Goal: Task Accomplishment & Management: Manage account settings

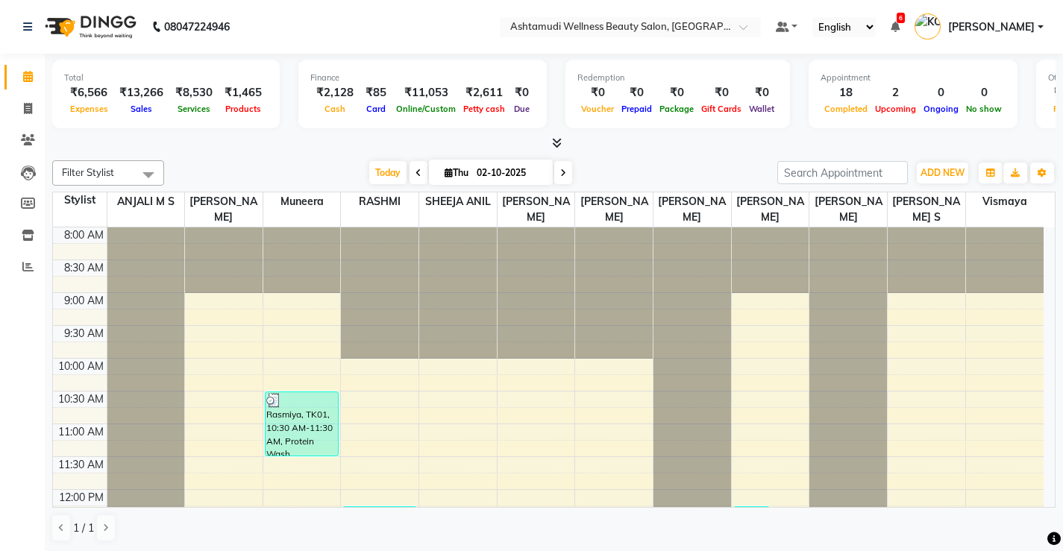
scroll to position [573, 0]
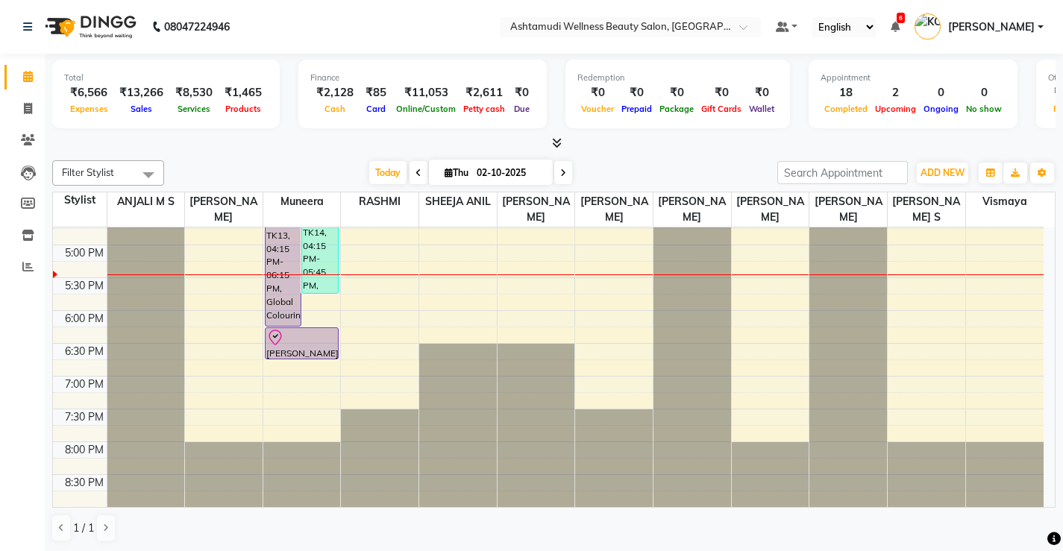
click at [552, 290] on div "8:00 AM 8:30 AM 9:00 AM 9:30 AM 10:00 AM 10:30 AM 11:00 AM 11:30 AM 12:00 PM 12…" at bounding box center [548, 81] width 991 height 853
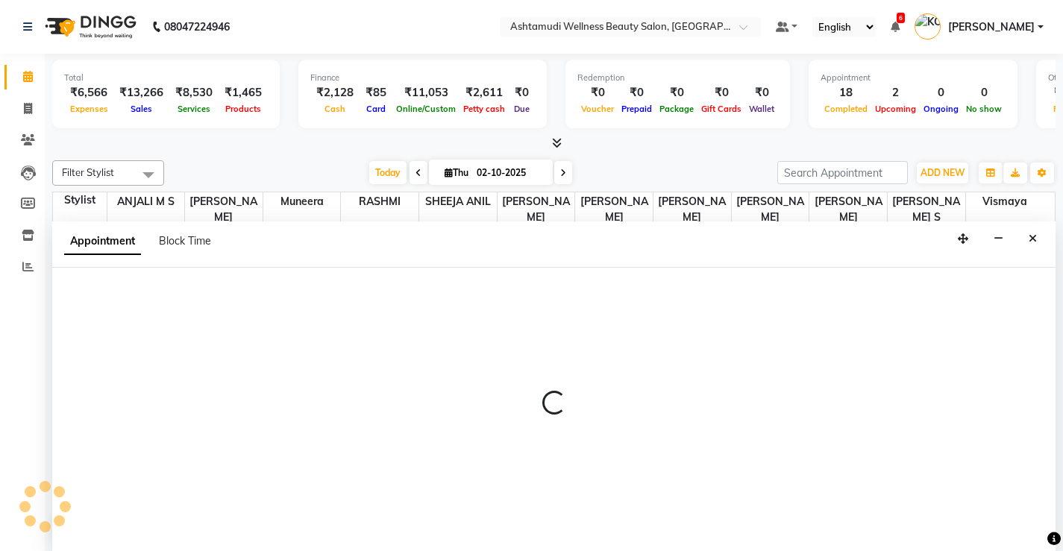
scroll to position [1, 0]
select select "27472"
select select "tentative"
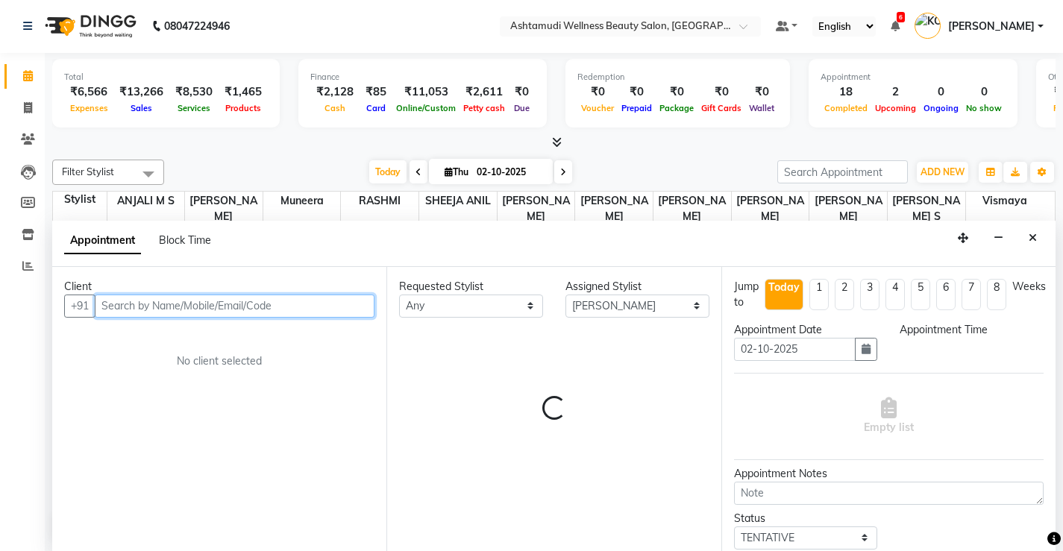
select select "1050"
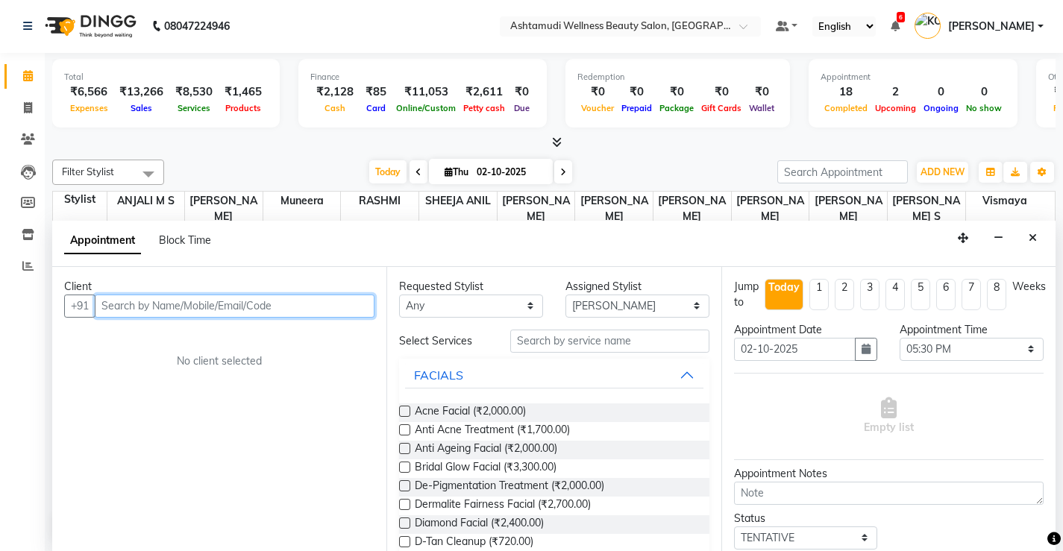
click at [156, 306] on input "text" at bounding box center [235, 306] width 280 height 23
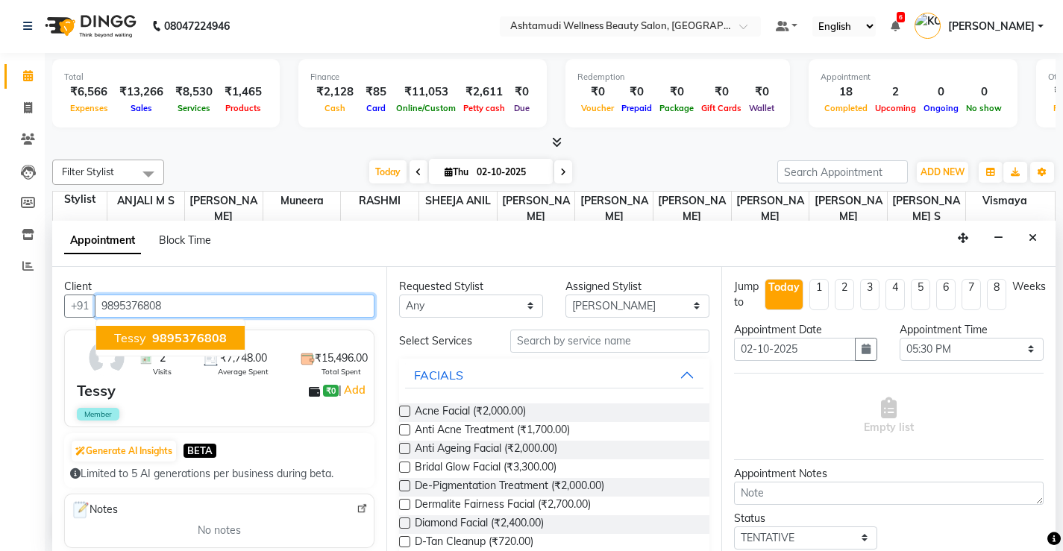
click at [162, 339] on span "9895376808" at bounding box center [189, 337] width 75 height 15
type input "9895376808"
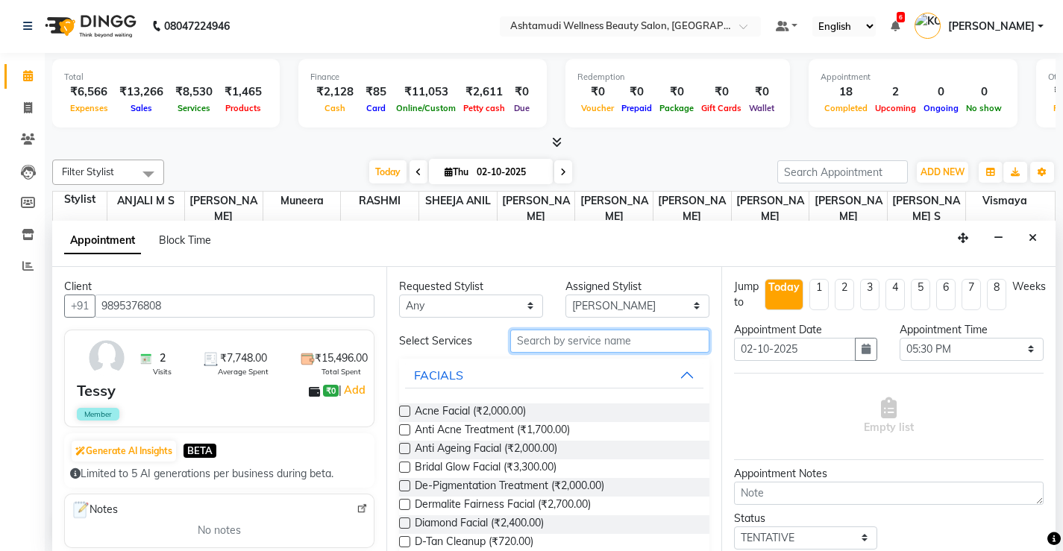
click at [560, 338] on input "text" at bounding box center [609, 341] width 199 height 23
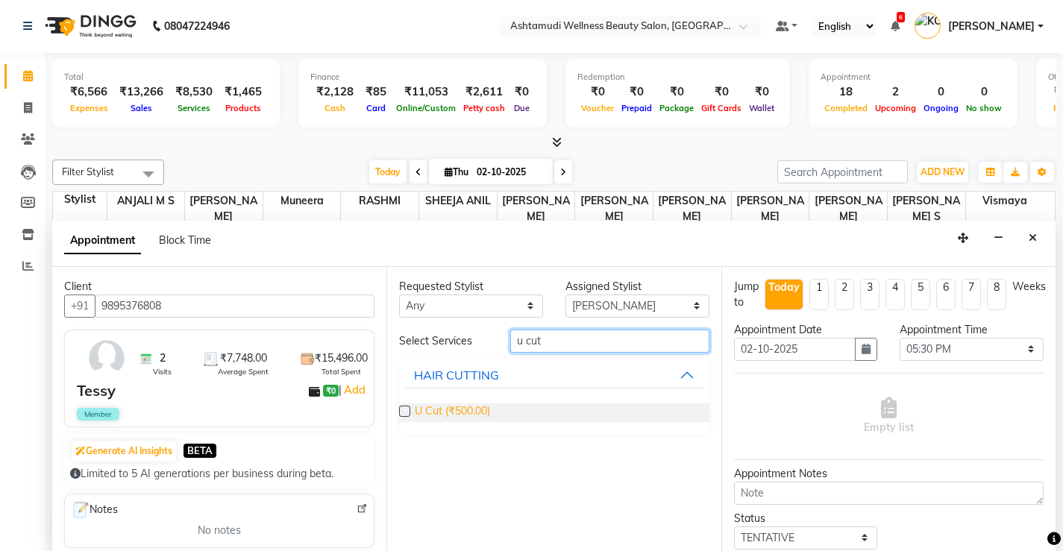
type input "u cut"
click at [465, 404] on span "U Cut (₹500.00)" at bounding box center [452, 413] width 75 height 19
checkbox input "false"
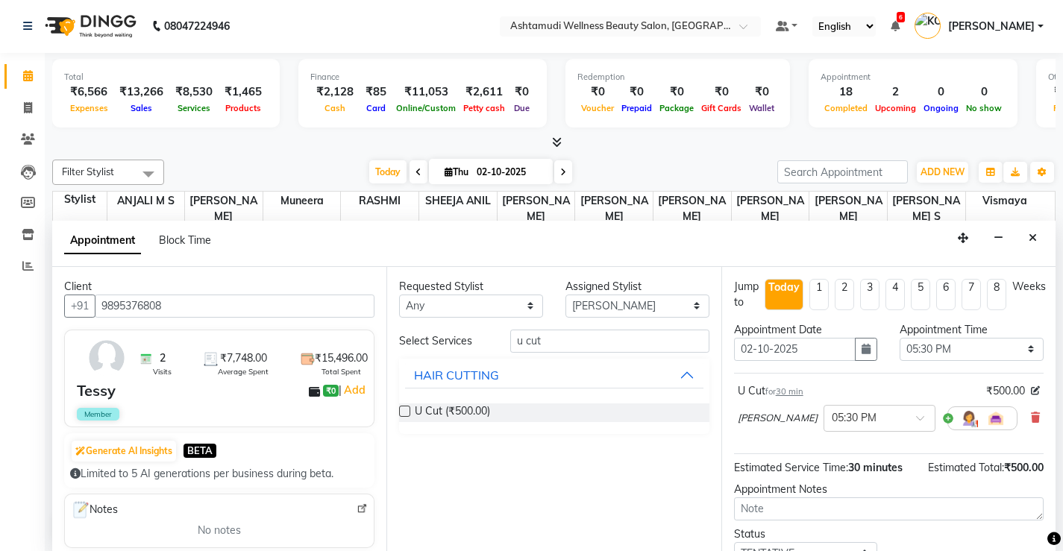
scroll to position [84, 0]
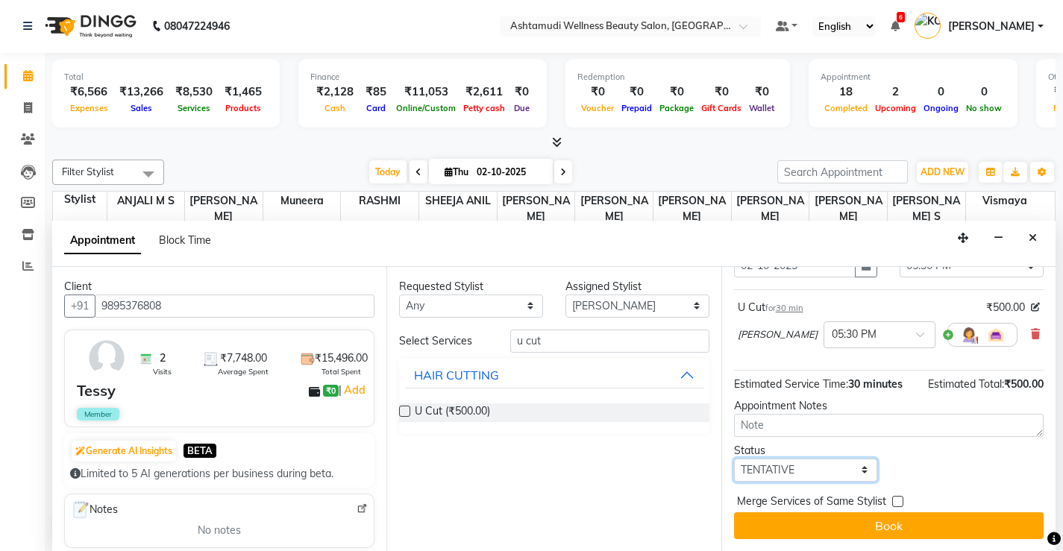
click at [807, 468] on select "Select TENTATIVE CONFIRM CHECK-IN UPCOMING" at bounding box center [806, 470] width 144 height 23
select select "check-in"
click at [734, 459] on select "Select TENTATIVE CONFIRM CHECK-IN UPCOMING" at bounding box center [806, 470] width 144 height 23
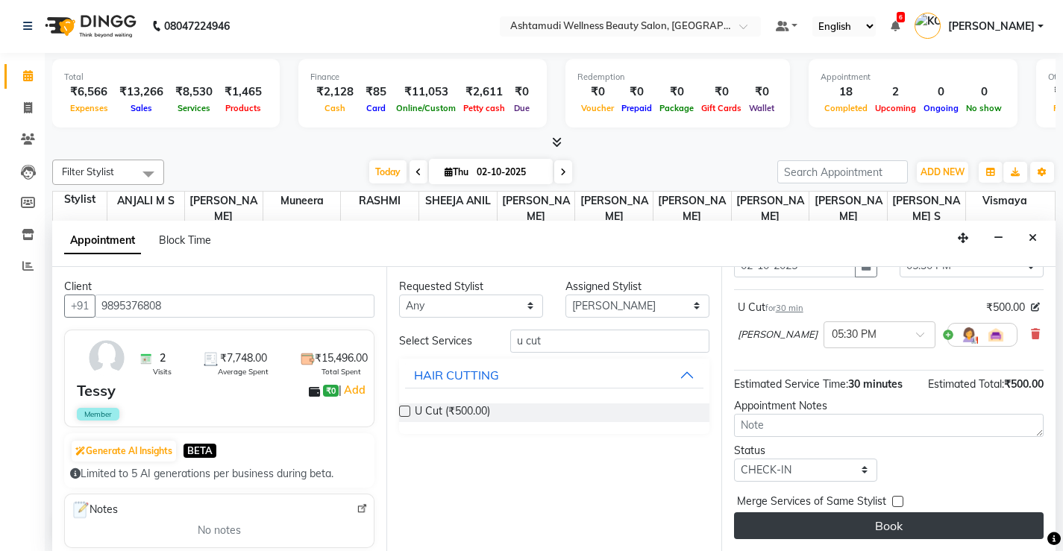
click at [806, 533] on button "Book" at bounding box center [889, 525] width 310 height 27
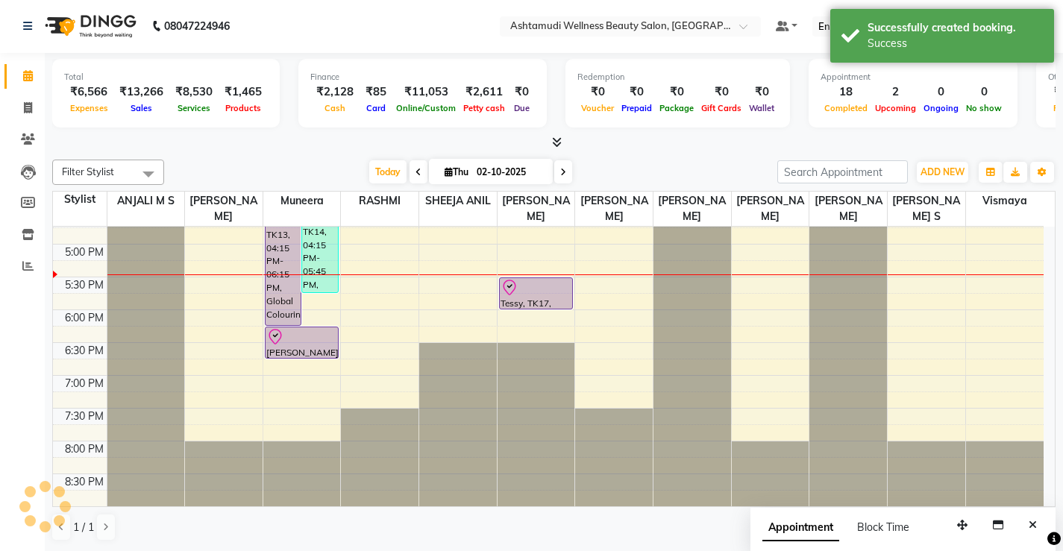
scroll to position [0, 0]
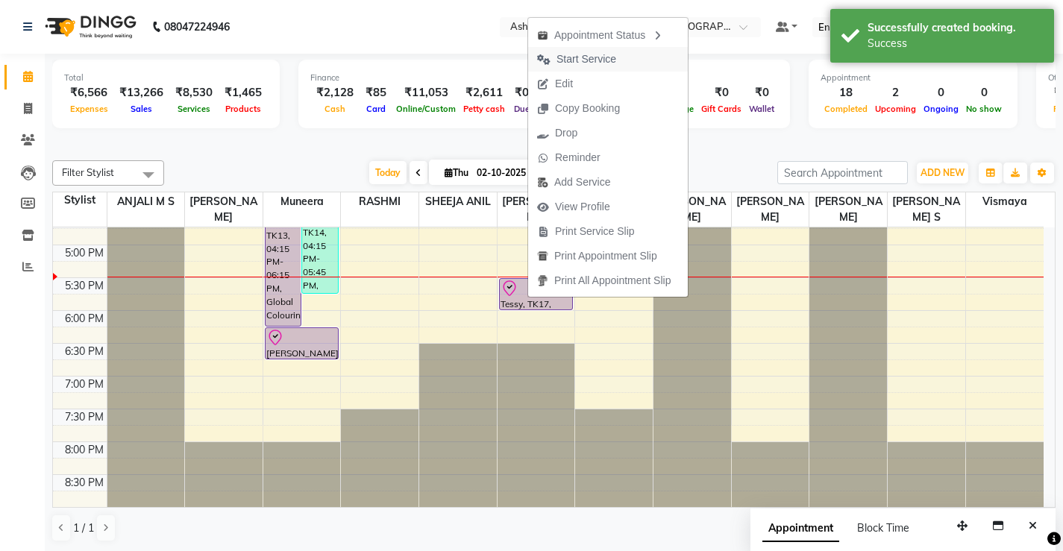
click at [590, 65] on span "Start Service" at bounding box center [586, 59] width 60 height 16
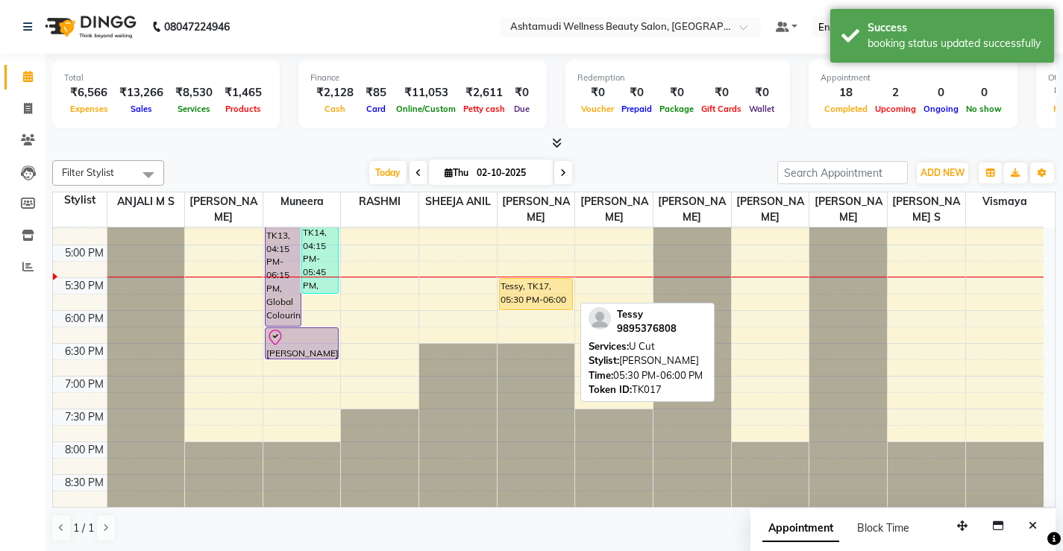
click at [531, 301] on div "Tessy, TK17, 05:30 PM-06:00 PM, U Cut" at bounding box center [536, 294] width 72 height 31
select select "1"
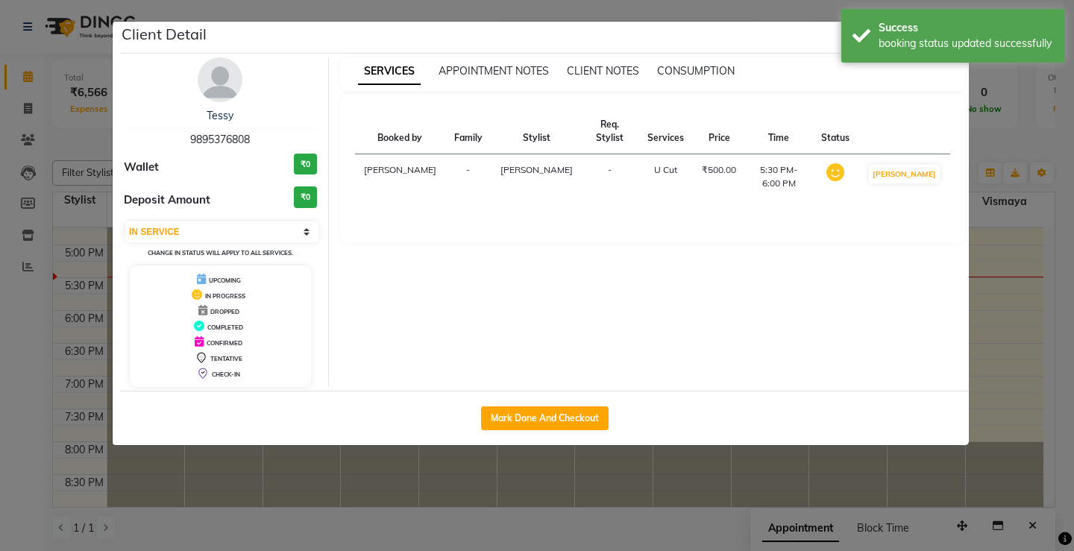
drag, startPoint x: 261, startPoint y: 137, endPoint x: 187, endPoint y: 140, distance: 73.9
click at [187, 140] on div "Tessy 9895376808" at bounding box center [220, 128] width 193 height 40
copy span "9895376808"
click at [740, 466] on ngb-modal-window "Client Detail Tessy 9895376808 Wallet ₹0 Deposit Amount ₹0 Select IN SERVICE CO…" at bounding box center [537, 275] width 1074 height 551
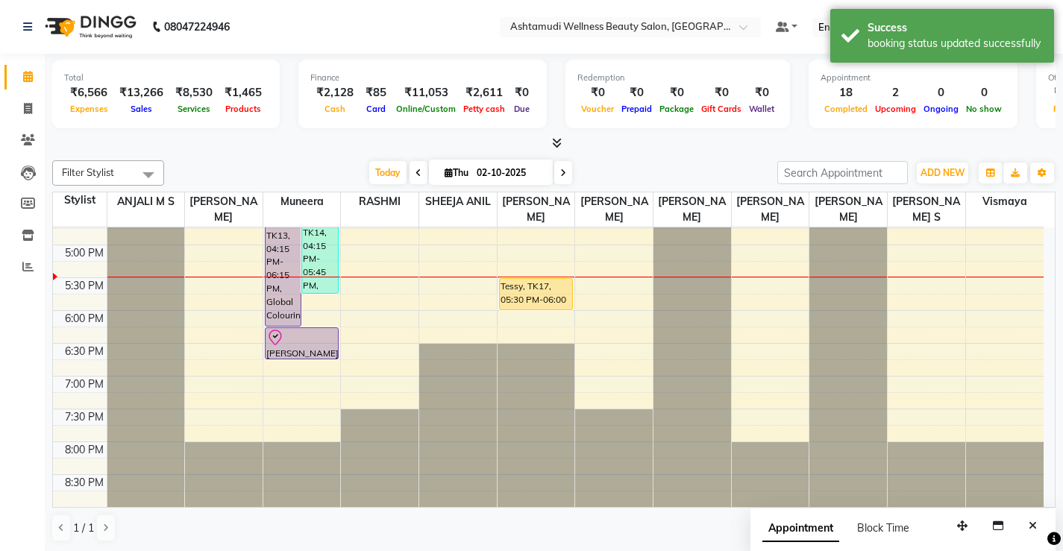
click at [392, 266] on div "8:00 AM 8:30 AM 9:00 AM 9:30 AM 10:00 AM 10:30 AM 11:00 AM 11:30 AM 12:00 PM 12…" at bounding box center [548, 81] width 991 height 853
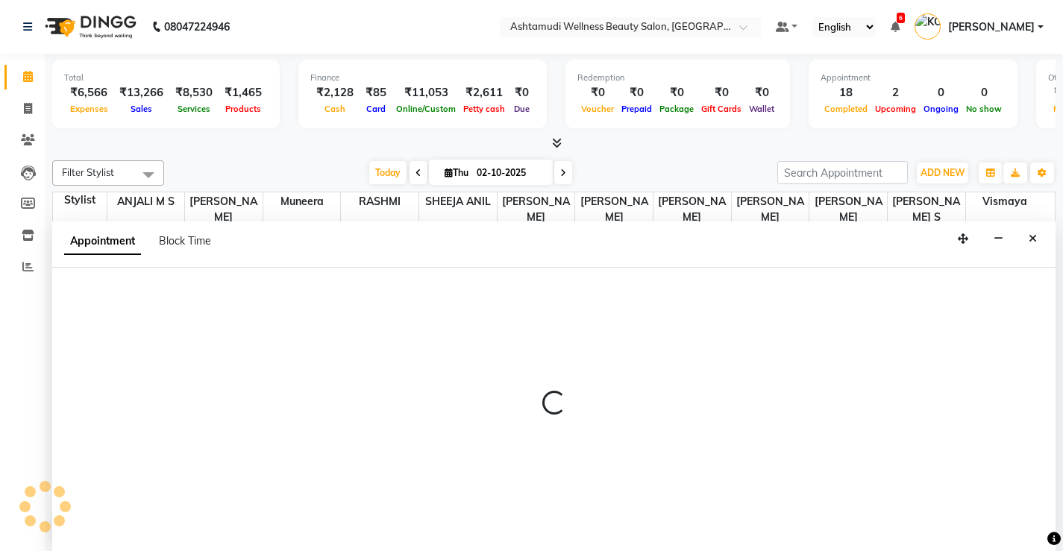
scroll to position [1, 0]
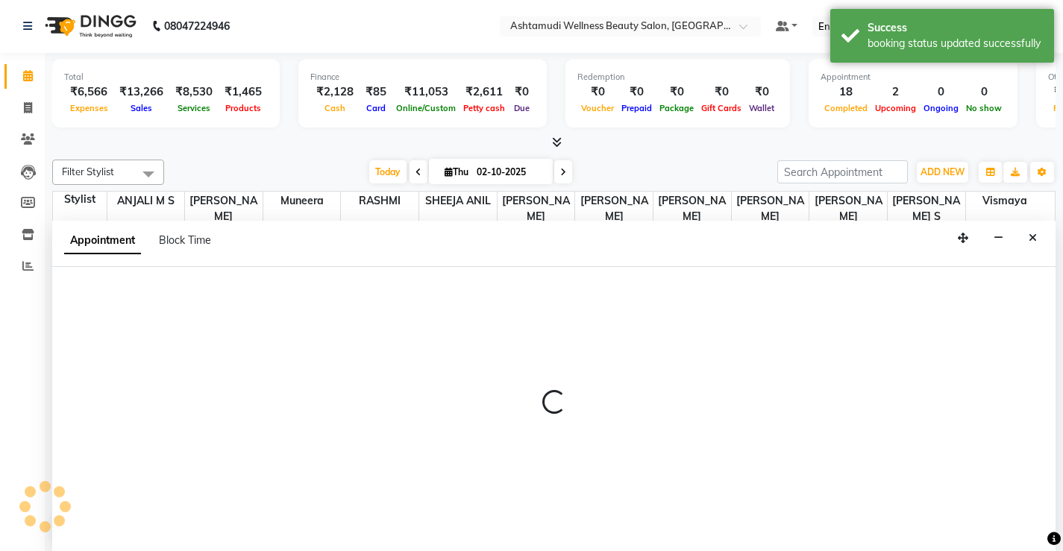
select select "27469"
select select "tentative"
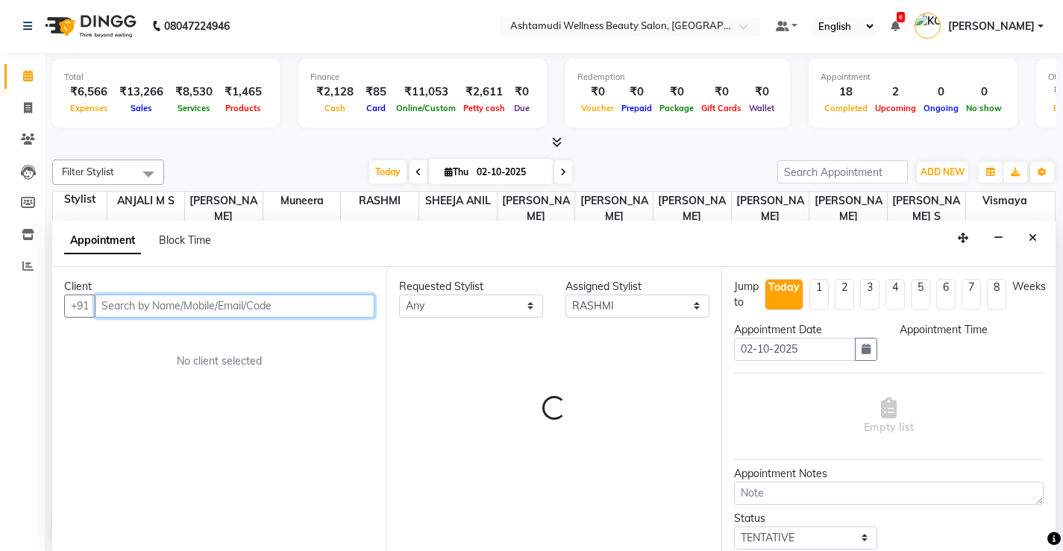
select select "1035"
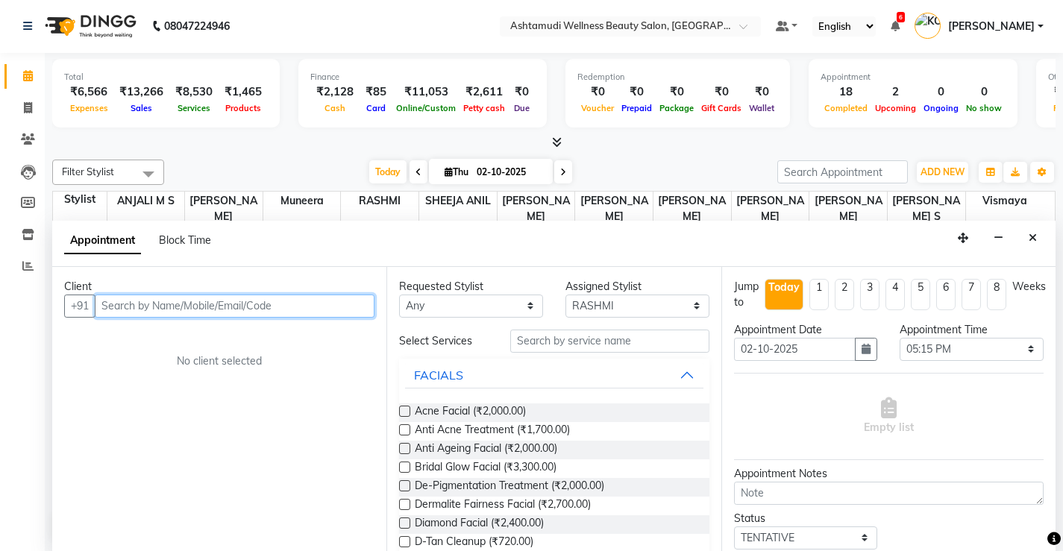
paste input "9895376808"
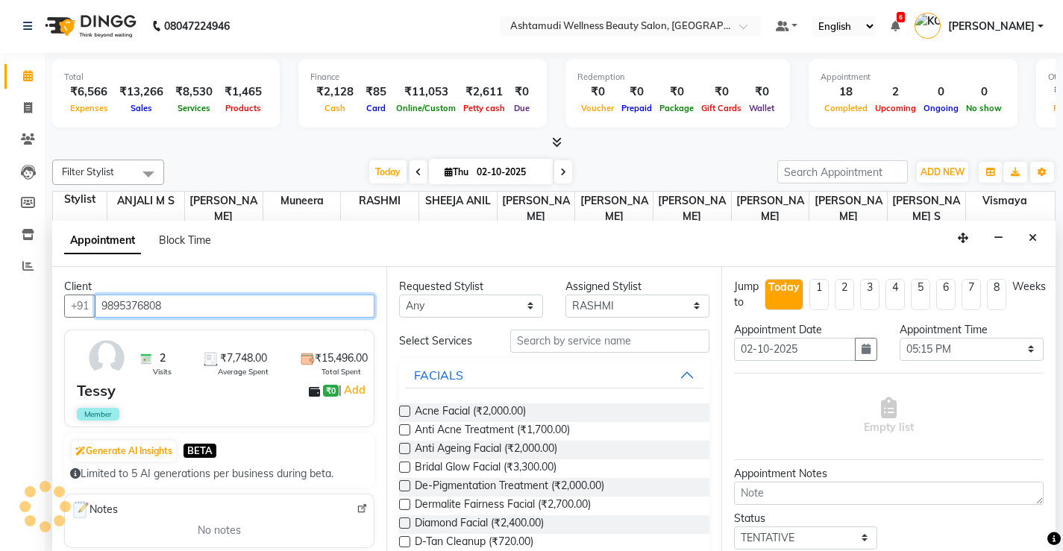
type input "9895376808"
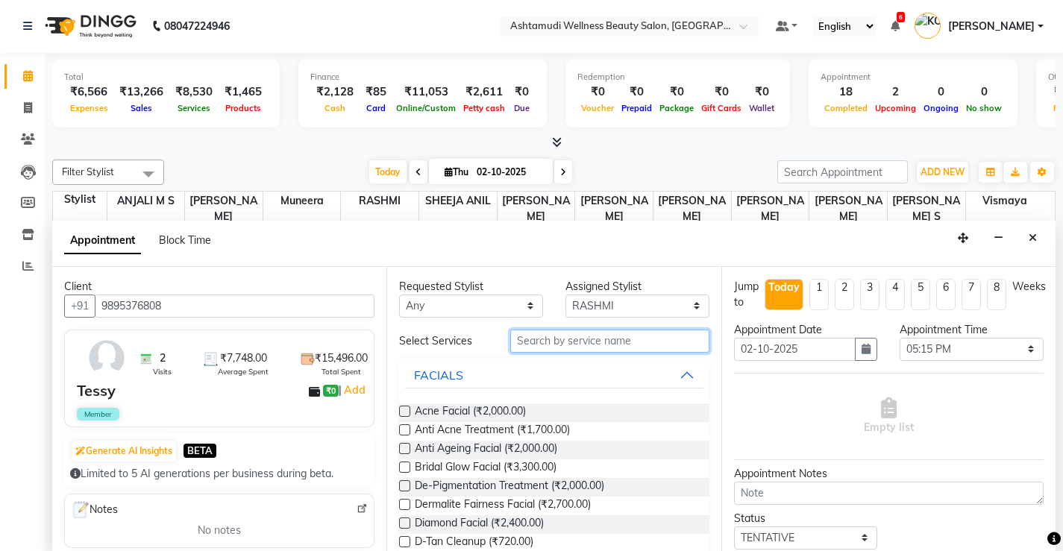
click at [542, 342] on input "text" at bounding box center [609, 341] width 199 height 23
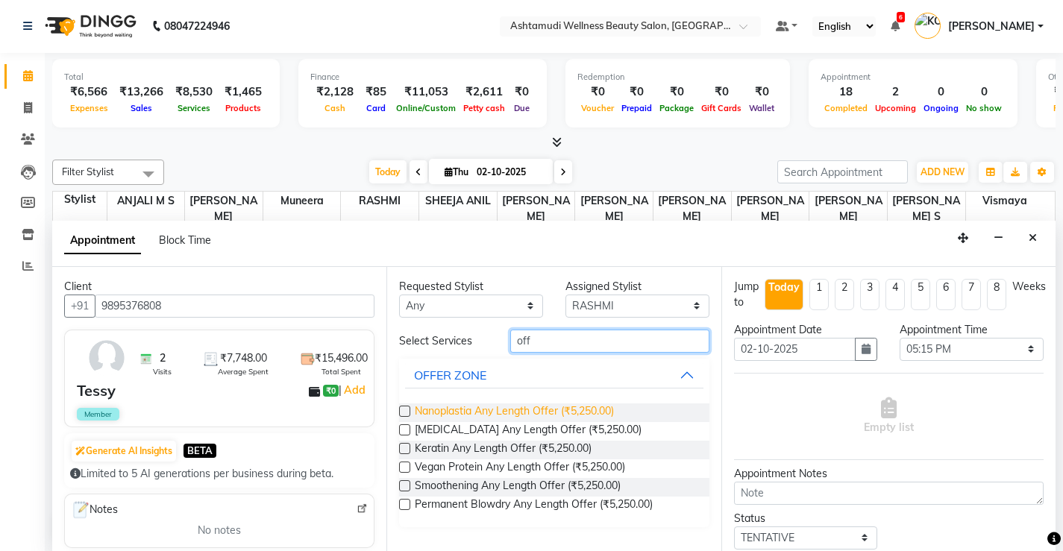
type input "off"
click at [568, 412] on span "Nanoplastia Any Length Offer (₹5,250.00)" at bounding box center [514, 413] width 199 height 19
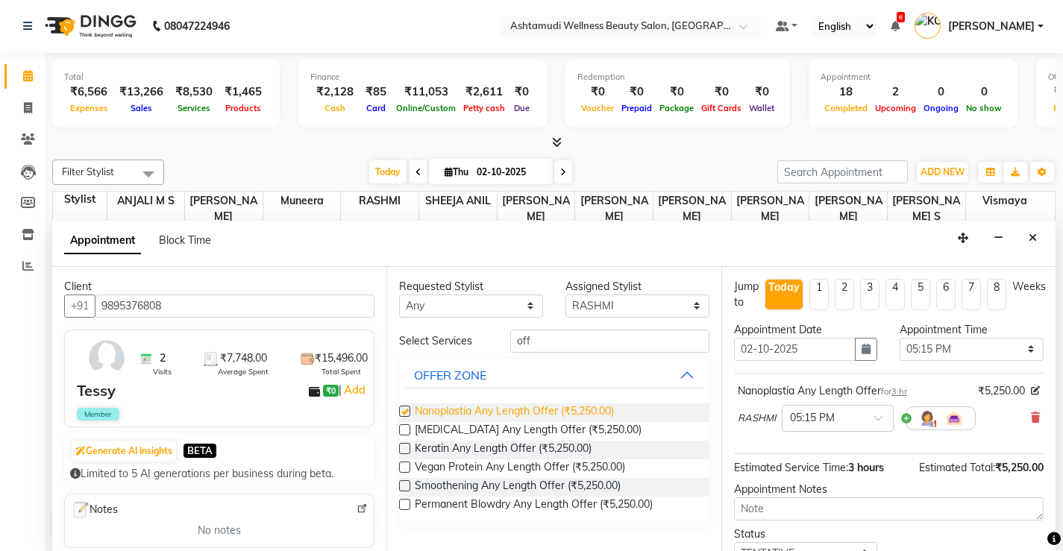
checkbox input "false"
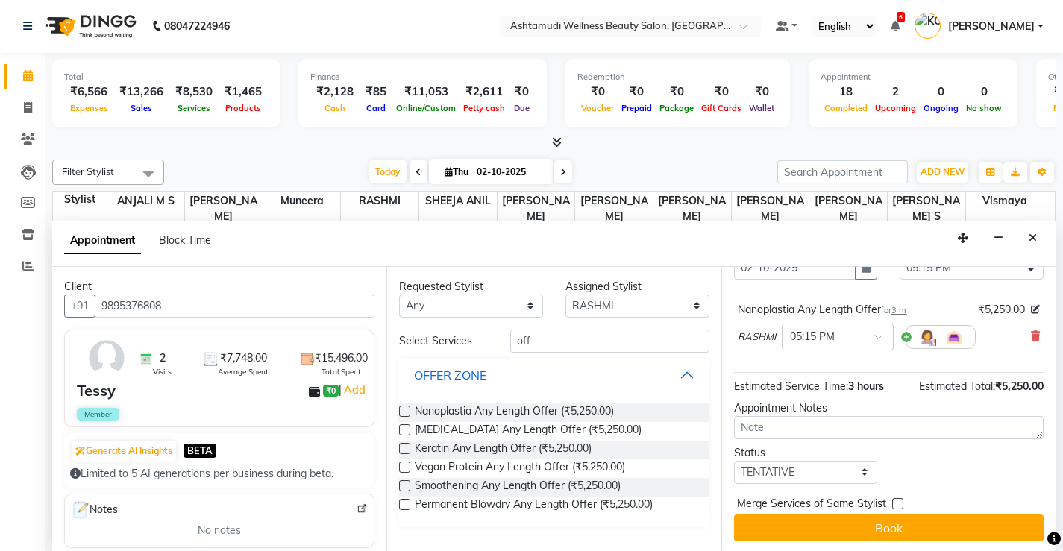
scroll to position [84, 0]
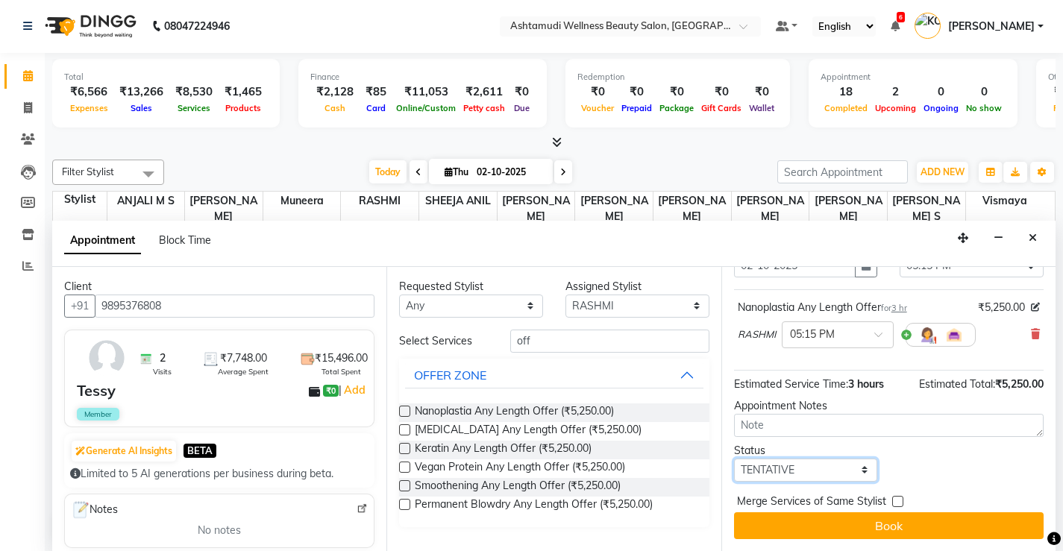
click at [813, 475] on select "Select TENTATIVE CONFIRM CHECK-IN UPCOMING" at bounding box center [806, 470] width 144 height 23
select select "check-in"
click at [734, 459] on select "Select TENTATIVE CONFIRM CHECK-IN UPCOMING" at bounding box center [806, 470] width 144 height 23
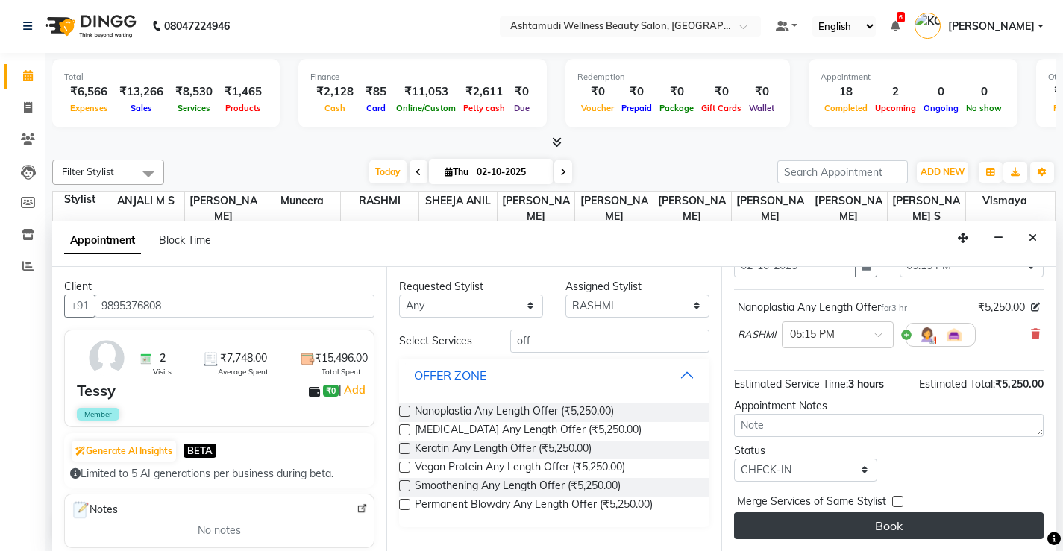
click at [809, 517] on button "Book" at bounding box center [889, 525] width 310 height 27
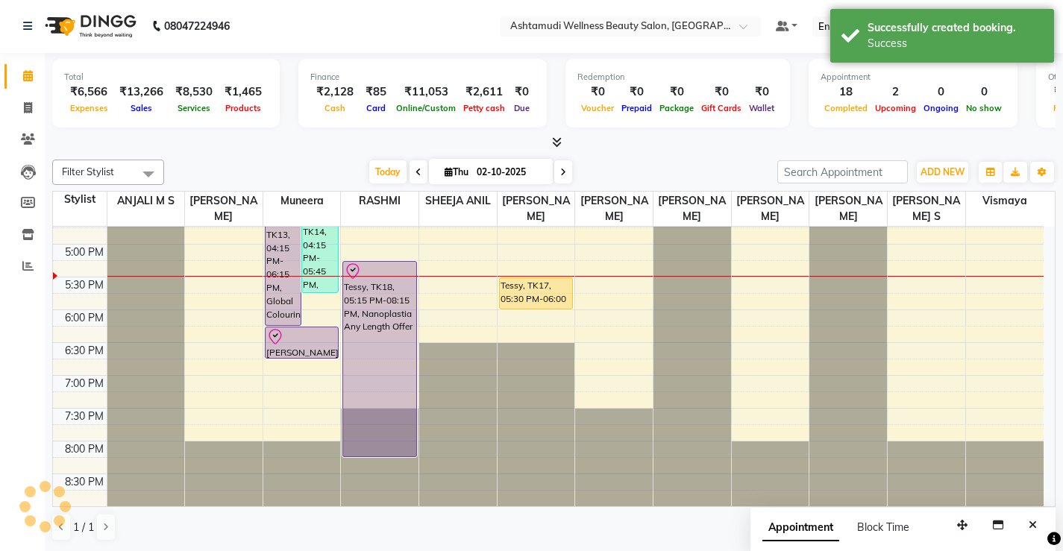
scroll to position [0, 0]
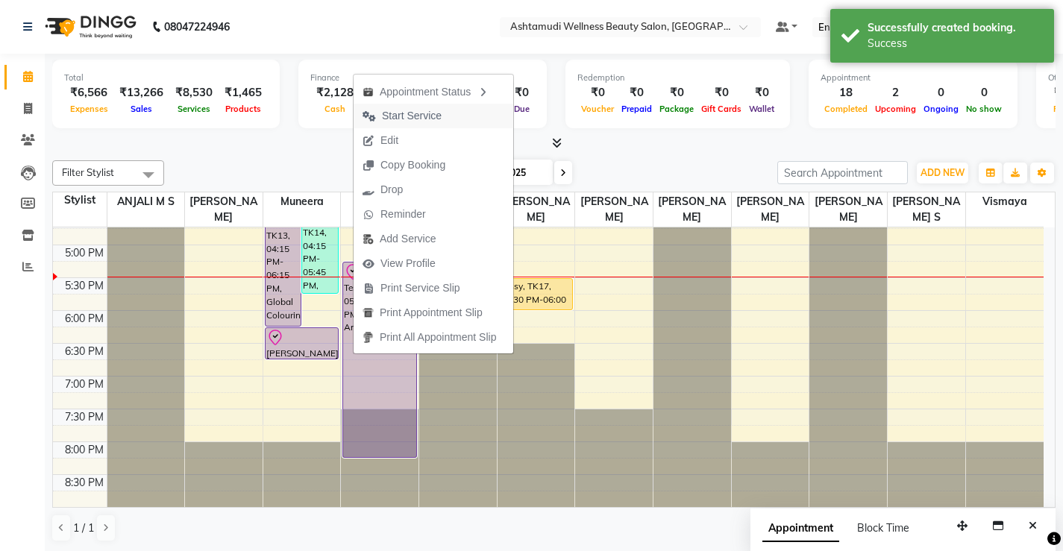
click at [416, 114] on span "Start Service" at bounding box center [412, 116] width 60 height 16
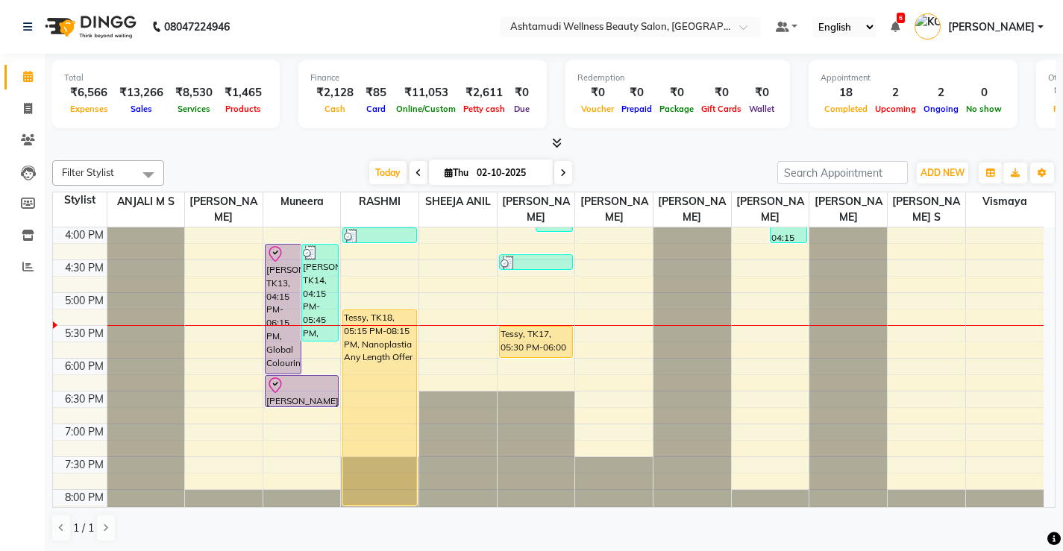
scroll to position [573, 0]
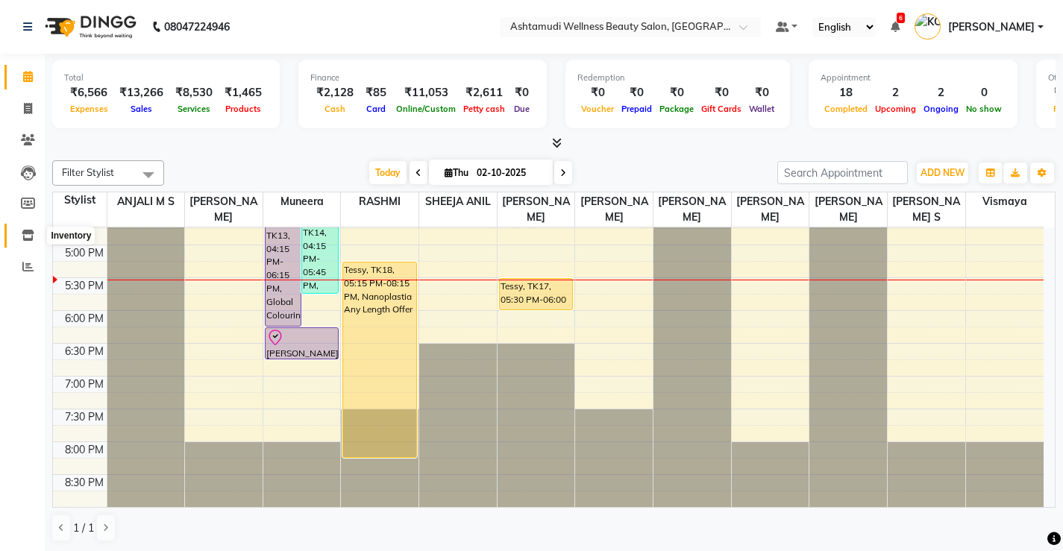
click at [22, 239] on icon at bounding box center [28, 235] width 13 height 11
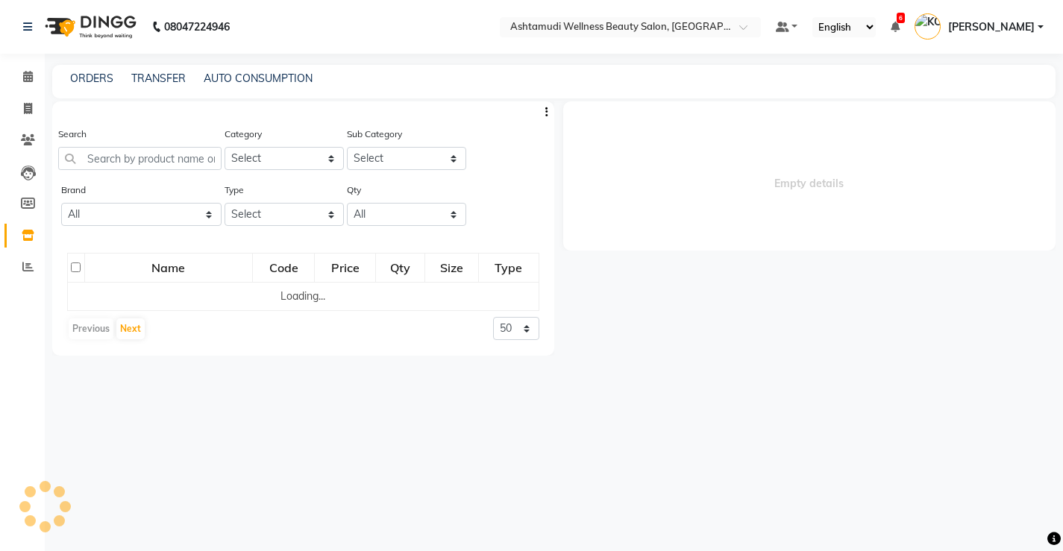
select select
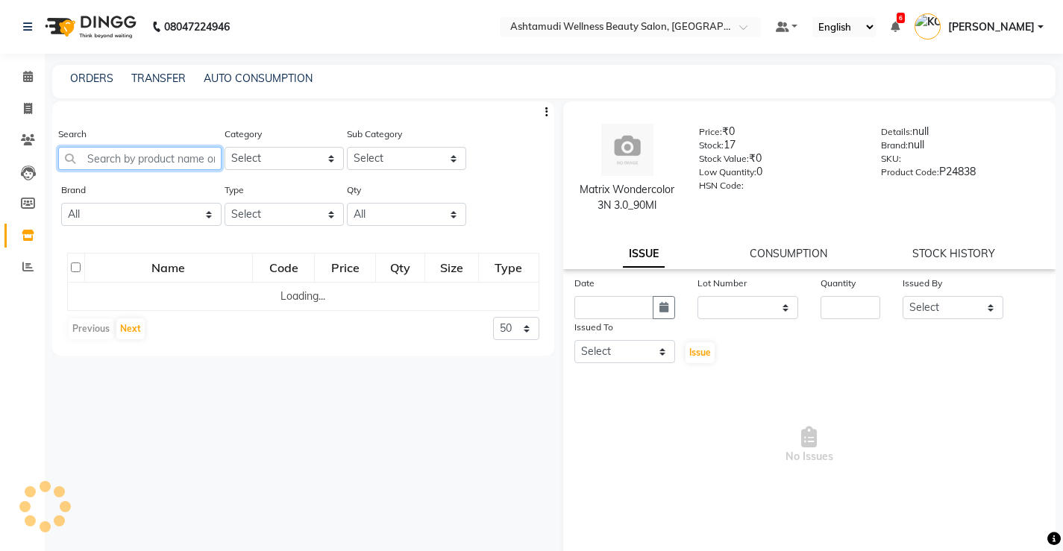
click at [117, 154] on input "text" at bounding box center [139, 158] width 163 height 23
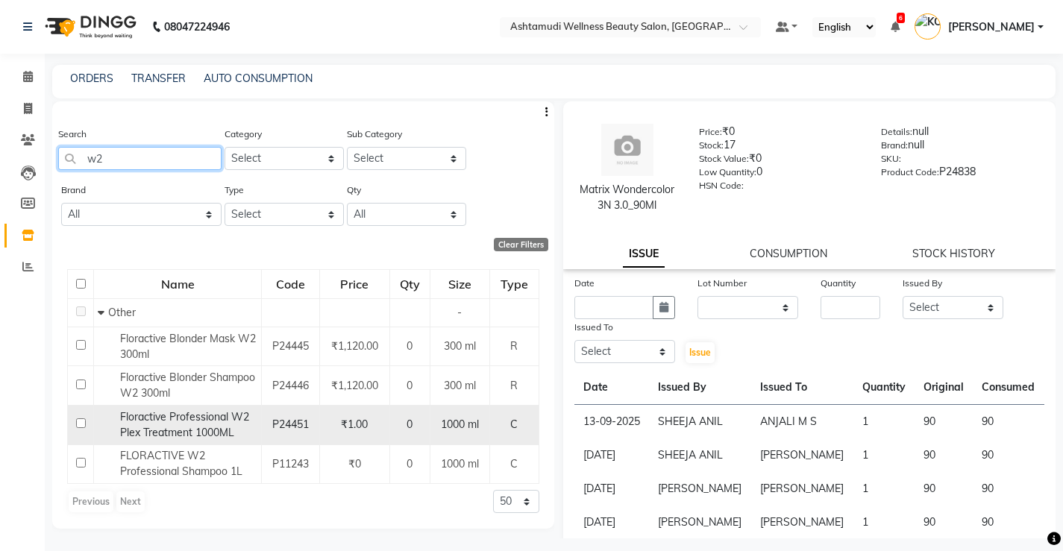
type input "w2"
click at [198, 427] on span "Floractive Professional W2 Plex Treatment 1000ML" at bounding box center [184, 424] width 129 height 29
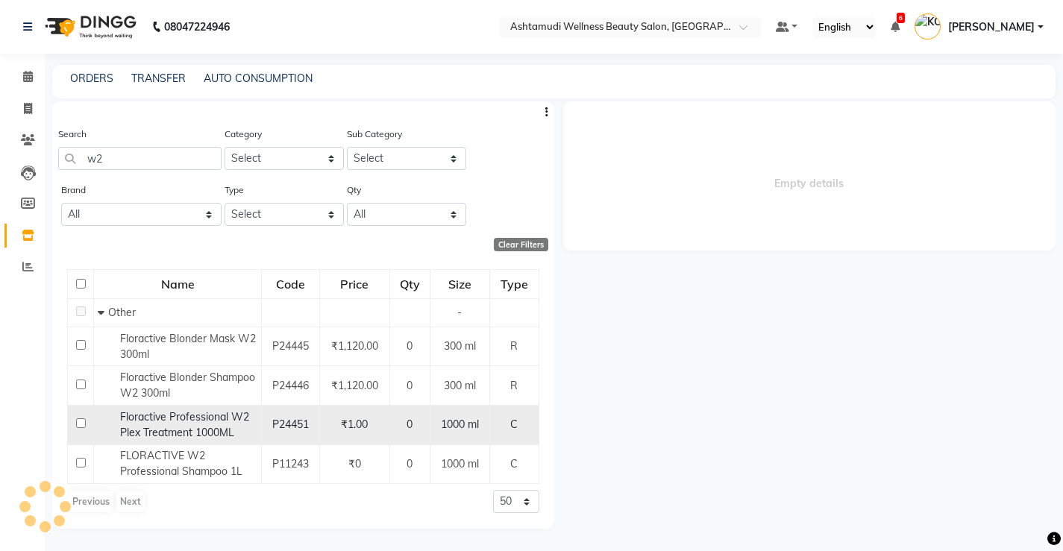
select select
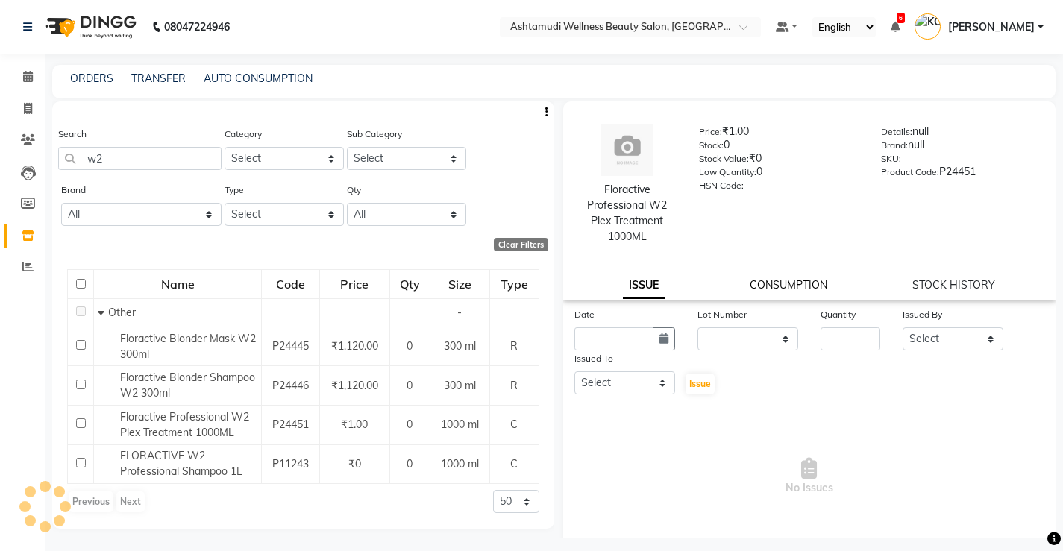
click at [792, 285] on link "CONSUMPTION" at bounding box center [789, 284] width 78 height 13
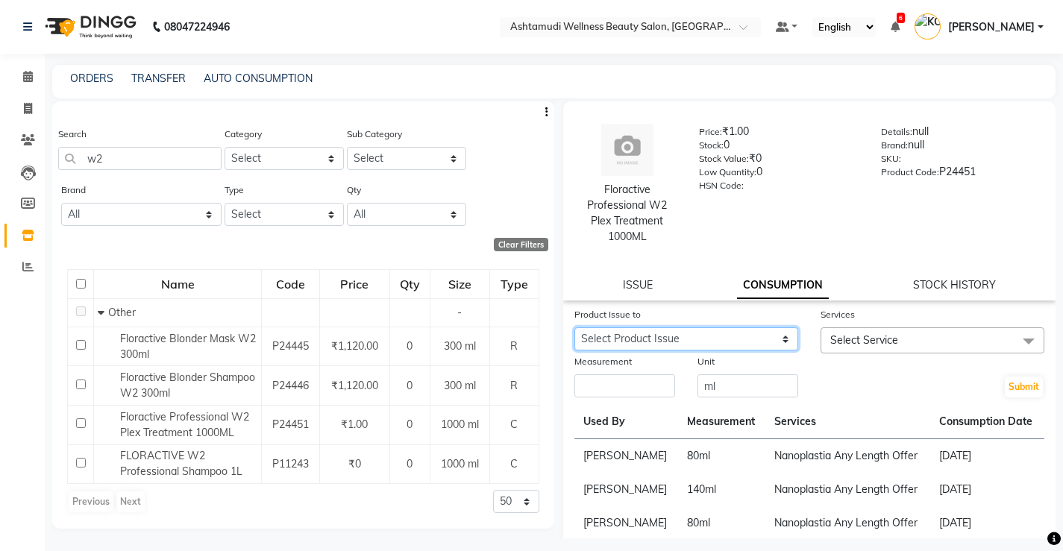
drag, startPoint x: 712, startPoint y: 340, endPoint x: 728, endPoint y: 347, distance: 17.7
click at [712, 340] on select "Select Product Issue 2025-09-22, Issued to: Sreepriya, Balance: 920 2024-07-20,…" at bounding box center [686, 338] width 224 height 23
select select "1253639"
click at [574, 327] on select "Select Product Issue 2025-09-22, Issued to: Sreepriya, Balance: 920 2024-07-20,…" at bounding box center [686, 338] width 224 height 23
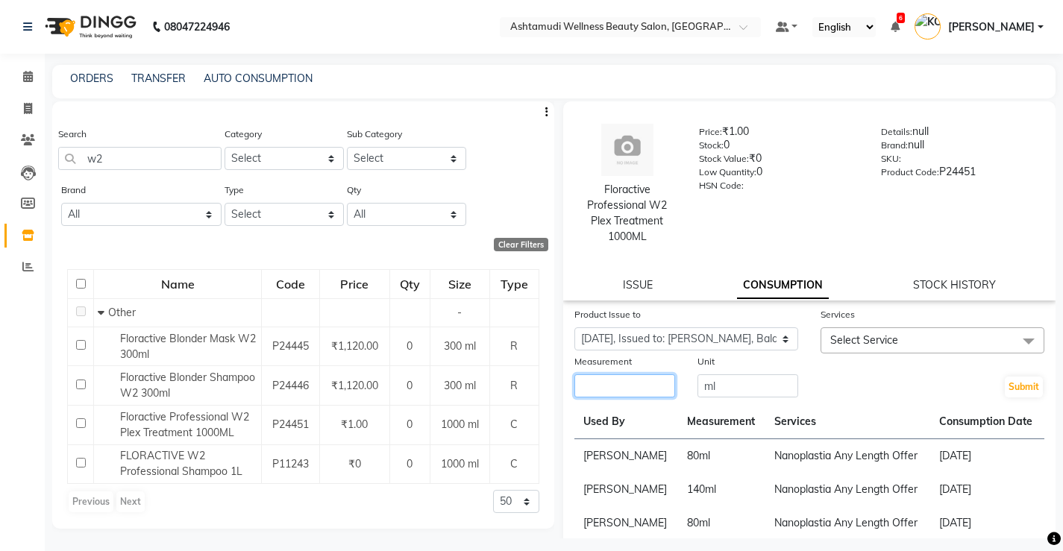
click at [627, 396] on input "number" at bounding box center [624, 385] width 101 height 23
type input "100"
click at [943, 342] on span "Select Service" at bounding box center [933, 340] width 224 height 26
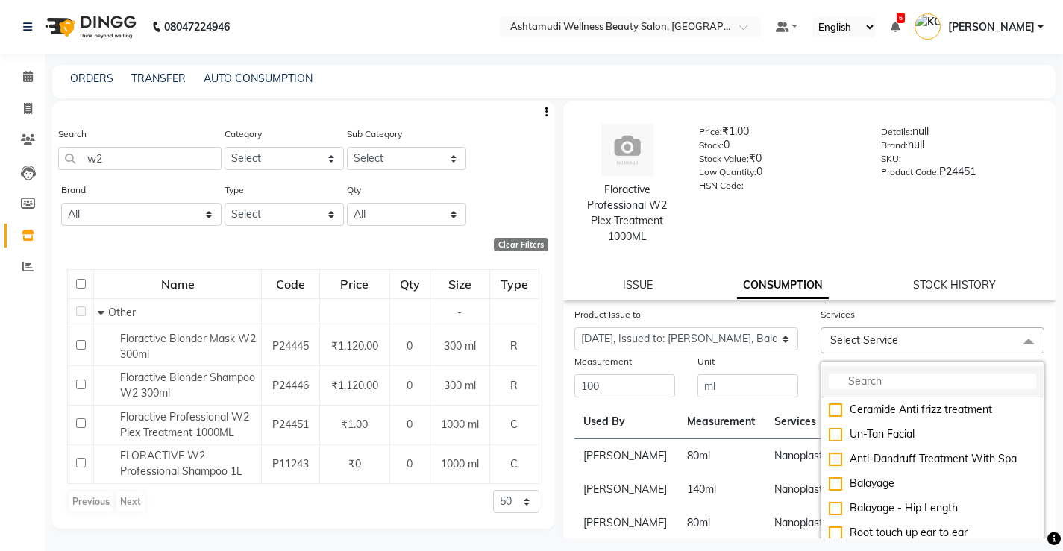
click at [879, 392] on li at bounding box center [932, 381] width 222 height 31
click at [875, 383] on input "multiselect-search" at bounding box center [932, 382] width 207 height 16
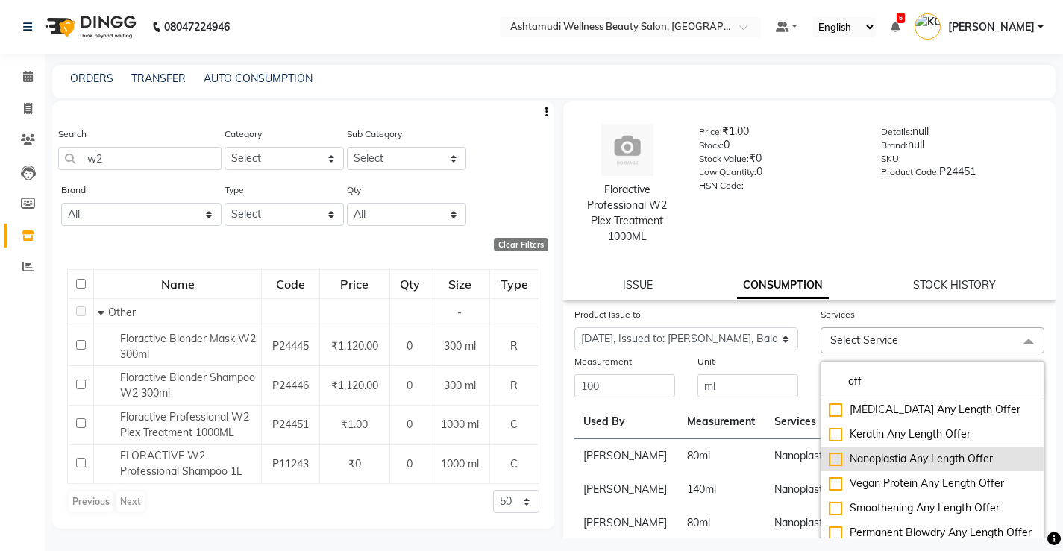
type input "off"
click at [914, 461] on div "Nanoplastia Any Length Offer" at bounding box center [932, 459] width 207 height 16
checkbox input "true"
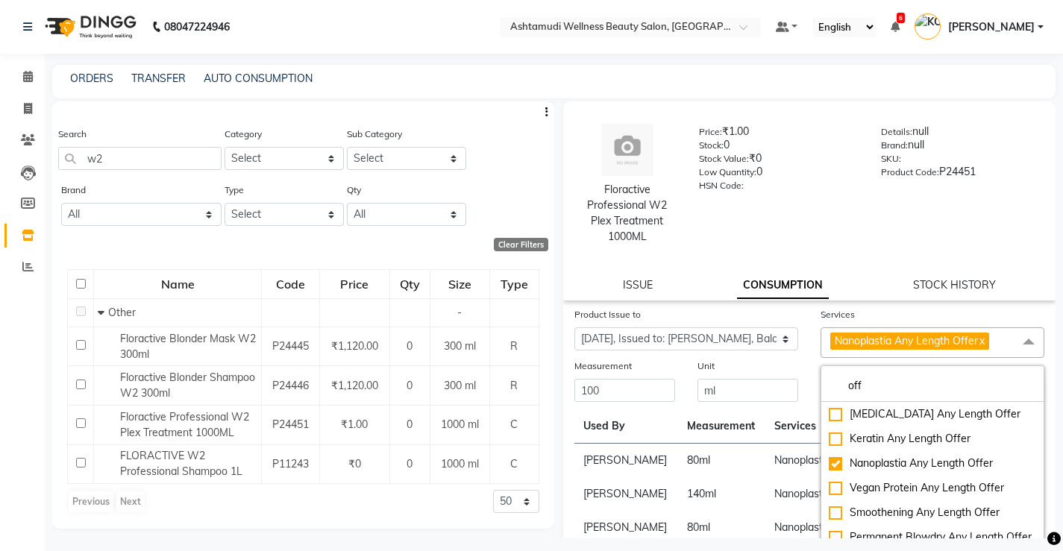
click at [706, 474] on td "80 ml" at bounding box center [722, 461] width 88 height 34
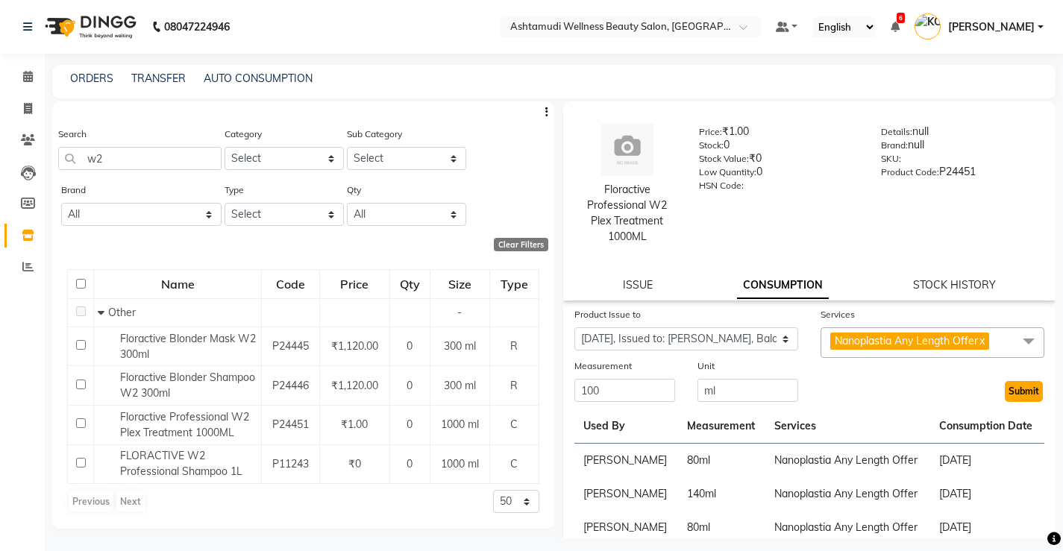
click at [1006, 390] on button "Submit" at bounding box center [1024, 391] width 38 height 21
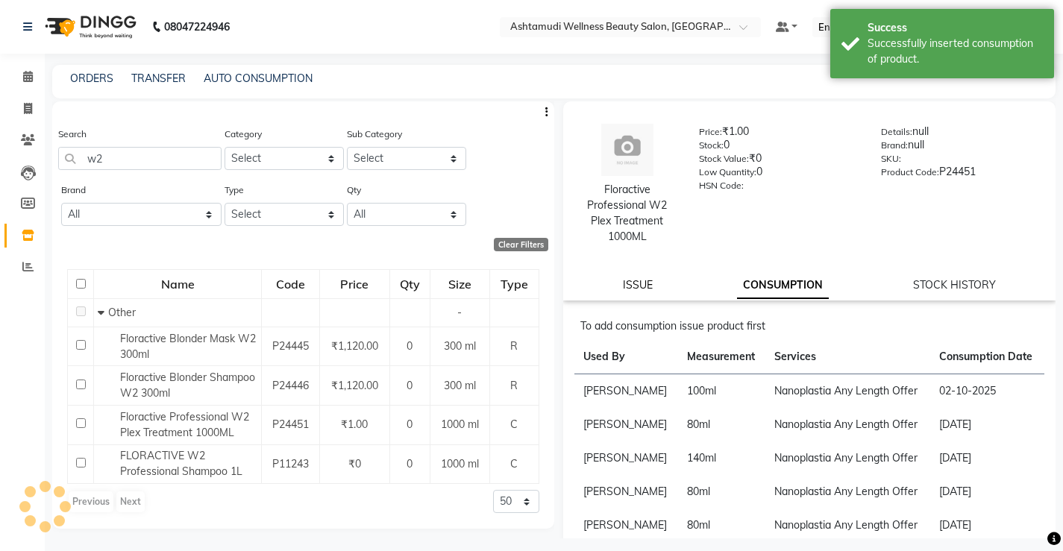
click at [633, 285] on link "ISSUE" at bounding box center [638, 284] width 30 height 13
select select
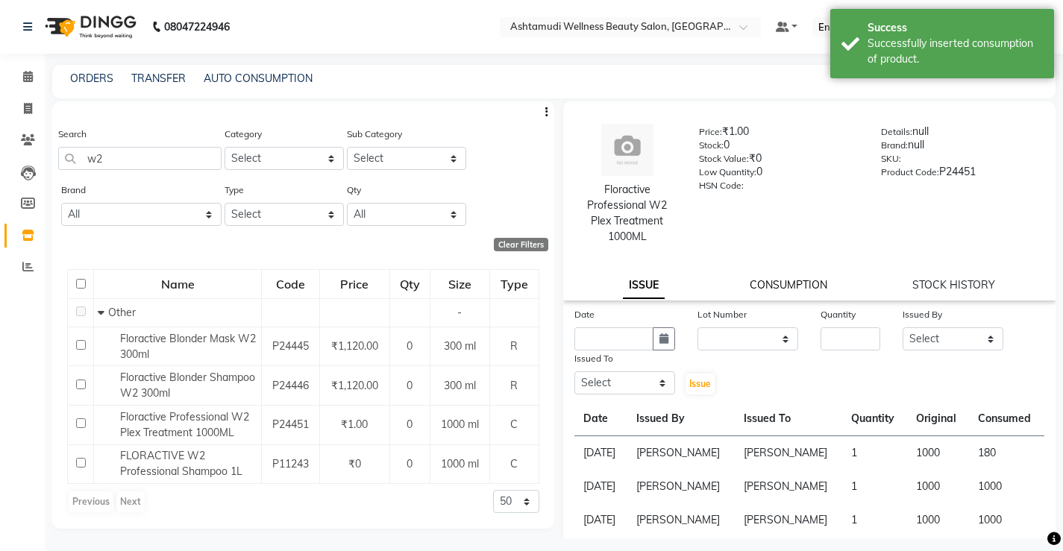
click at [770, 284] on link "CONSUMPTION" at bounding box center [789, 284] width 78 height 13
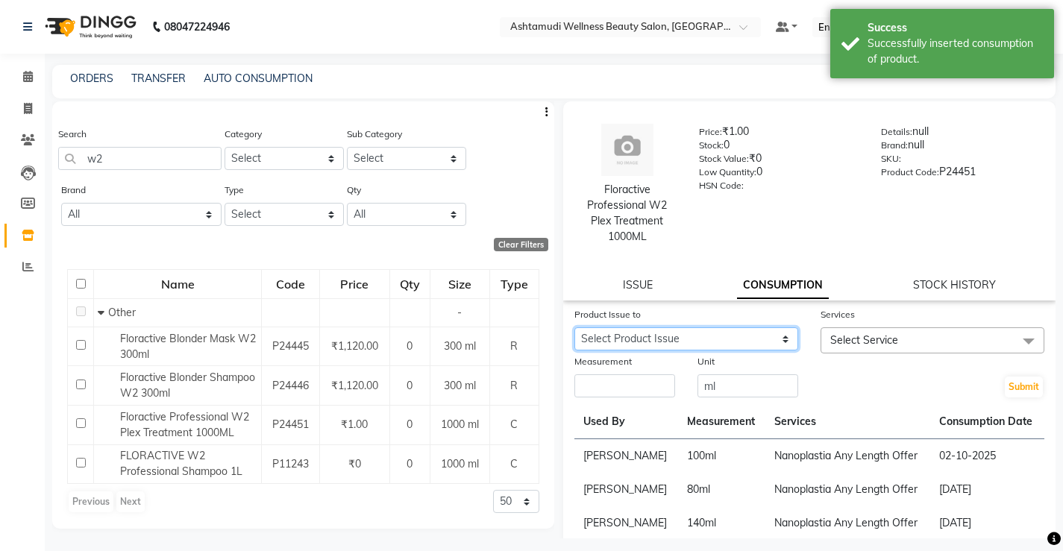
click at [720, 336] on select "Select Product Issue 2025-09-22, Issued to: Sreepriya, Balance: 820 2024-07-20,…" at bounding box center [686, 338] width 224 height 23
select select "1253639"
click at [574, 327] on select "Select Product Issue 2025-09-22, Issued to: Sreepriya, Balance: 820 2024-07-20,…" at bounding box center [686, 338] width 224 height 23
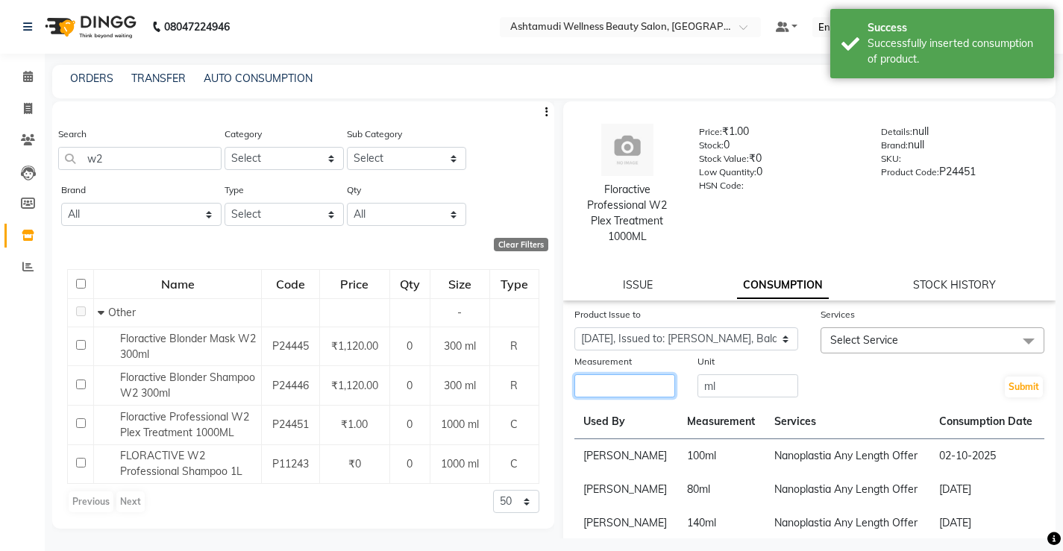
click at [640, 393] on input "number" at bounding box center [624, 385] width 101 height 23
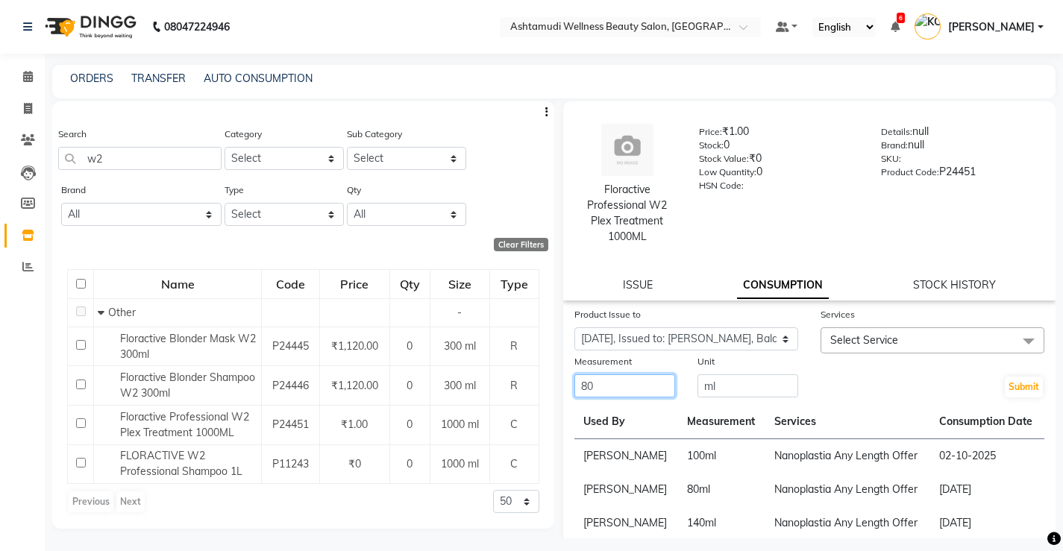
type input "80"
click at [853, 343] on span "Select Service" at bounding box center [864, 339] width 68 height 13
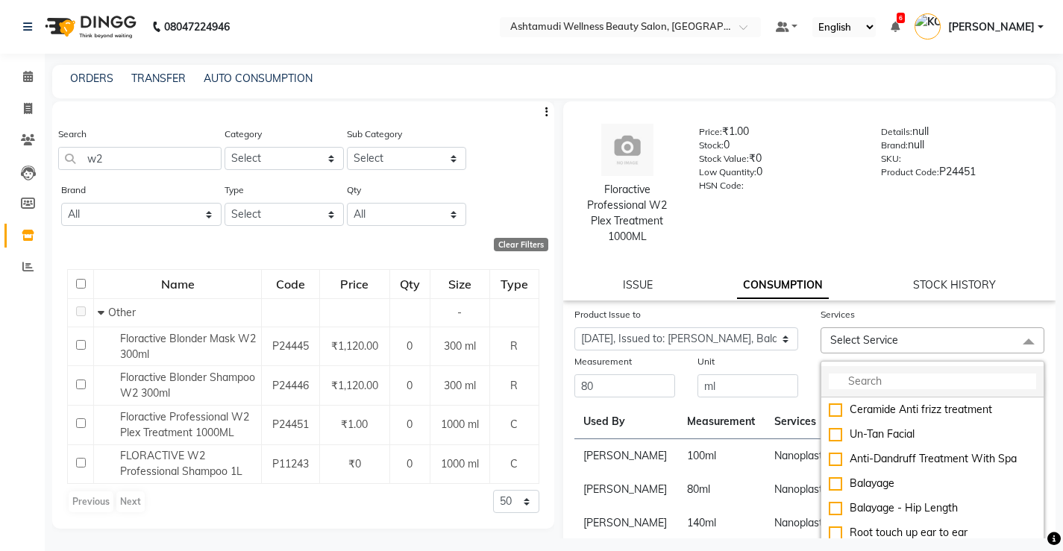
click at [867, 379] on input "multiselect-search" at bounding box center [932, 382] width 207 height 16
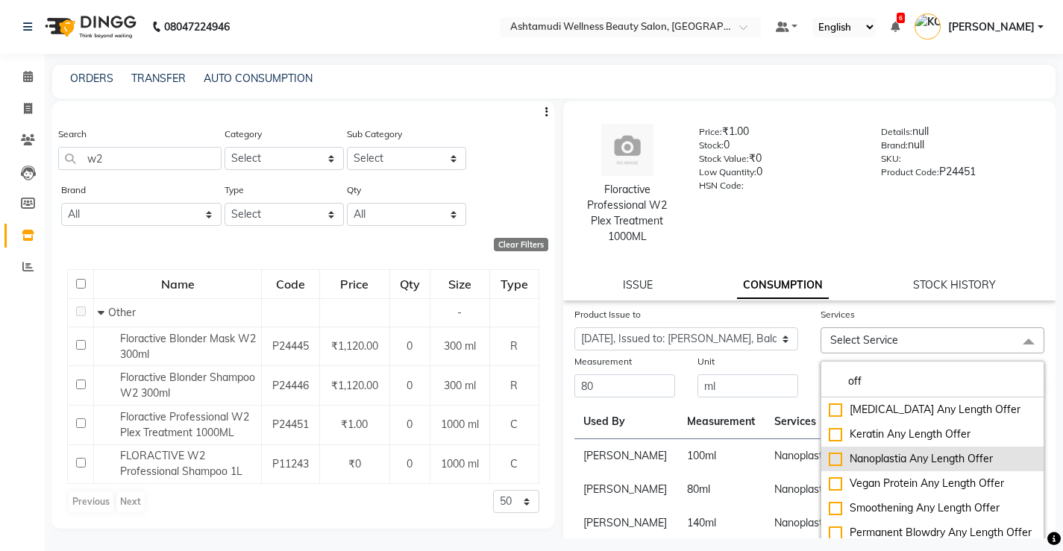
type input "off"
click at [891, 454] on div "Nanoplastia Any Length Offer" at bounding box center [932, 459] width 207 height 16
checkbox input "true"
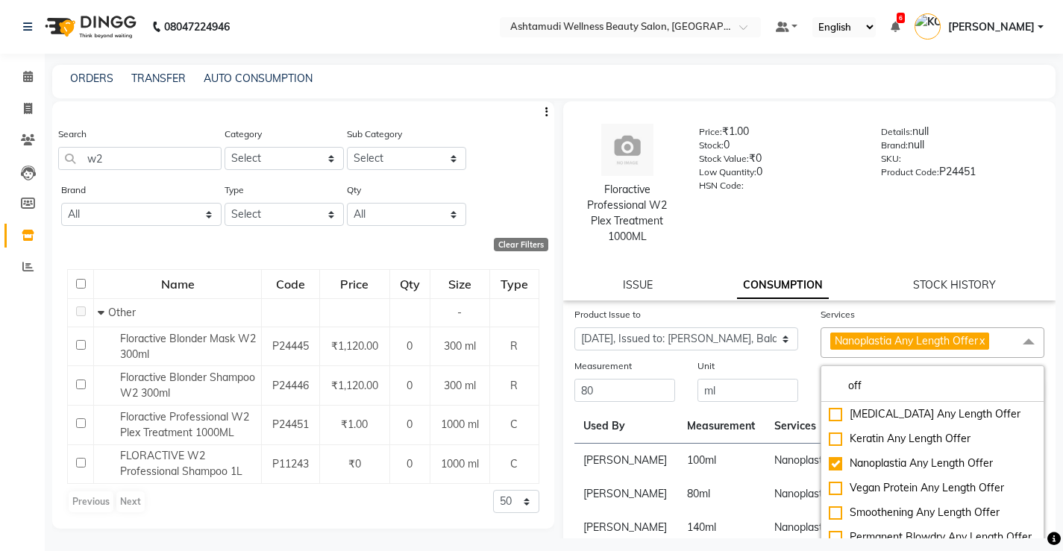
click at [765, 475] on td "Nanoplastia Any Length Offer" at bounding box center [847, 461] width 165 height 34
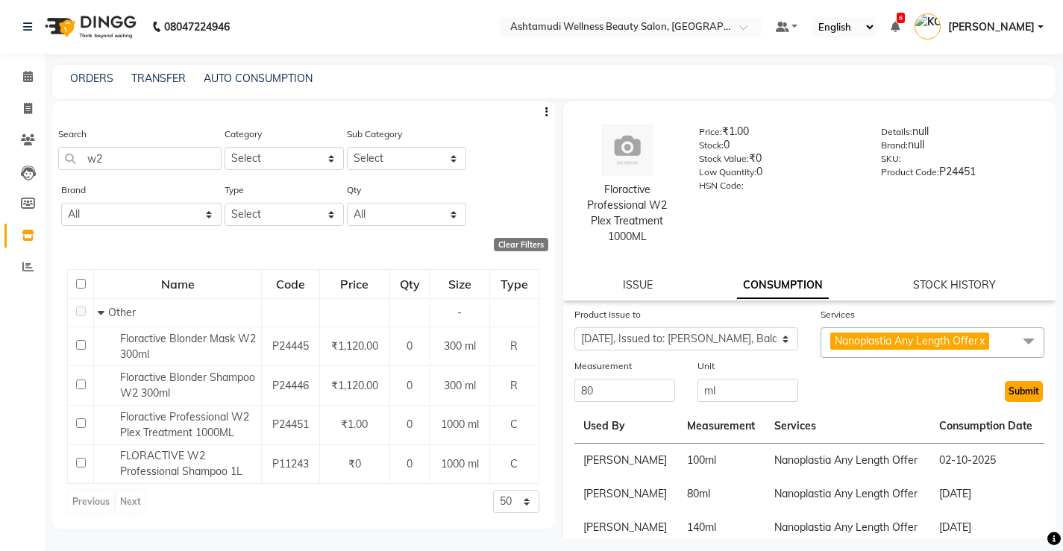
click at [1009, 401] on button "Submit" at bounding box center [1024, 391] width 38 height 21
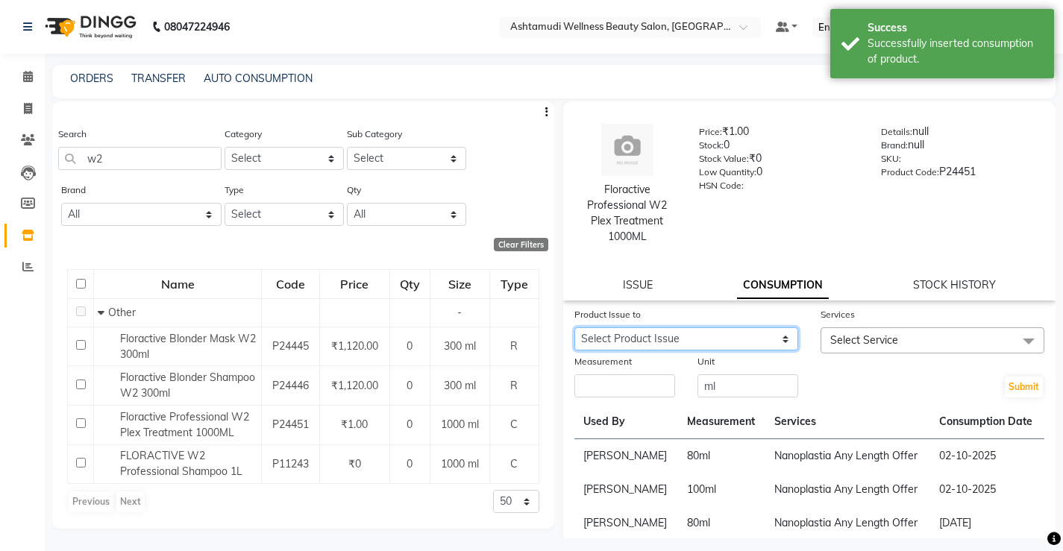
click at [730, 342] on select "Select Product Issue 2025-09-22, Issued to: Sreepriya, Balance: 740 2024-07-20,…" at bounding box center [686, 338] width 224 height 23
select select "1253639"
click at [574, 327] on select "Select Product Issue 2025-09-22, Issued to: Sreepriya, Balance: 740 2024-07-20,…" at bounding box center [686, 338] width 224 height 23
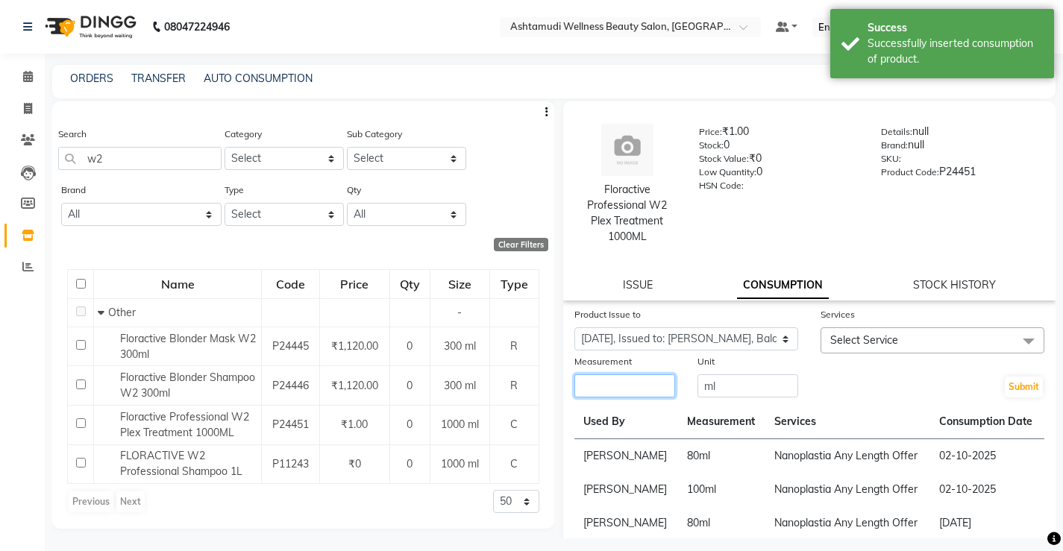
click at [623, 396] on input "number" at bounding box center [624, 385] width 101 height 23
type input "80"
click at [840, 342] on span "Select Service" at bounding box center [864, 339] width 68 height 13
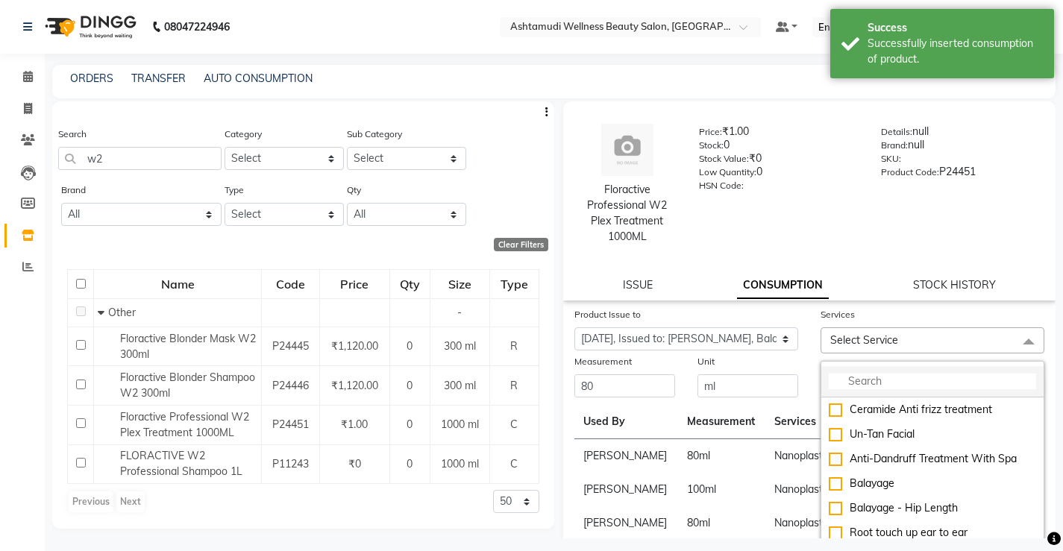
click at [853, 387] on input "multiselect-search" at bounding box center [932, 382] width 207 height 16
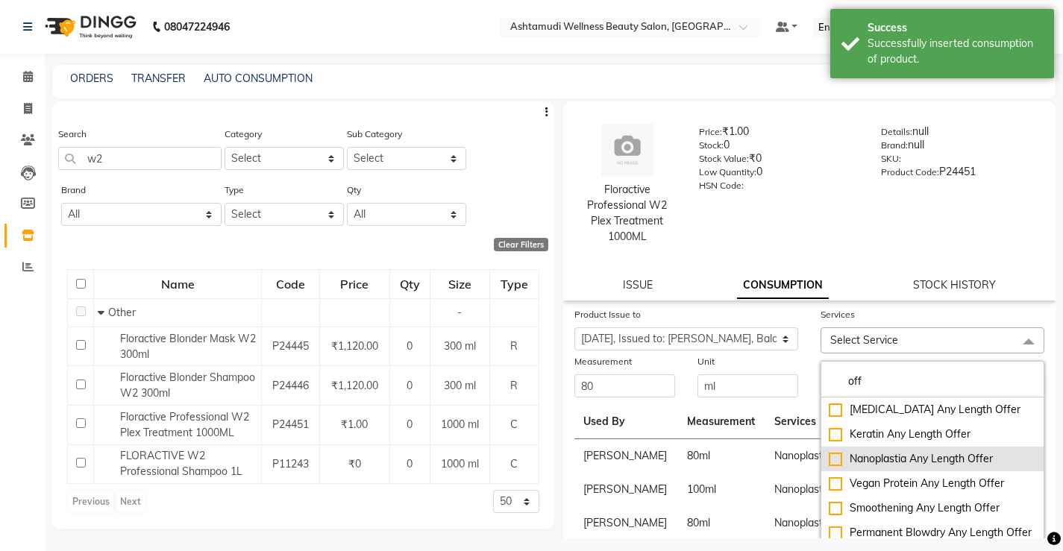
type input "off"
click at [893, 454] on div "Nanoplastia Any Length Offer" at bounding box center [932, 459] width 207 height 16
checkbox input "true"
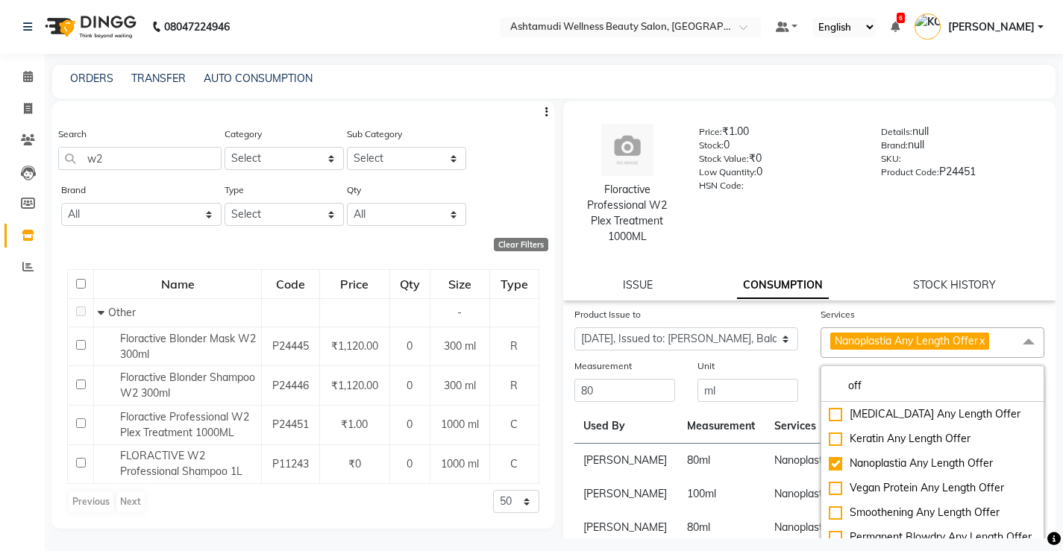
click at [765, 459] on td "Nanoplastia Any Length Offer" at bounding box center [847, 461] width 165 height 34
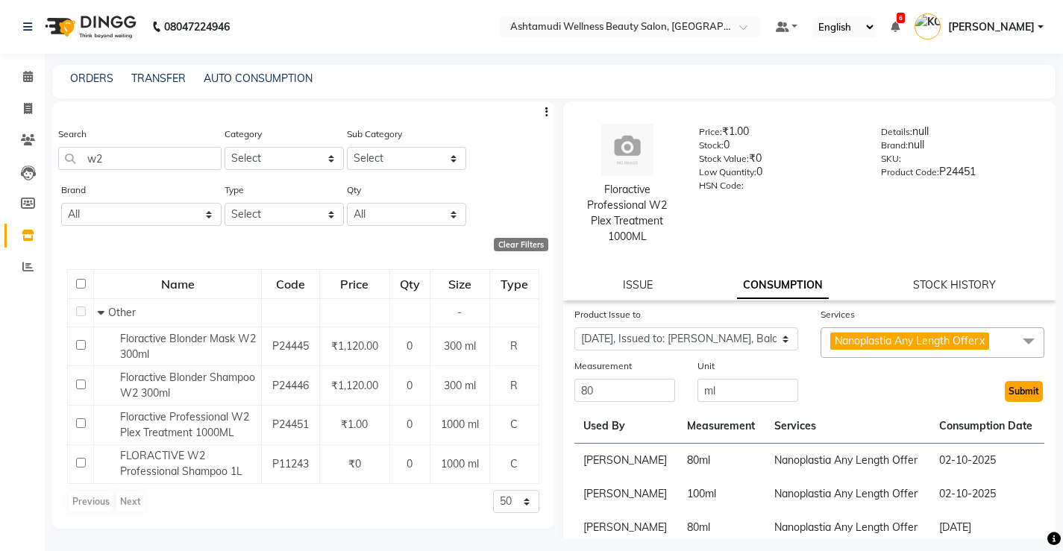
click at [1012, 391] on button "Submit" at bounding box center [1024, 391] width 38 height 21
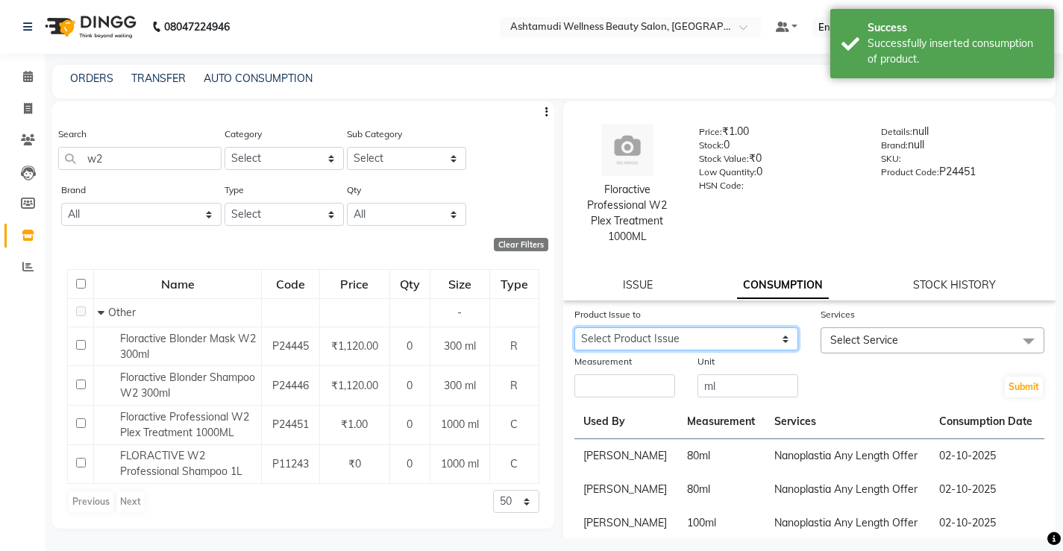
click at [717, 346] on select "Select Product Issue 2025-09-22, Issued to: Sreepriya, Balance: 660 2024-07-20,…" at bounding box center [686, 338] width 224 height 23
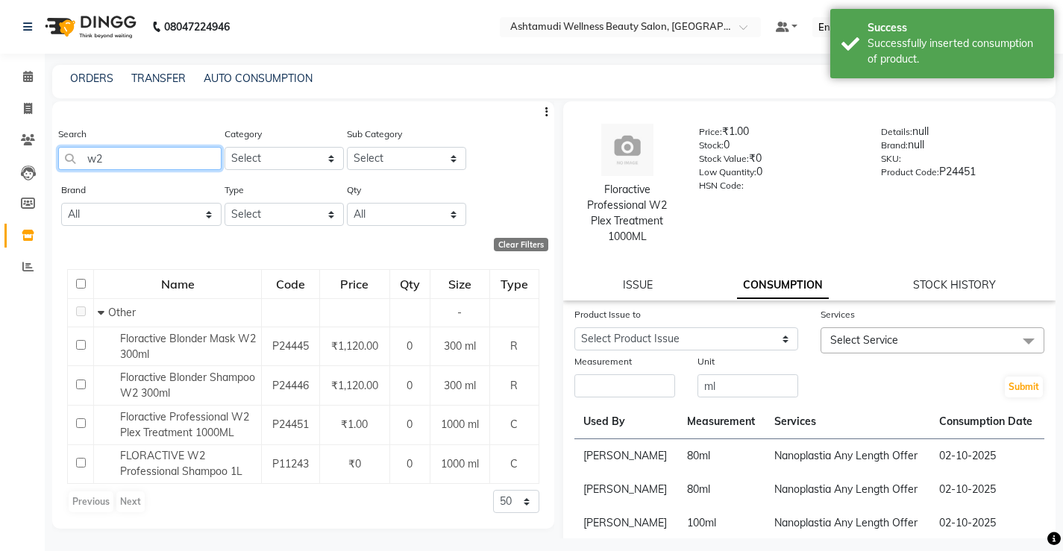
click at [126, 158] on input "w2" at bounding box center [139, 158] width 163 height 23
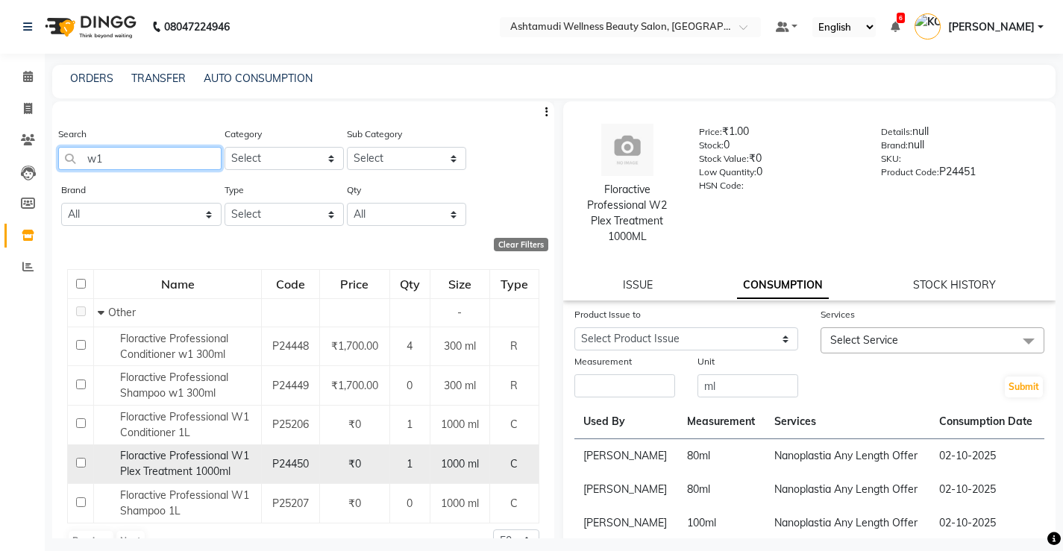
type input "w1"
click at [213, 466] on span "Floractive Professional W1 Plex Treatment 1000ml" at bounding box center [184, 463] width 129 height 29
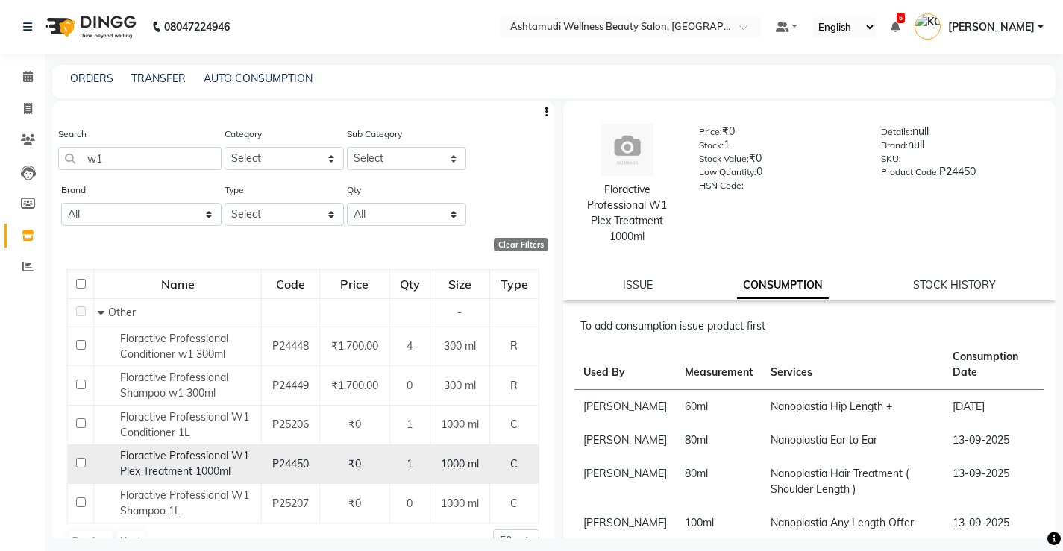
click at [196, 465] on span "Floractive Professional W1 Plex Treatment 1000ml" at bounding box center [184, 463] width 129 height 29
click at [78, 460] on input "checkbox" at bounding box center [81, 463] width 10 height 10
click at [78, 461] on input "checkbox" at bounding box center [81, 463] width 10 height 10
checkbox input "false"
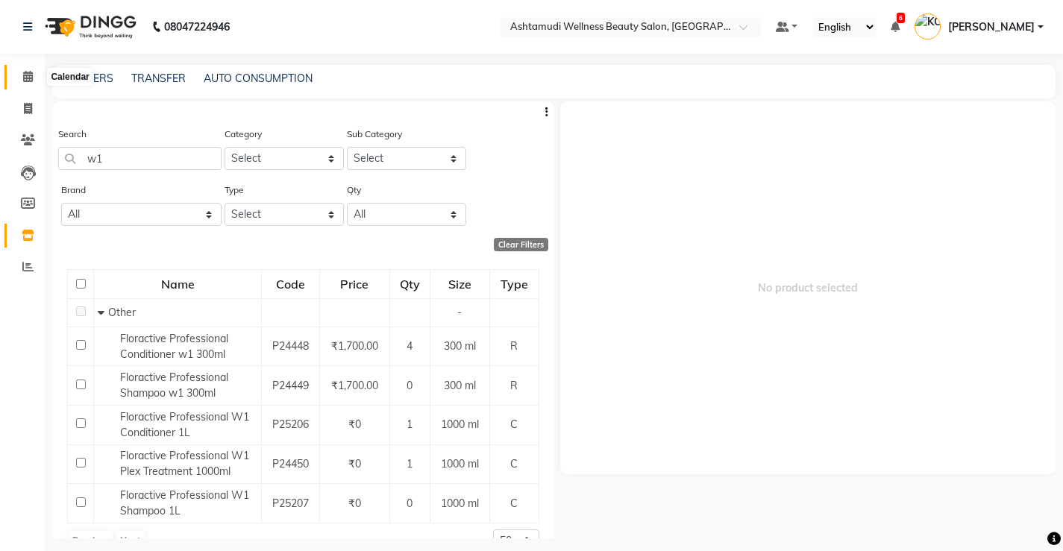
click at [20, 75] on span at bounding box center [28, 77] width 26 height 17
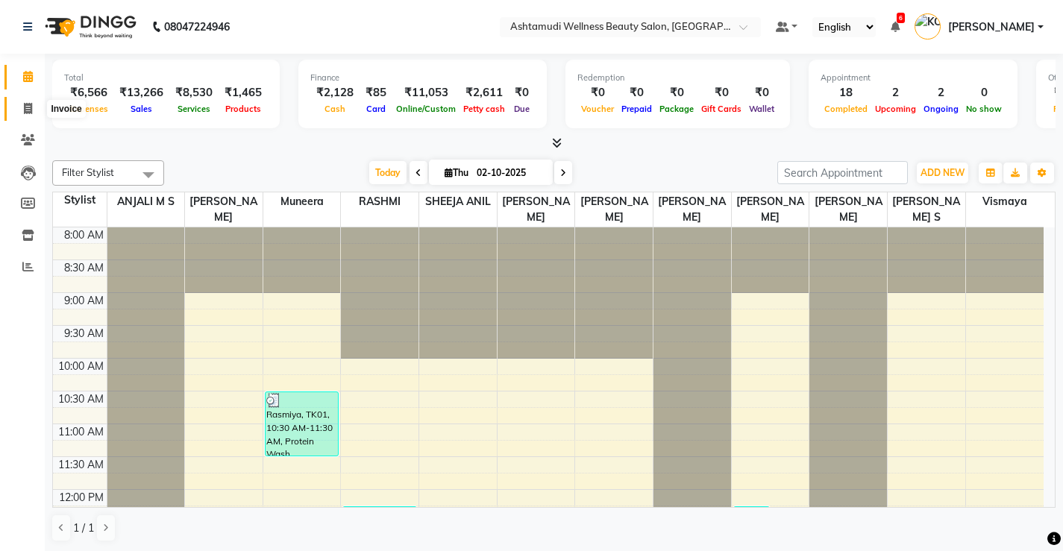
click at [29, 107] on icon at bounding box center [28, 108] width 8 height 11
select select "service"
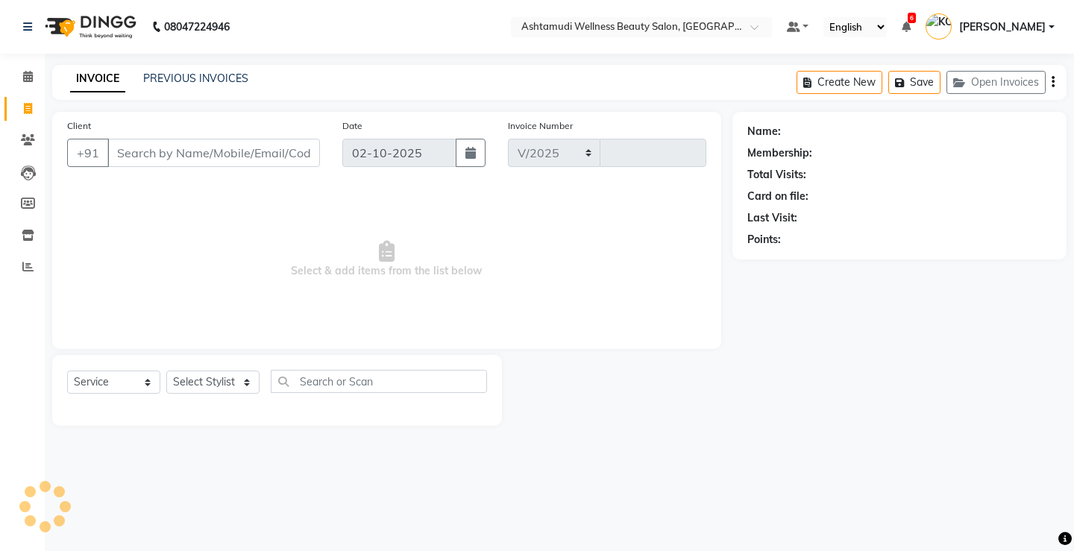
select select "4674"
type input "3854"
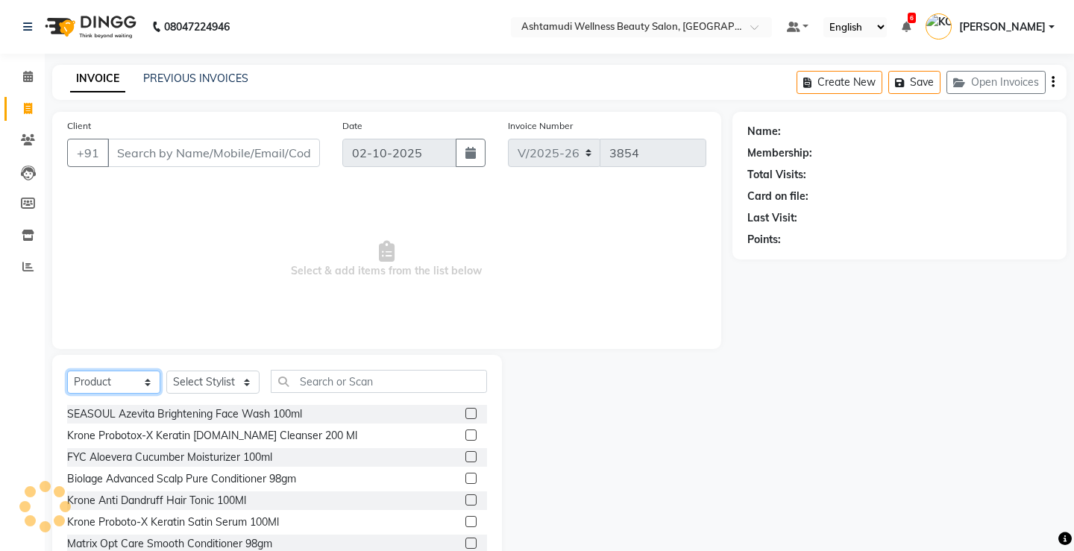
click at [128, 382] on select "Select Service Product Membership Package Voucher Prepaid Gift Card" at bounding box center [113, 382] width 93 height 23
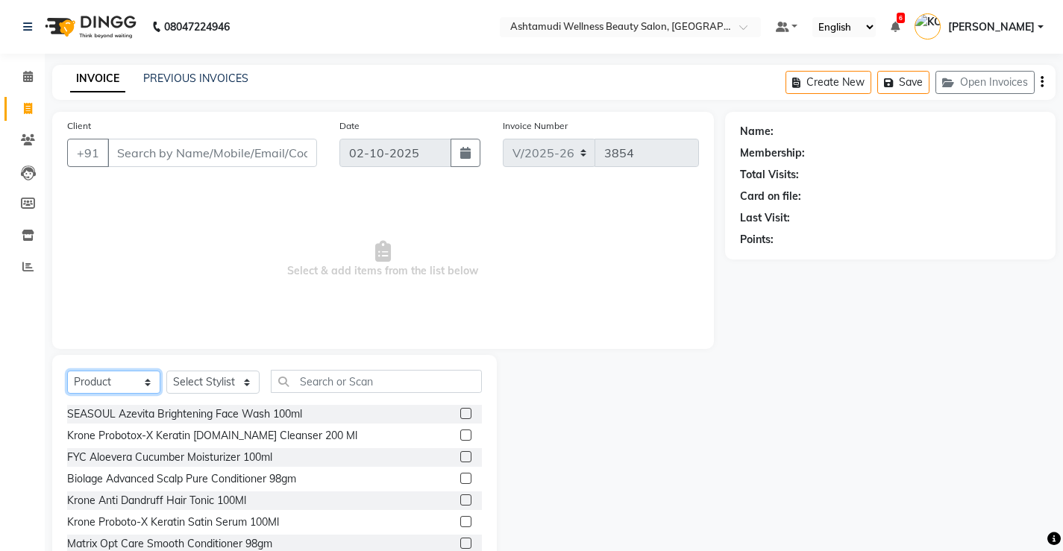
select select "service"
click at [67, 371] on select "Select Service Product Membership Package Voucher Prepaid Gift Card" at bounding box center [113, 382] width 93 height 23
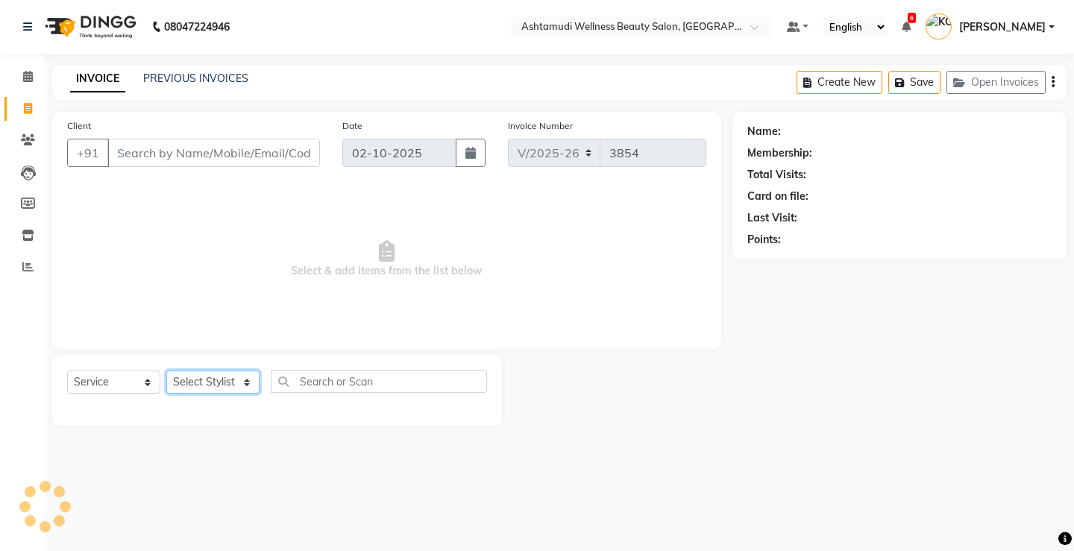
click at [214, 383] on select "Select Stylist ANJALI M S ASWATHY KOTTIYAM ASHTAMUDI KUMARI Muneera RASHMI SHEE…" at bounding box center [212, 382] width 93 height 23
select select "27472"
click at [166, 371] on select "Select Stylist ANJALI M S ASWATHY KOTTIYAM ASHTAMUDI KUMARI Muneera RASHMI SHEE…" at bounding box center [212, 382] width 93 height 23
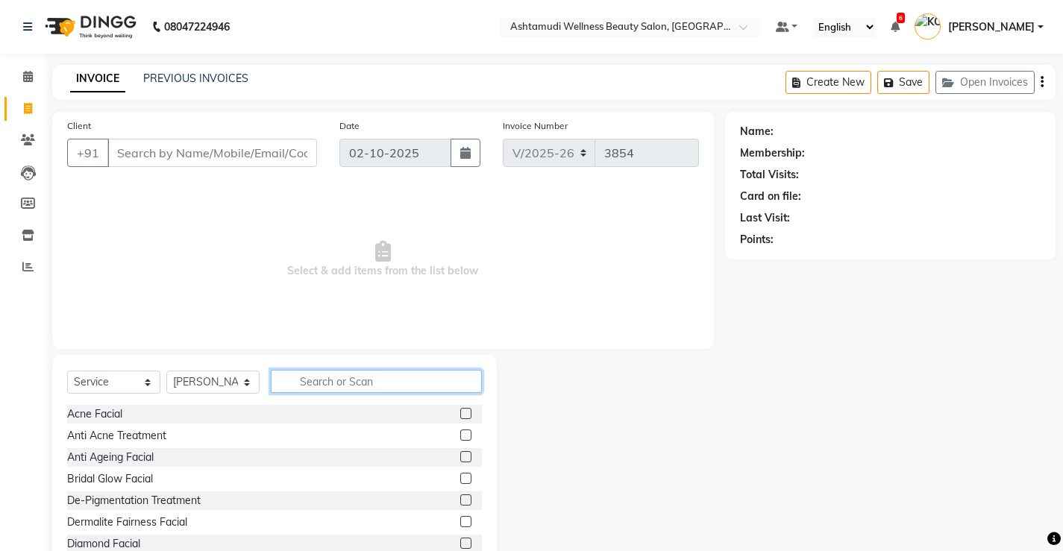
click at [404, 383] on input "text" at bounding box center [376, 381] width 211 height 23
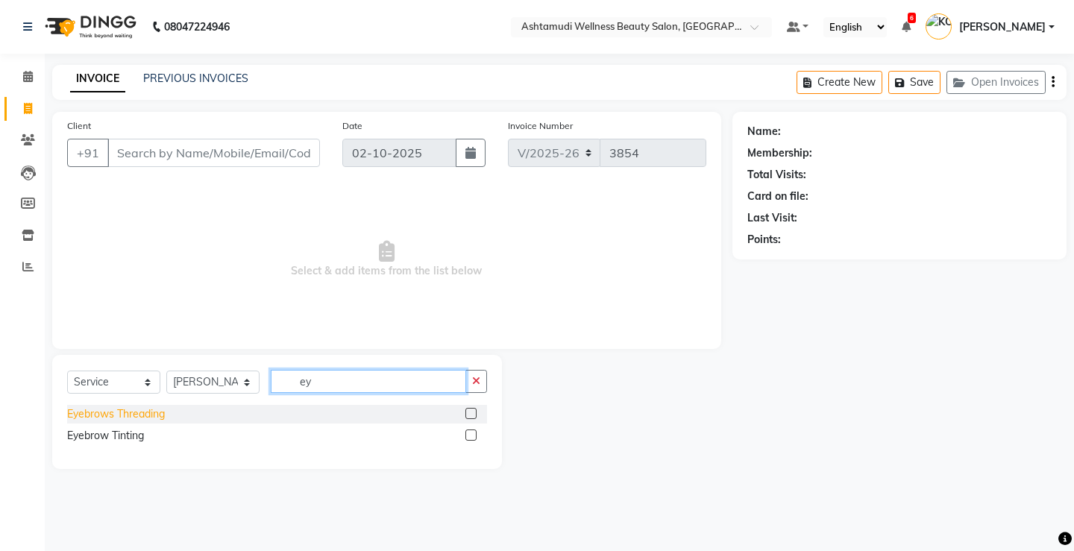
type input "ey"
click at [130, 411] on div "Eyebrows Threading" at bounding box center [116, 415] width 98 height 16
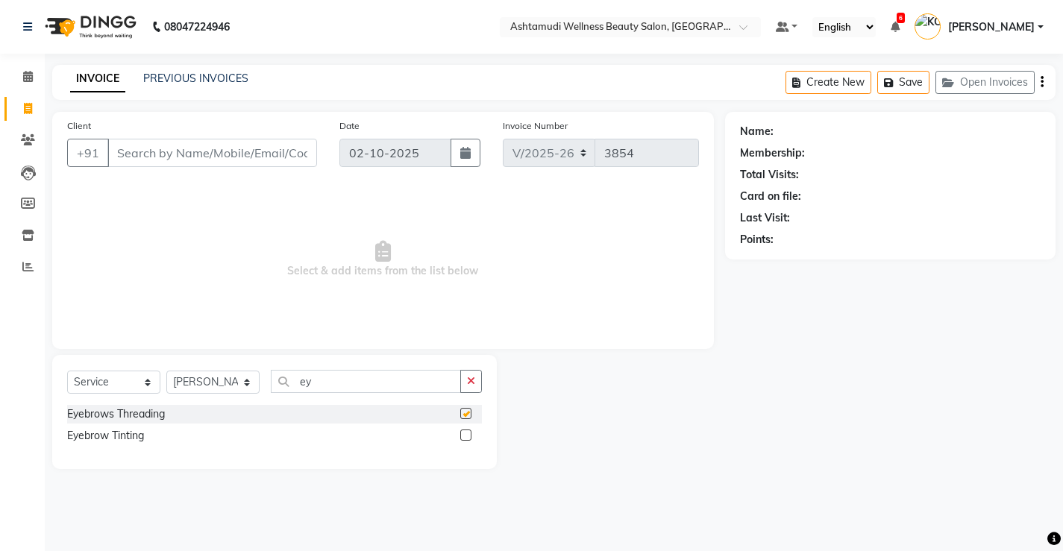
checkbox input "false"
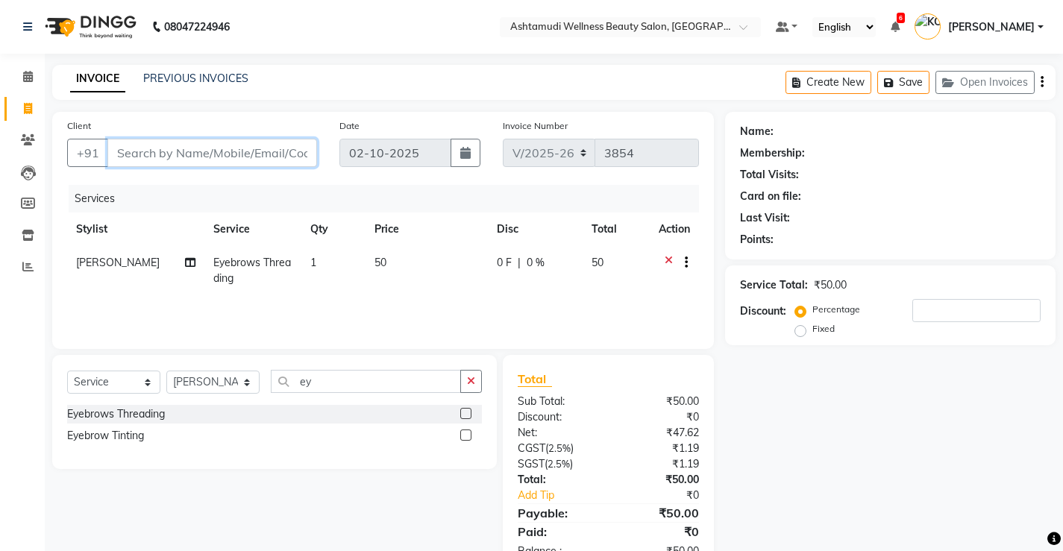
click at [270, 149] on input "Client" at bounding box center [212, 153] width 210 height 28
click at [269, 153] on input "Client" at bounding box center [212, 153] width 210 height 28
type input "6"
type input "0"
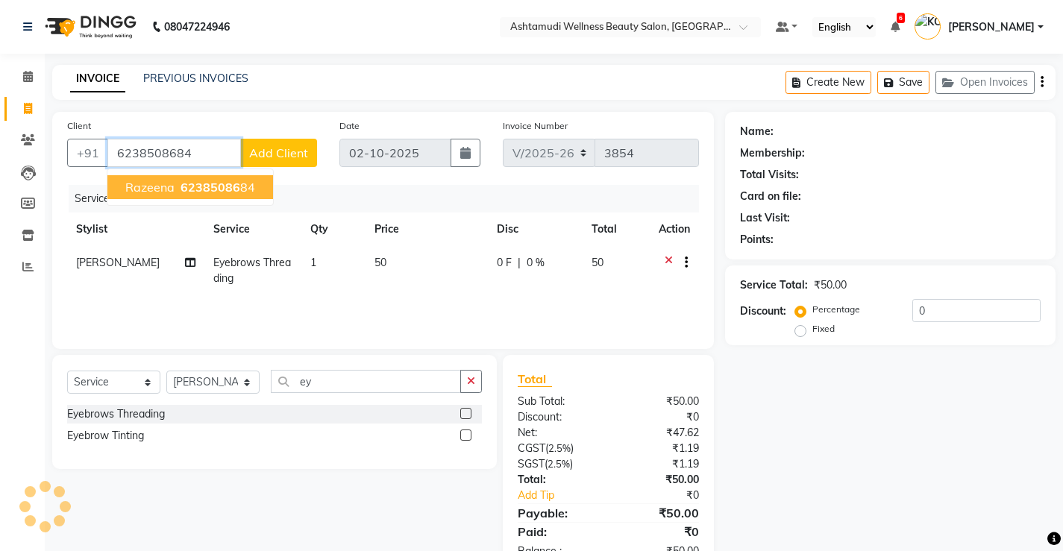
type input "6238508684"
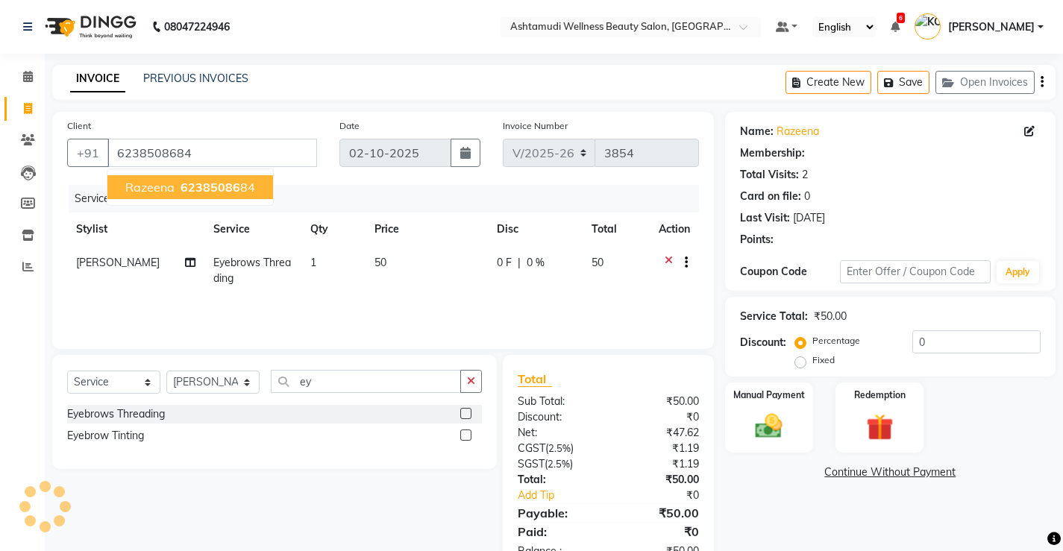
select select "1: Object"
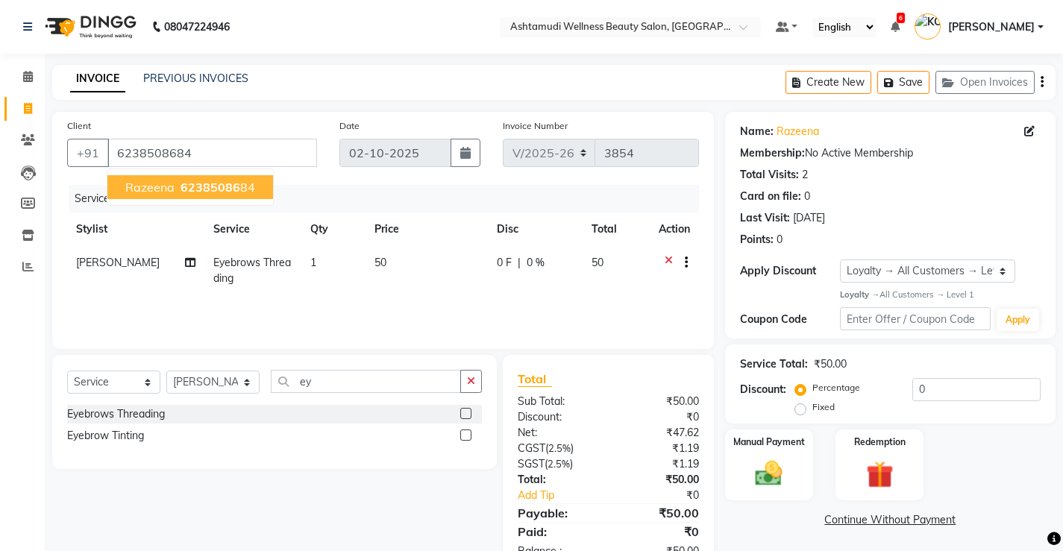
click at [222, 187] on span "62385086" at bounding box center [211, 187] width 60 height 15
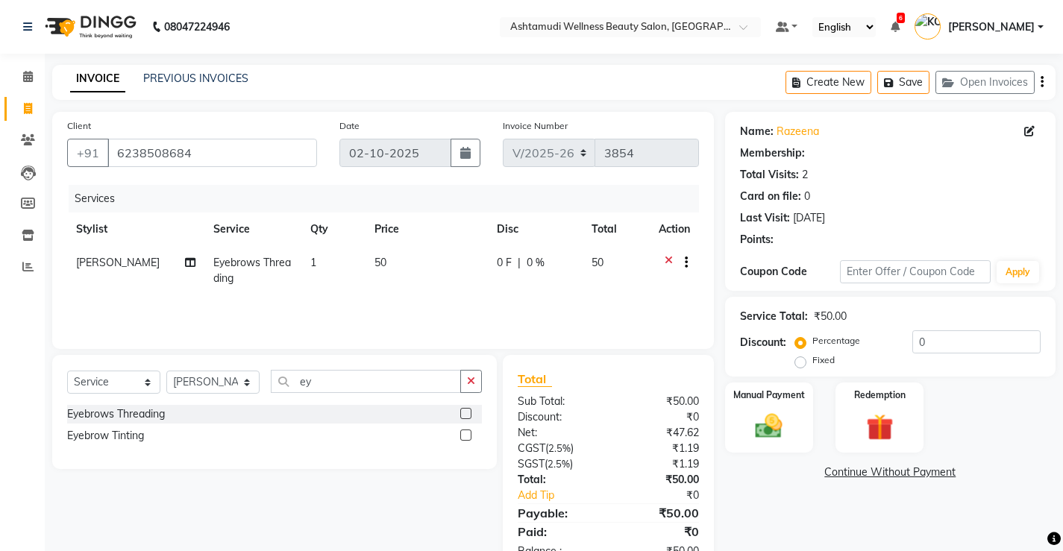
select select "1: Object"
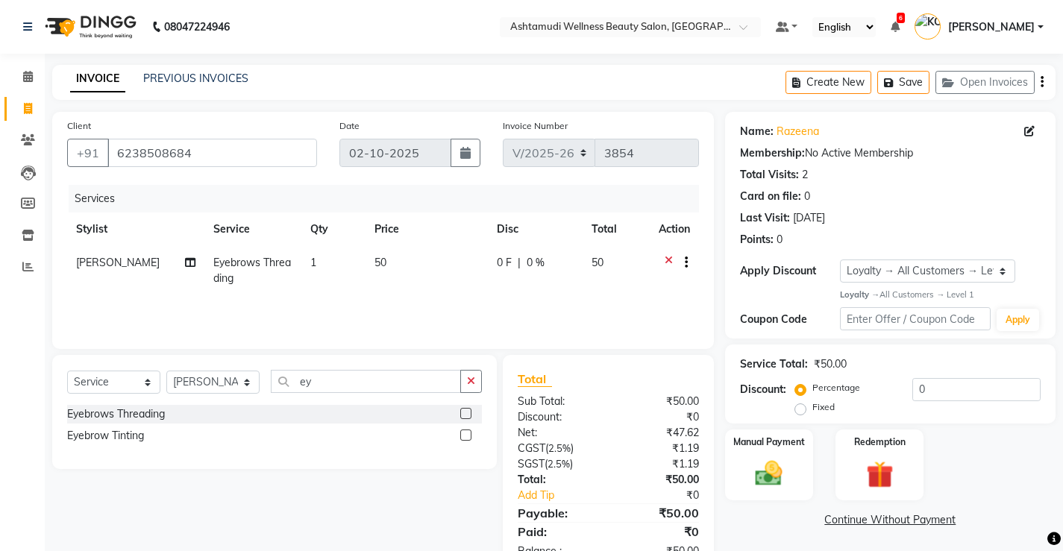
scroll to position [46, 0]
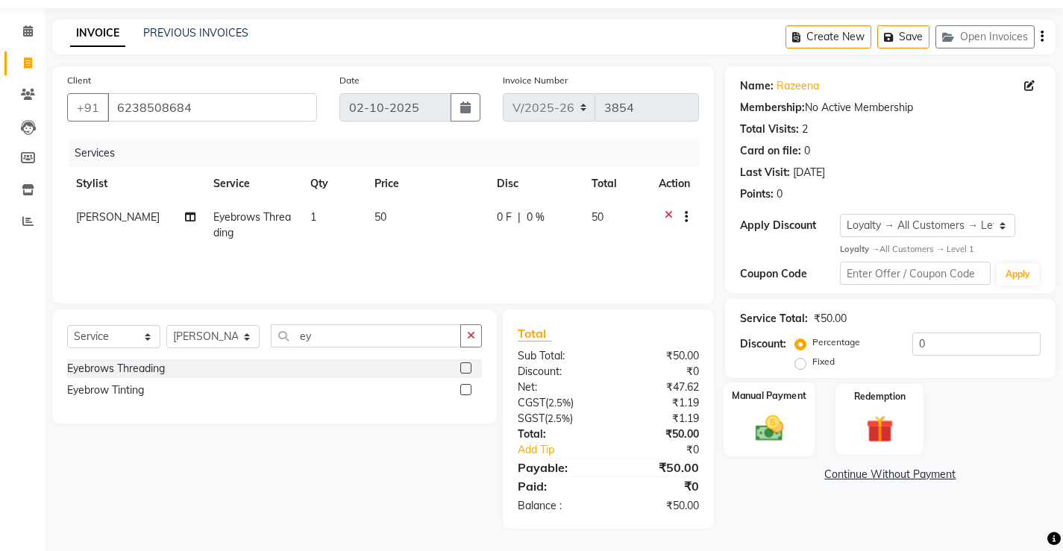
click at [766, 430] on img at bounding box center [769, 429] width 46 height 32
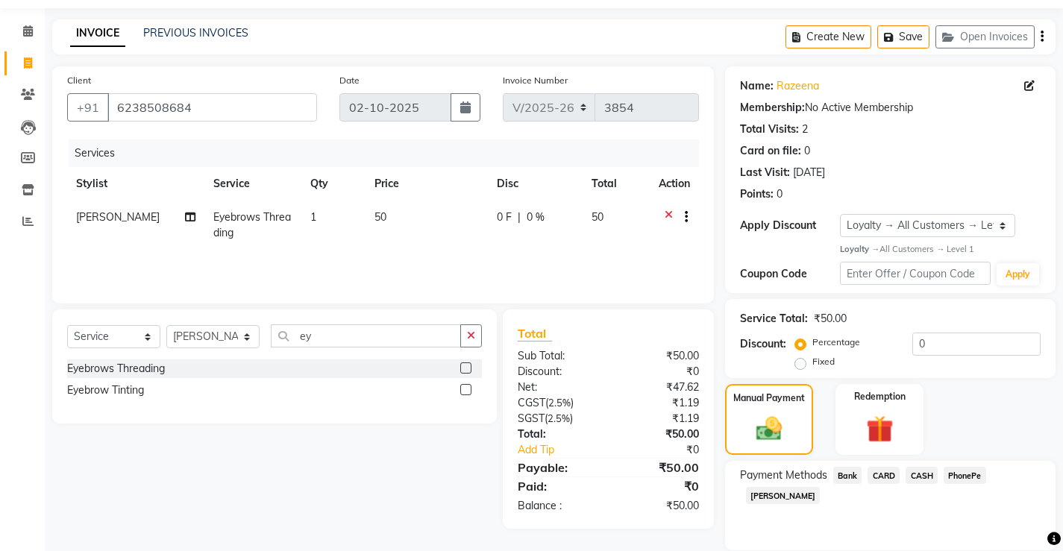
click at [928, 477] on span "CASH" at bounding box center [922, 475] width 32 height 17
click at [923, 539] on input "Note:" at bounding box center [943, 550] width 193 height 23
type input "sindhya"
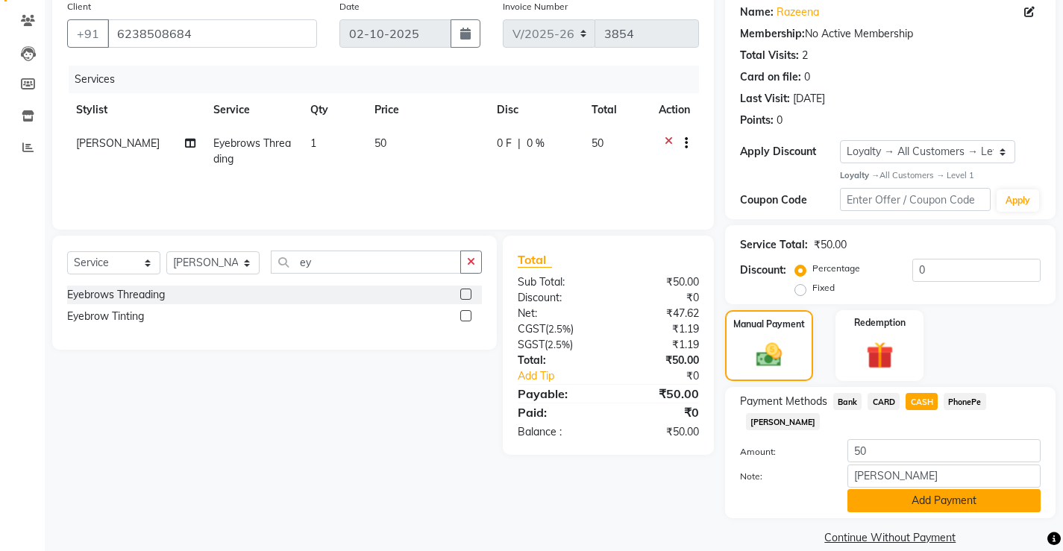
click at [939, 489] on button "Add Payment" at bounding box center [943, 500] width 193 height 23
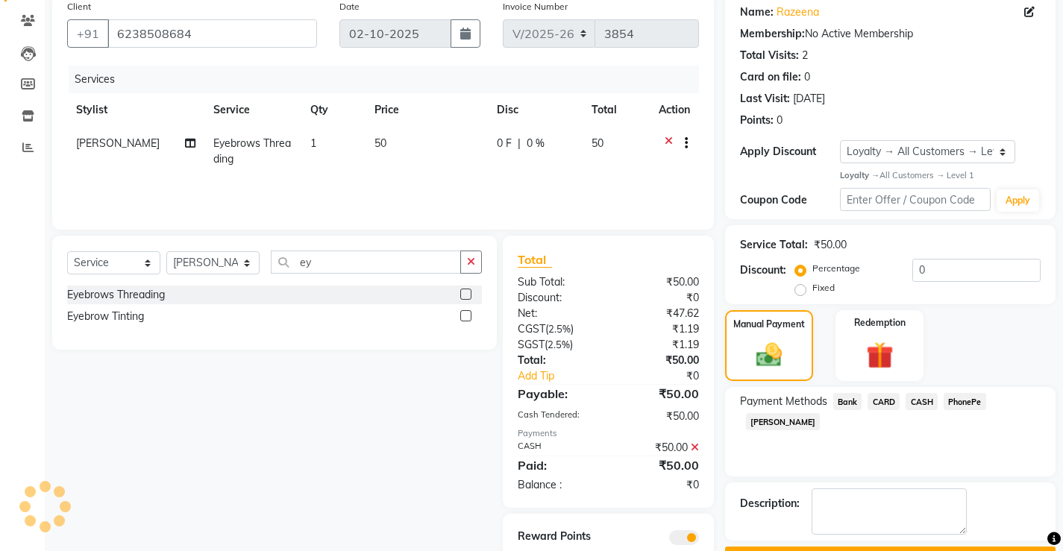
scroll to position [172, 0]
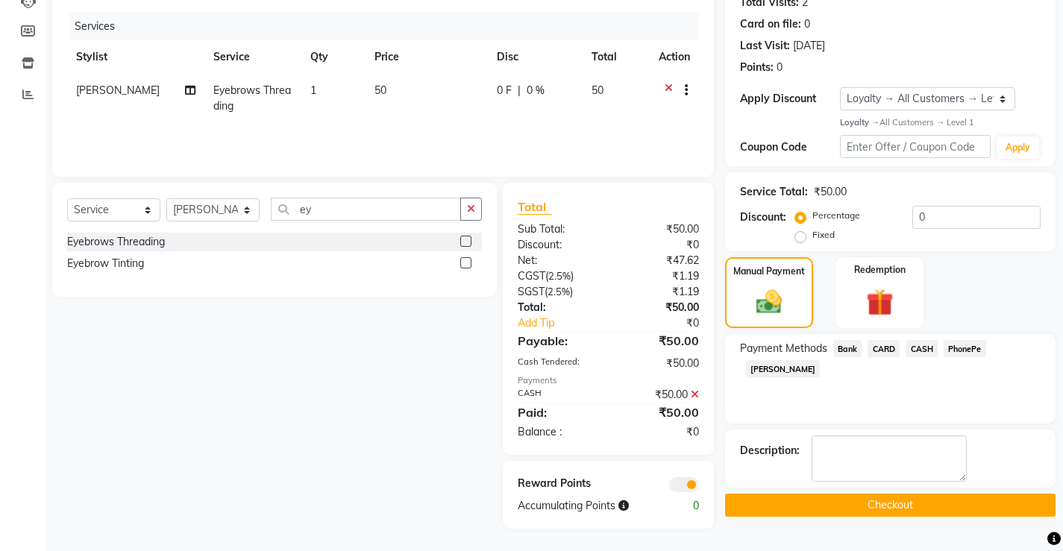
click at [886, 501] on button "Checkout" at bounding box center [890, 505] width 330 height 23
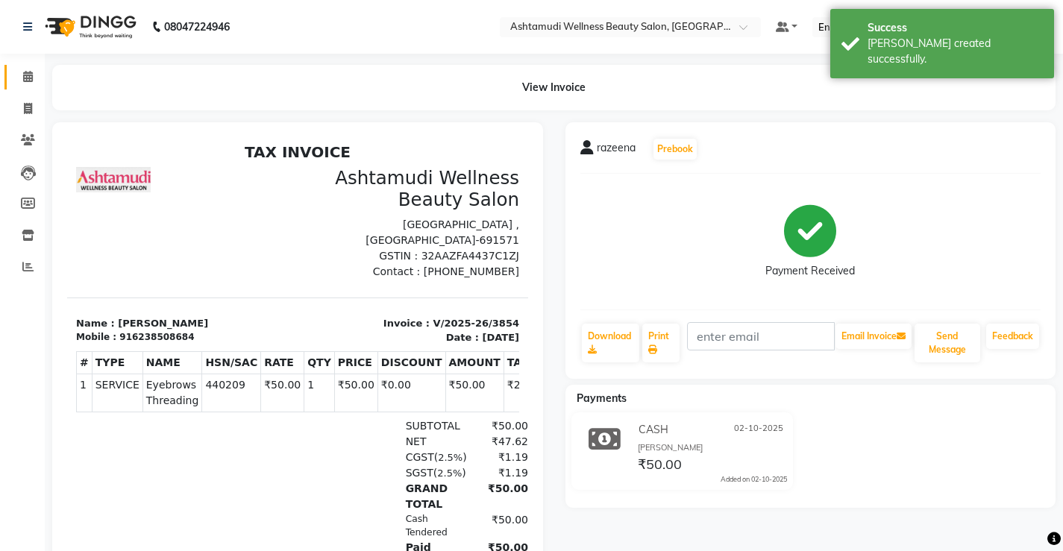
click at [25, 75] on icon at bounding box center [28, 76] width 10 height 11
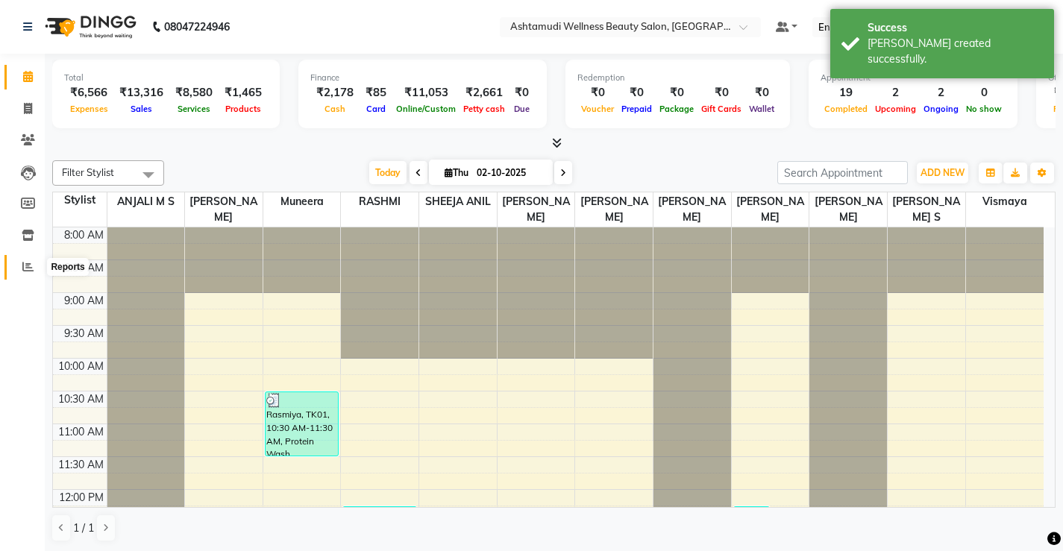
click at [30, 266] on icon at bounding box center [27, 266] width 11 height 11
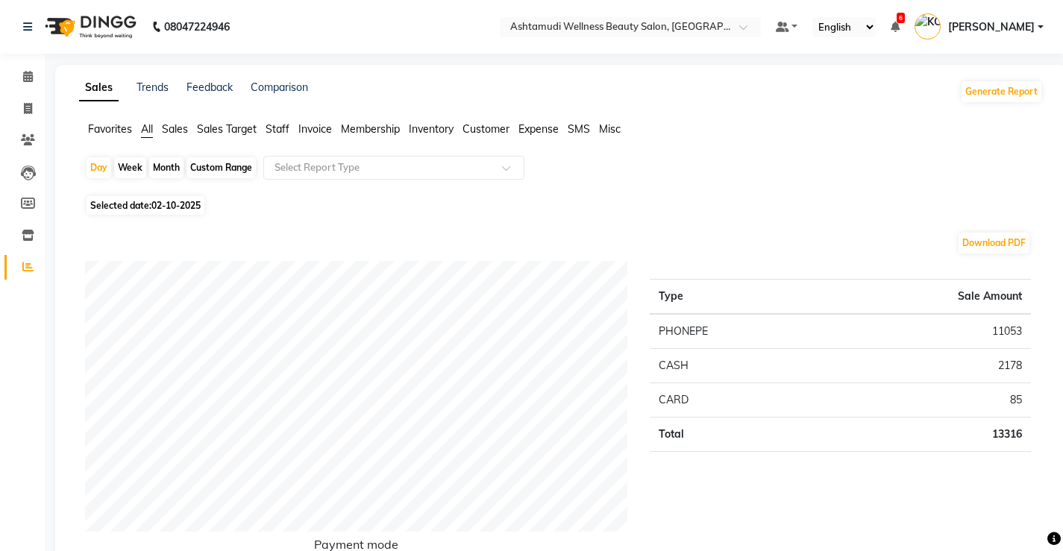
click at [275, 129] on span "Staff" at bounding box center [278, 128] width 24 height 13
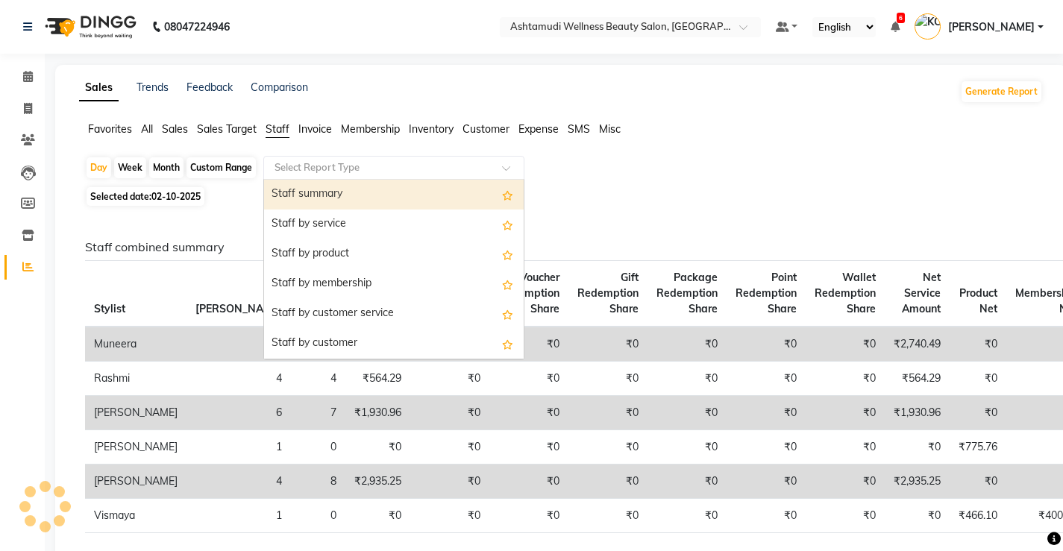
click at [370, 171] on input "text" at bounding box center [379, 167] width 215 height 15
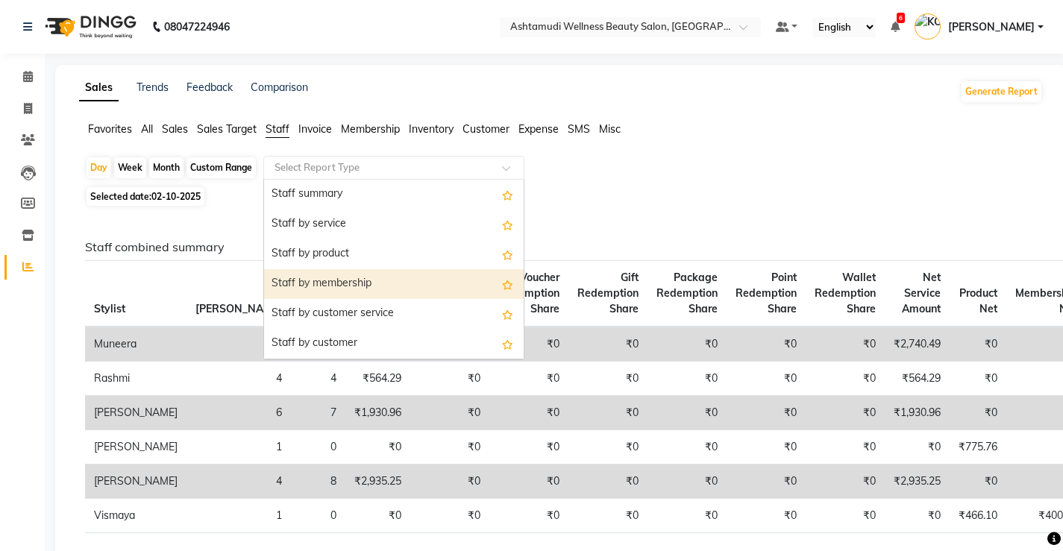
click at [359, 283] on div "Staff by membership" at bounding box center [394, 284] width 260 height 30
select select "full_report"
select select "csv"
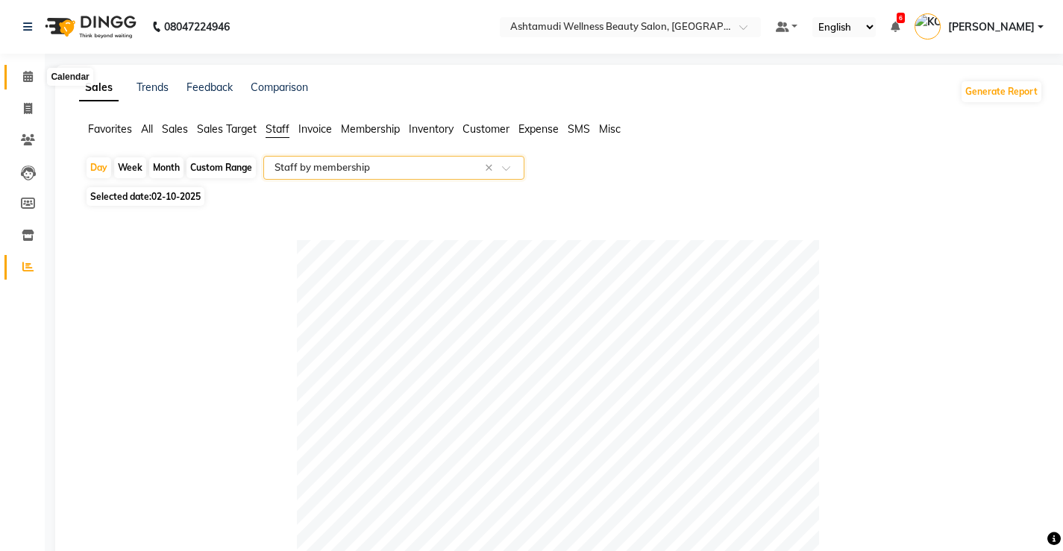
click at [24, 75] on icon at bounding box center [28, 76] width 10 height 11
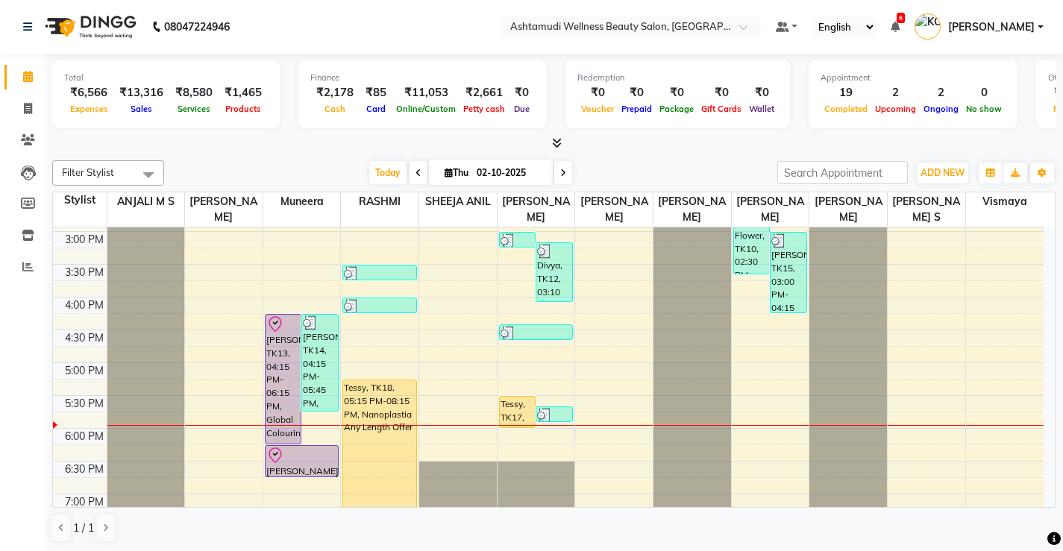
scroll to position [522, 0]
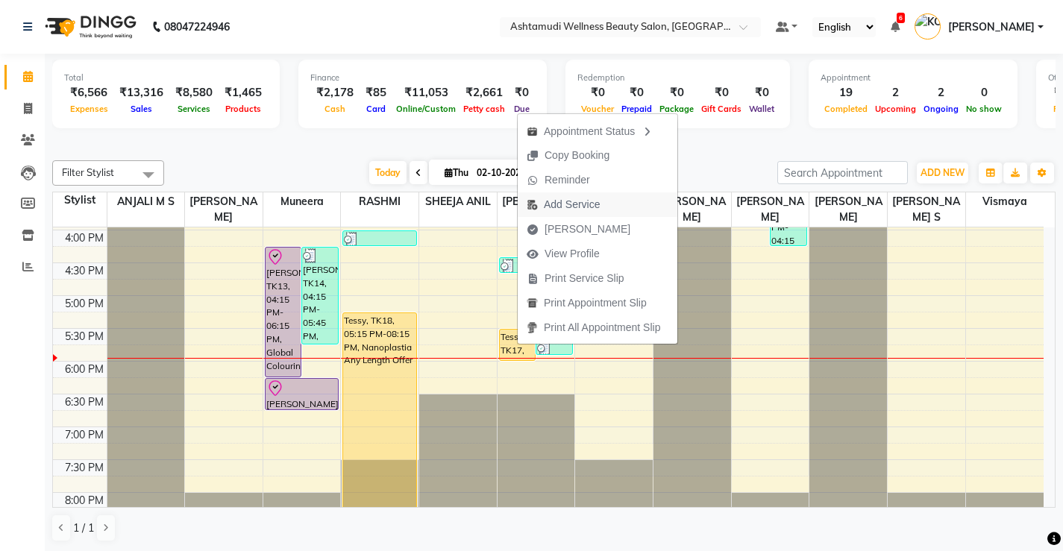
click at [578, 203] on span "Add Service" at bounding box center [572, 205] width 56 height 16
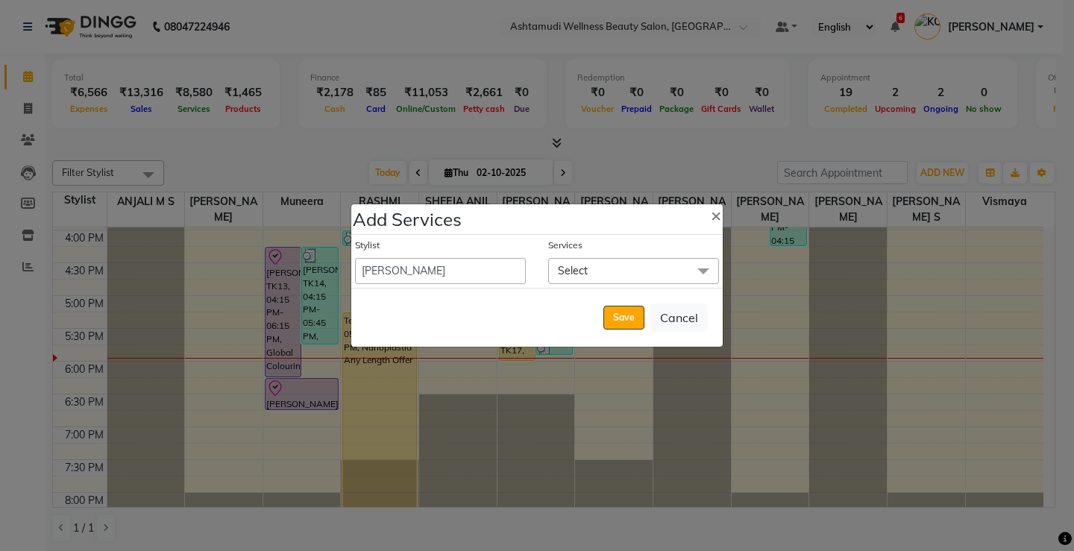
click at [593, 274] on span "Select" at bounding box center [633, 271] width 171 height 26
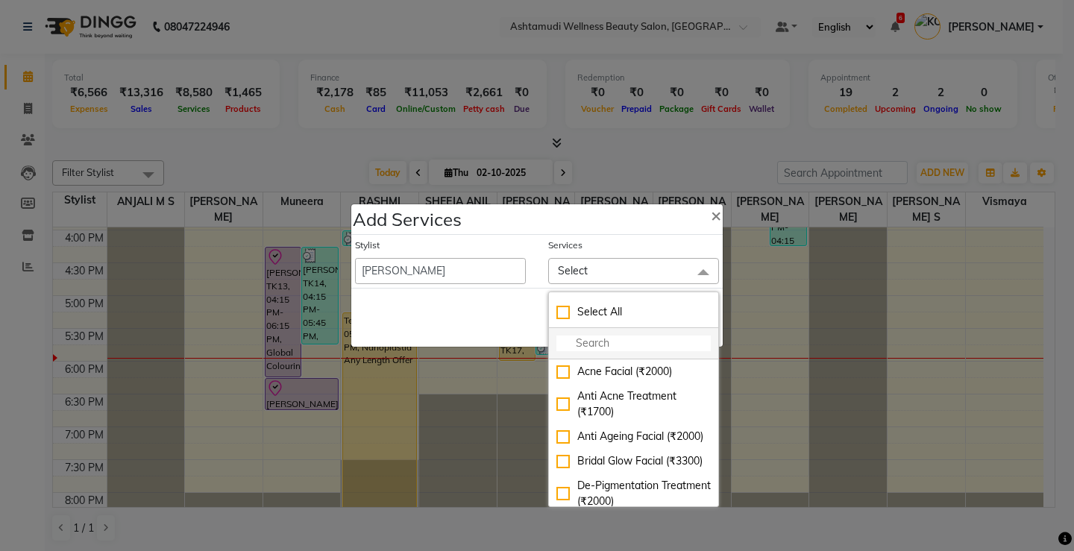
click at [588, 342] on input "multiselect-search" at bounding box center [633, 344] width 154 height 16
click at [399, 260] on select "ANJALI M S ASWATHY KOTTIYAM ASHTAMUDI KUMARI Muneera RASHMI SHEEJA ANIL SHYNI S…" at bounding box center [440, 271] width 171 height 26
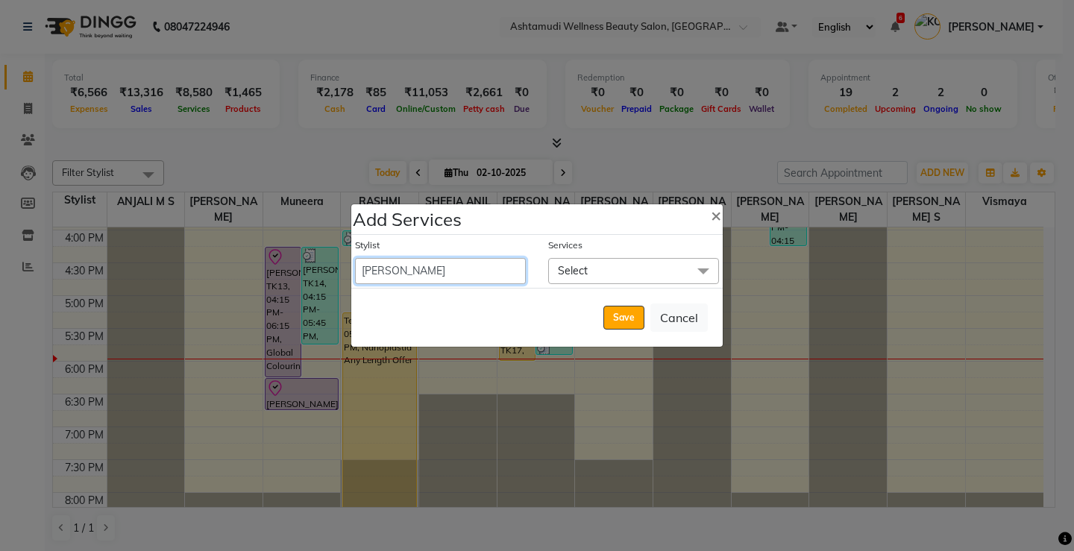
select select "27469"
click at [355, 258] on select "ANJALI M S ASWATHY KOTTIYAM ASHTAMUDI KUMARI Muneera RASHMI SHEEJA ANIL SHYNI S…" at bounding box center [440, 271] width 171 height 26
select select "1080"
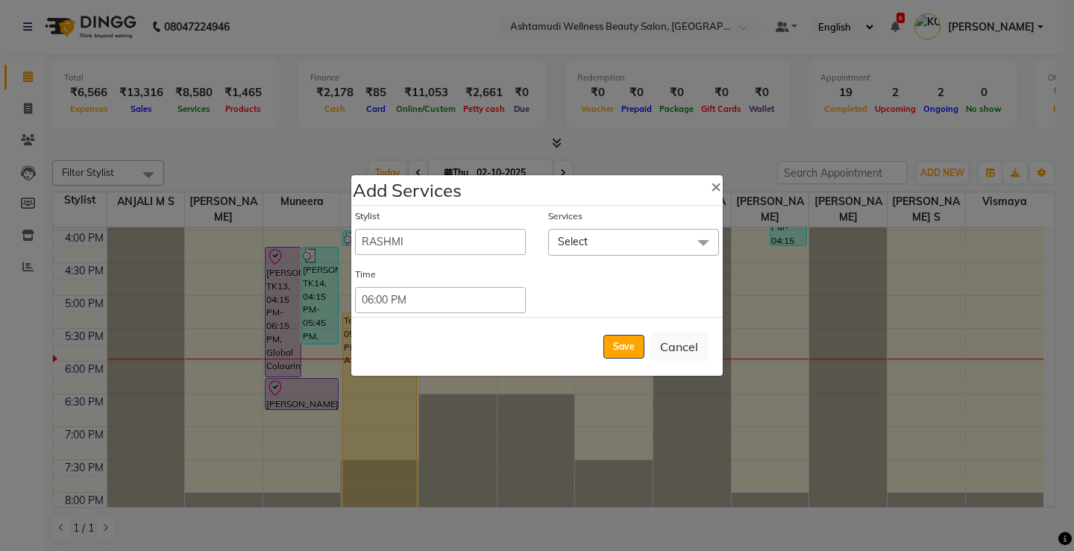
click at [630, 236] on span "Select" at bounding box center [633, 242] width 171 height 26
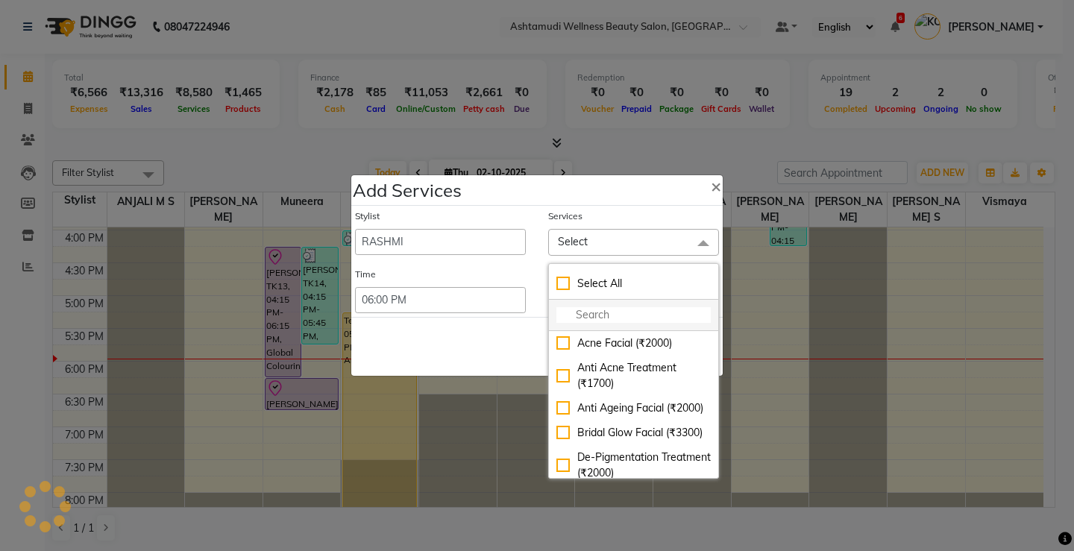
click at [598, 321] on input "multiselect-search" at bounding box center [633, 315] width 154 height 16
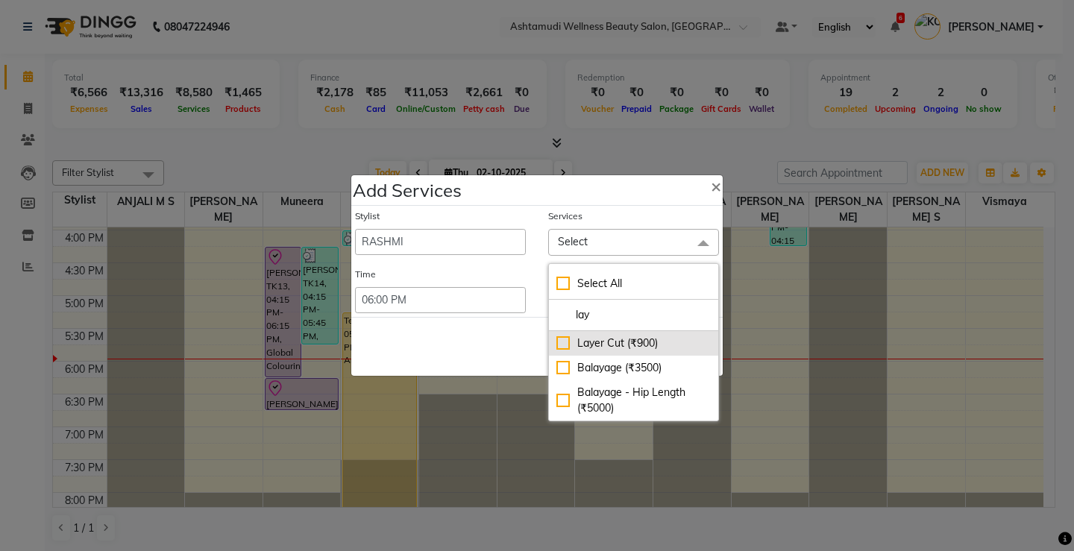
type input "lay"
click at [604, 337] on div "Layer Cut (₹900)" at bounding box center [633, 344] width 154 height 16
checkbox input "true"
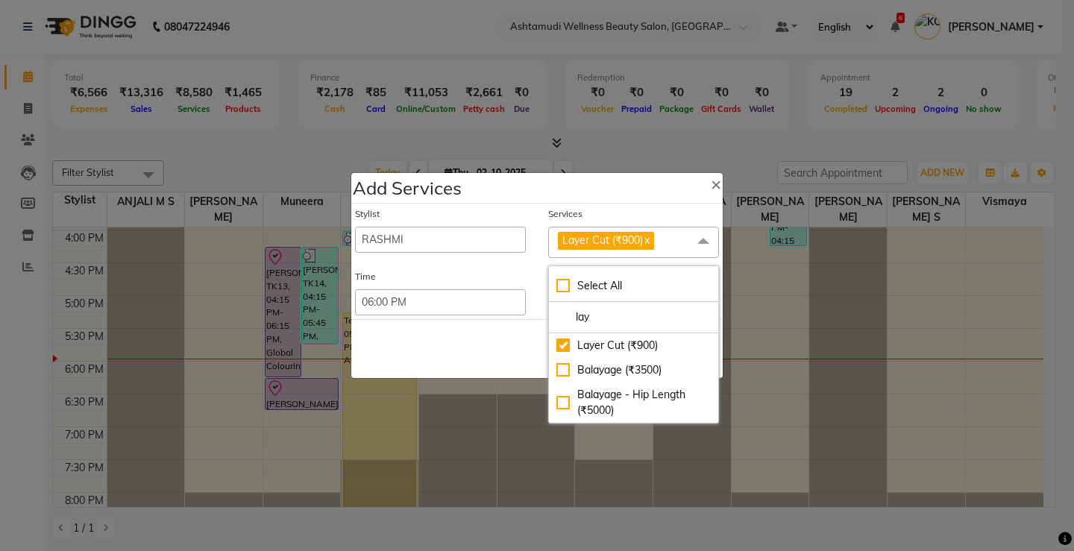
click at [461, 352] on div "Save Cancel" at bounding box center [536, 348] width 371 height 59
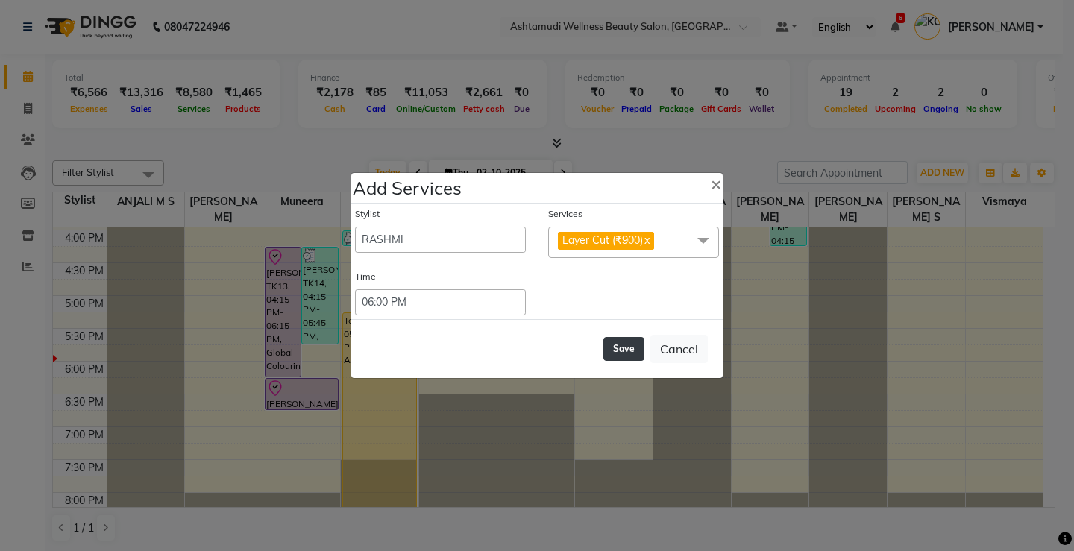
click at [615, 351] on button "Save" at bounding box center [623, 349] width 41 height 24
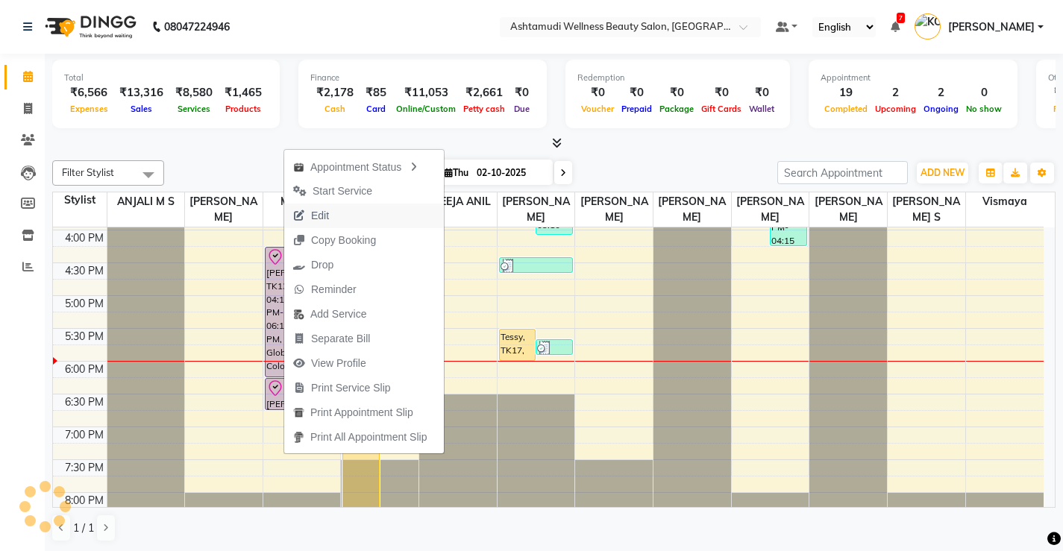
click at [326, 219] on span "Edit" at bounding box center [320, 216] width 18 height 16
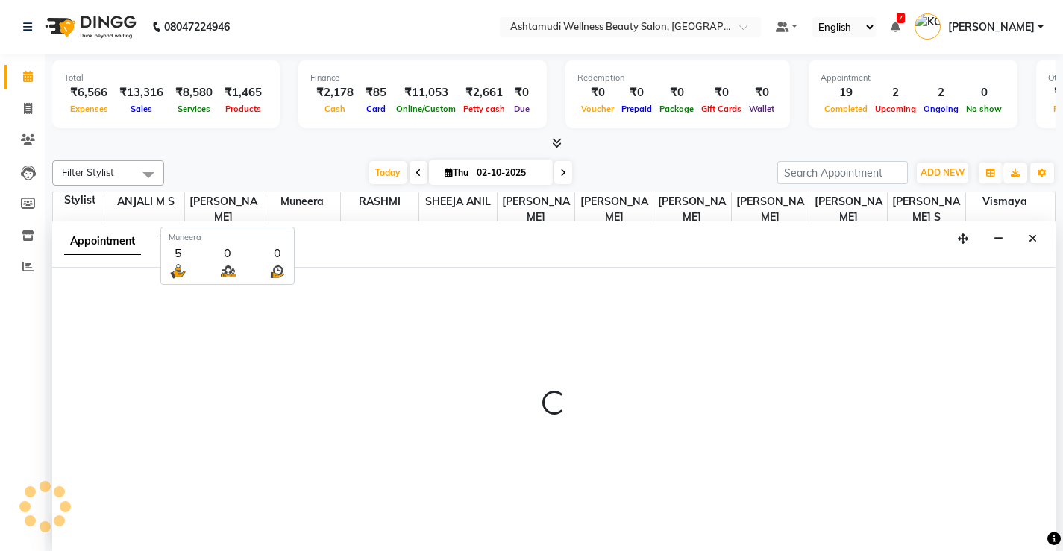
scroll to position [1, 0]
select select "tentative"
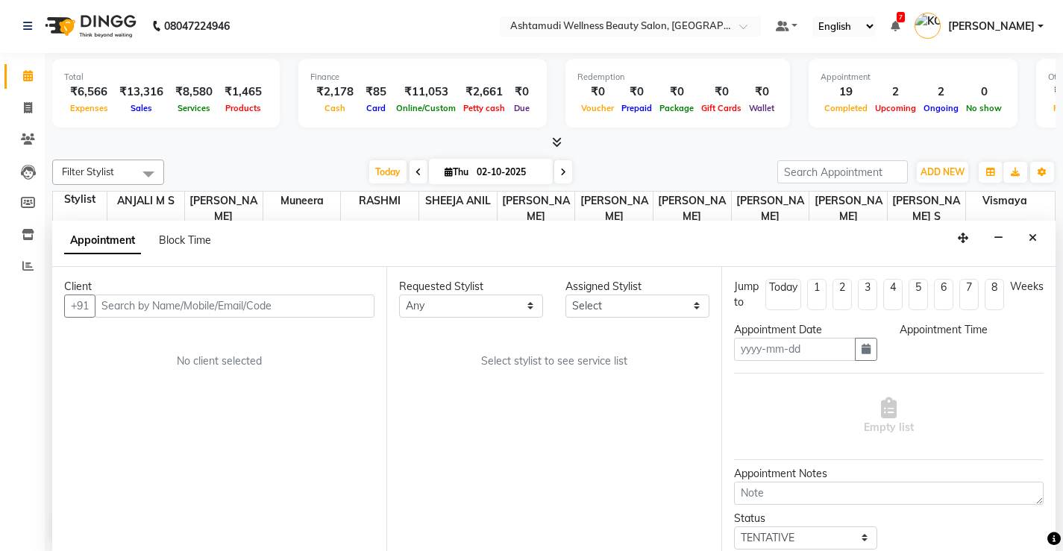
type input "02-10-2025"
select select "check-in"
select select "975"
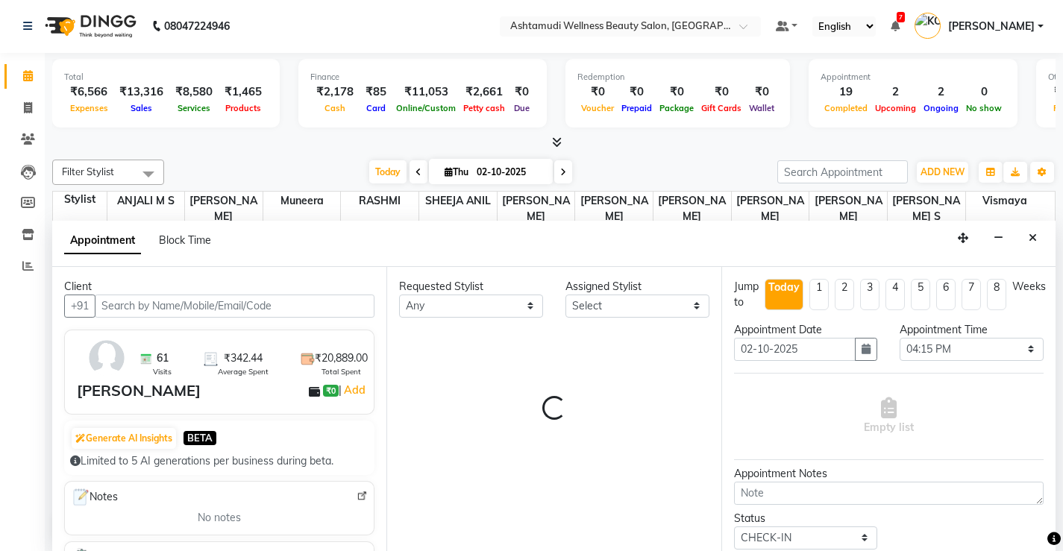
select select "67522"
select select "2029"
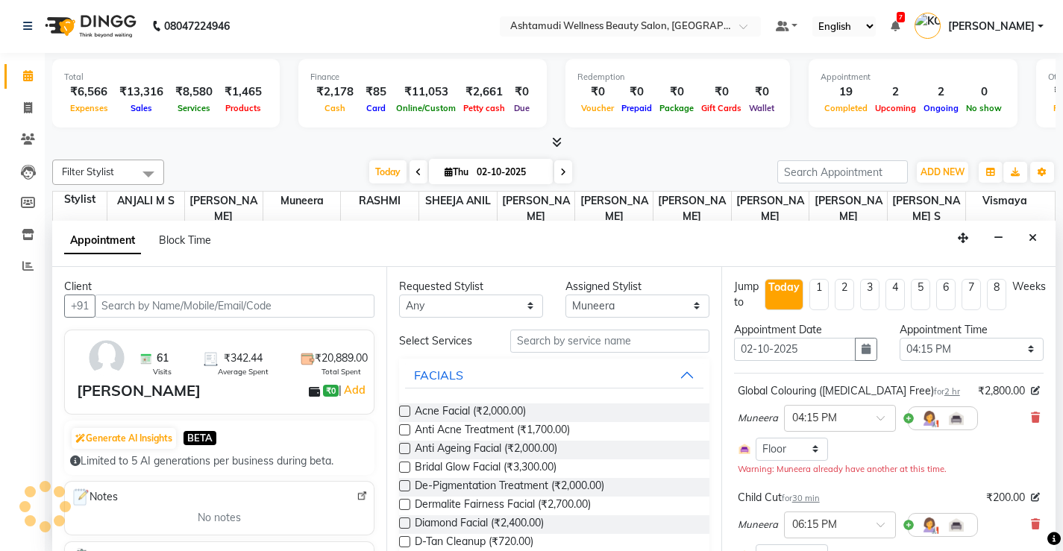
scroll to position [573, 0]
click at [310, 310] on input "text" at bounding box center [235, 306] width 280 height 23
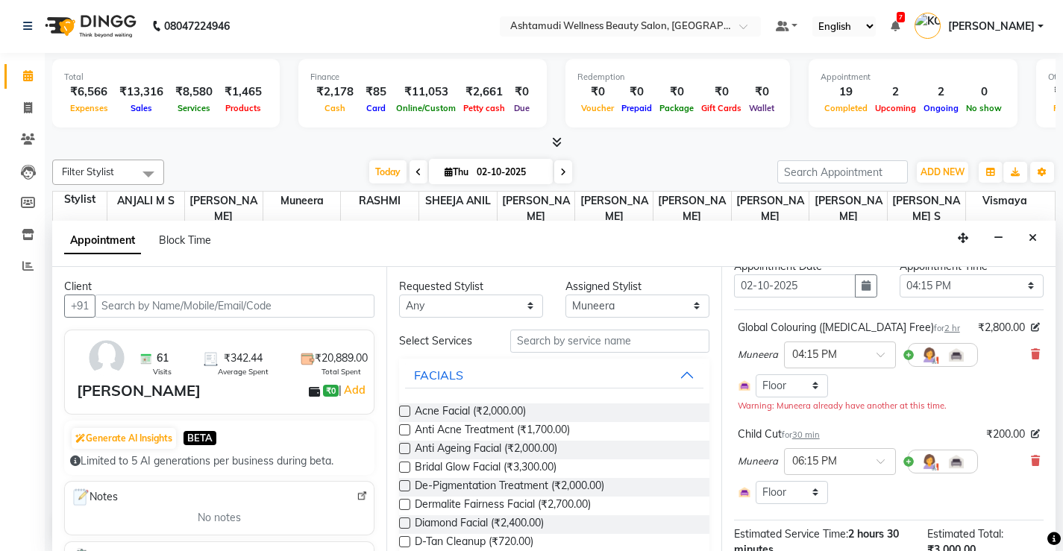
scroll to position [149, 0]
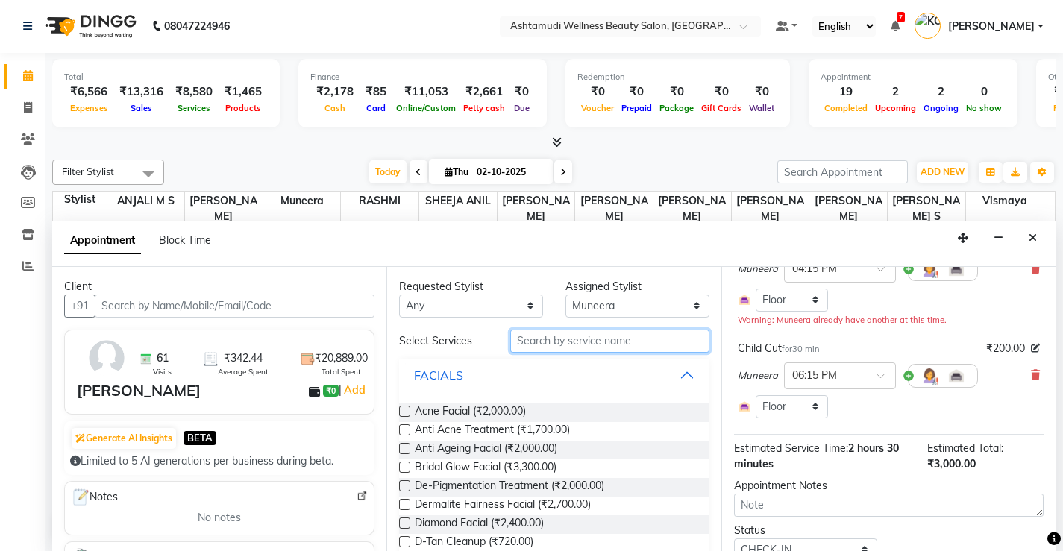
click at [615, 336] on input "text" at bounding box center [609, 341] width 199 height 23
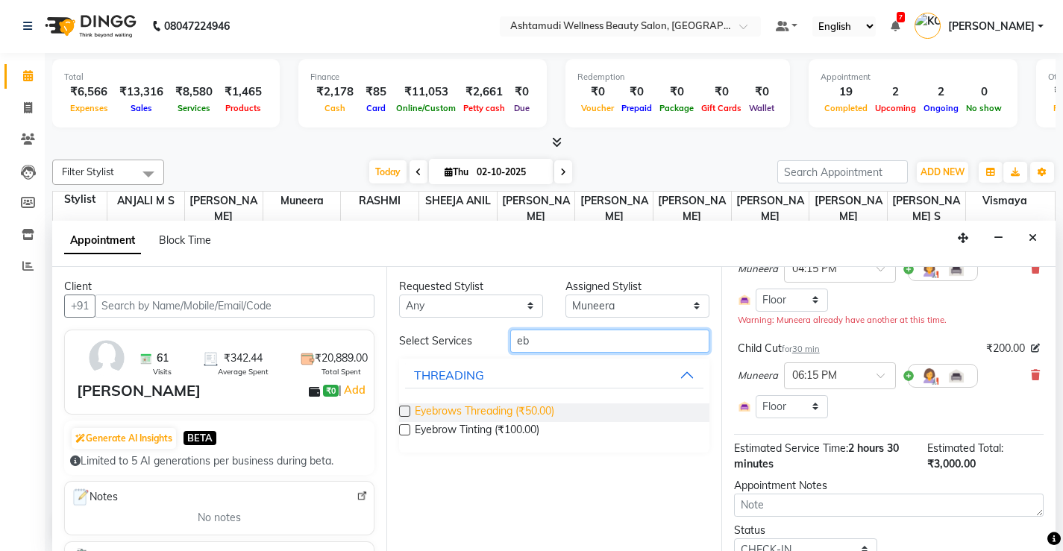
type input "eb"
click at [511, 414] on span "Eyebrows Threading (₹50.00)" at bounding box center [484, 413] width 139 height 19
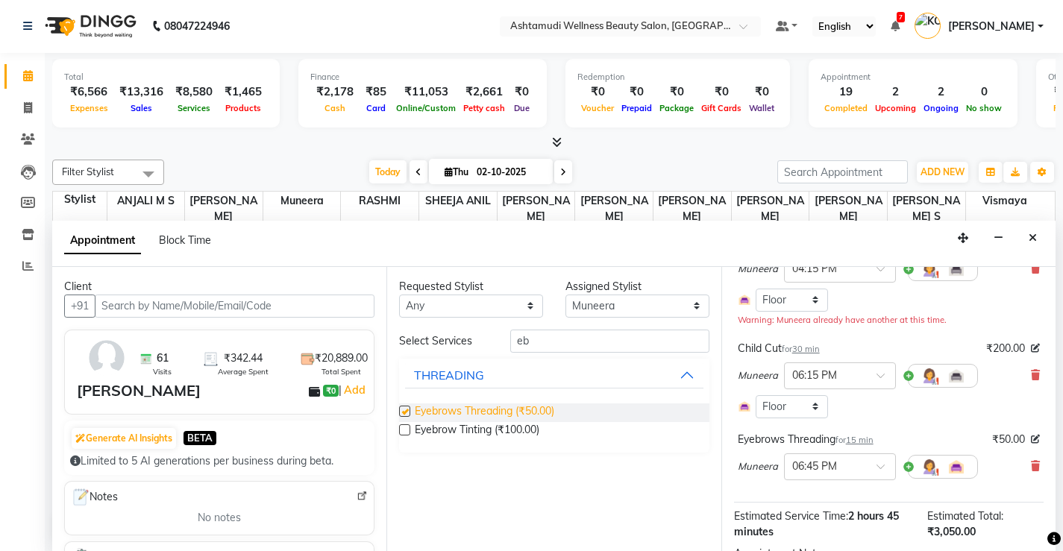
checkbox input "false"
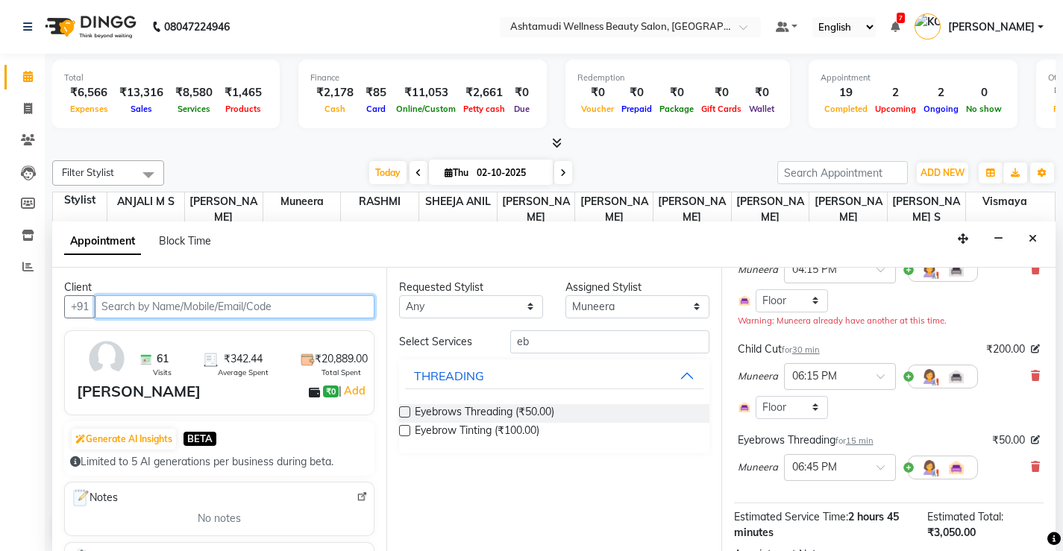
click at [213, 308] on input "text" at bounding box center [235, 306] width 280 height 23
click at [213, 307] on input "text" at bounding box center [235, 306] width 280 height 23
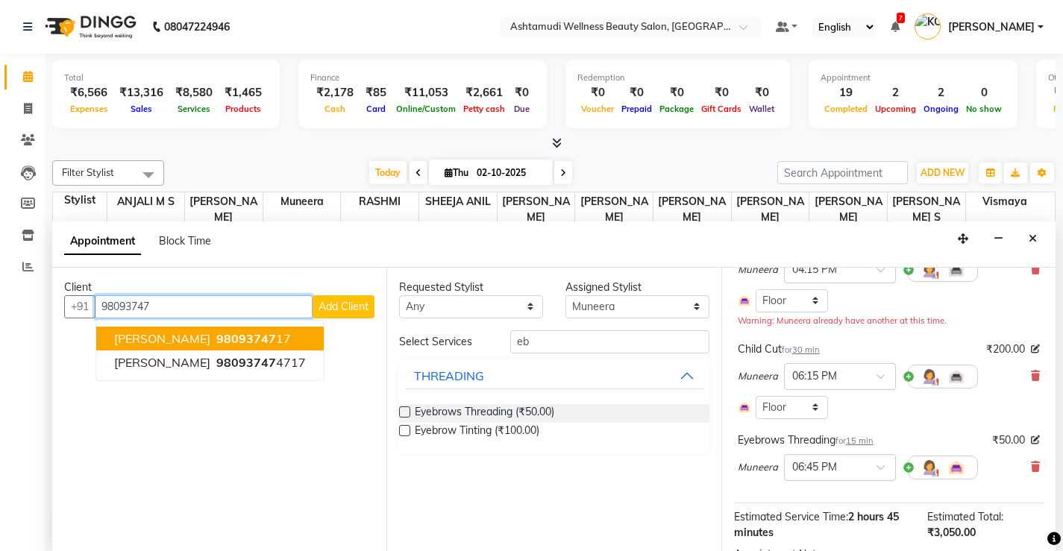
click at [216, 338] on span "98093747" at bounding box center [246, 338] width 60 height 15
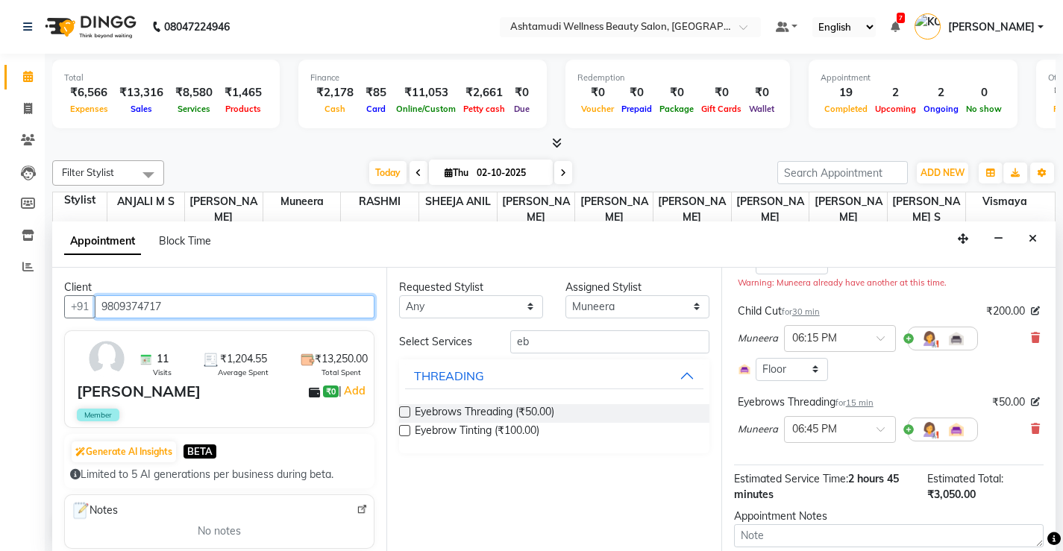
scroll to position [278, 0]
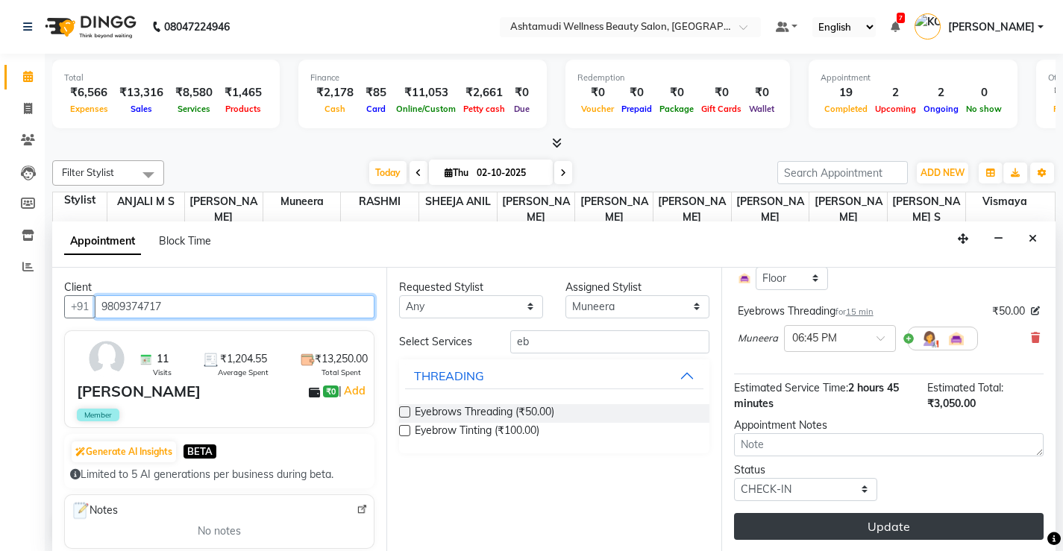
type input "9809374717"
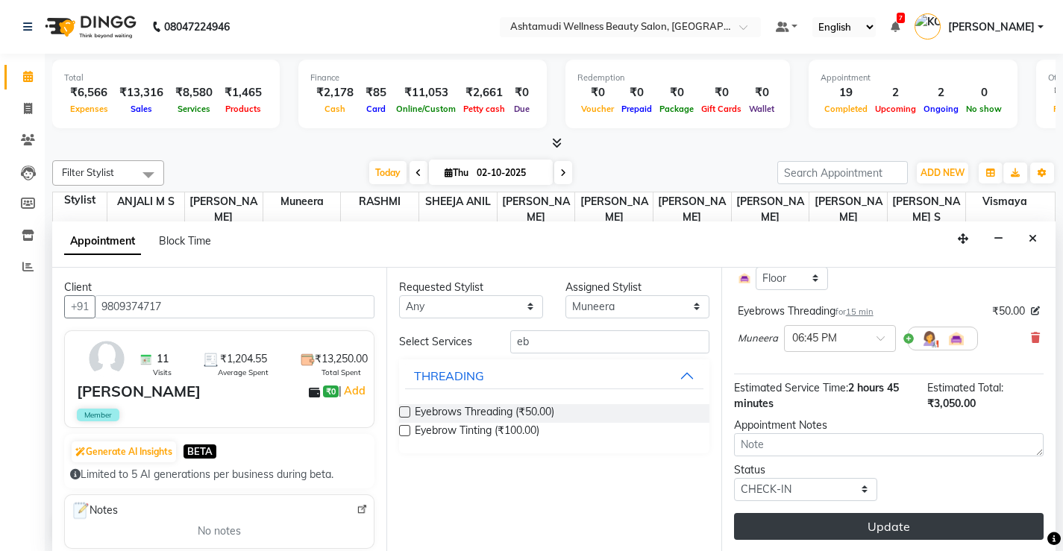
click at [812, 530] on button "Update" at bounding box center [889, 526] width 310 height 27
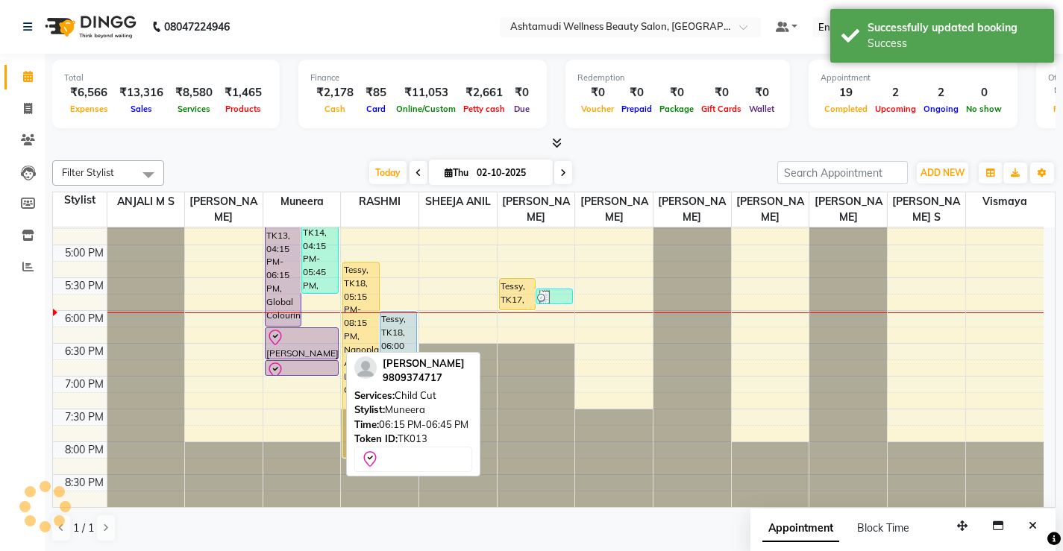
click at [288, 345] on div at bounding box center [301, 338] width 71 height 18
select select "8"
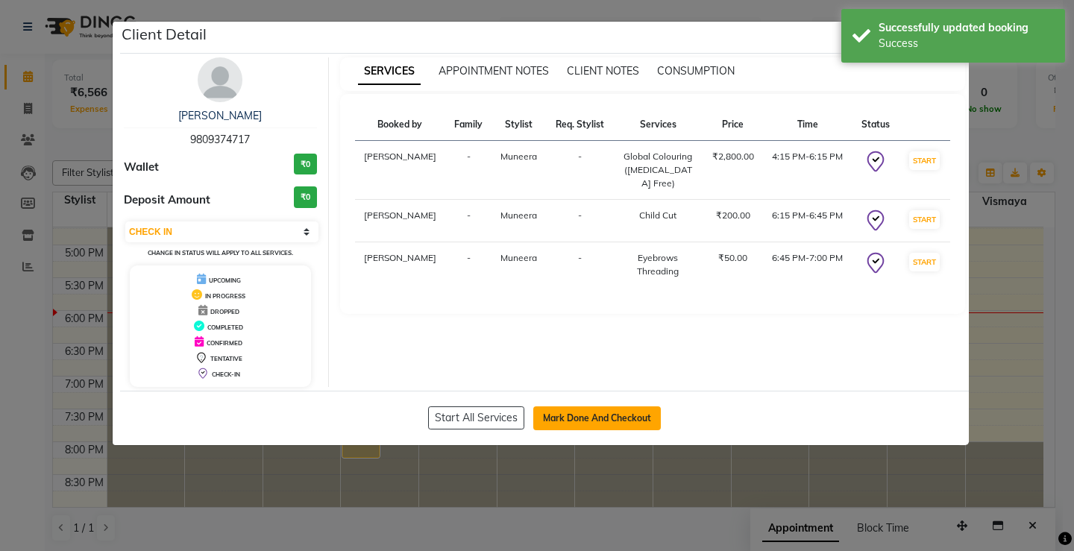
click at [626, 412] on button "Mark Done And Checkout" at bounding box center [597, 419] width 128 height 24
select select "service"
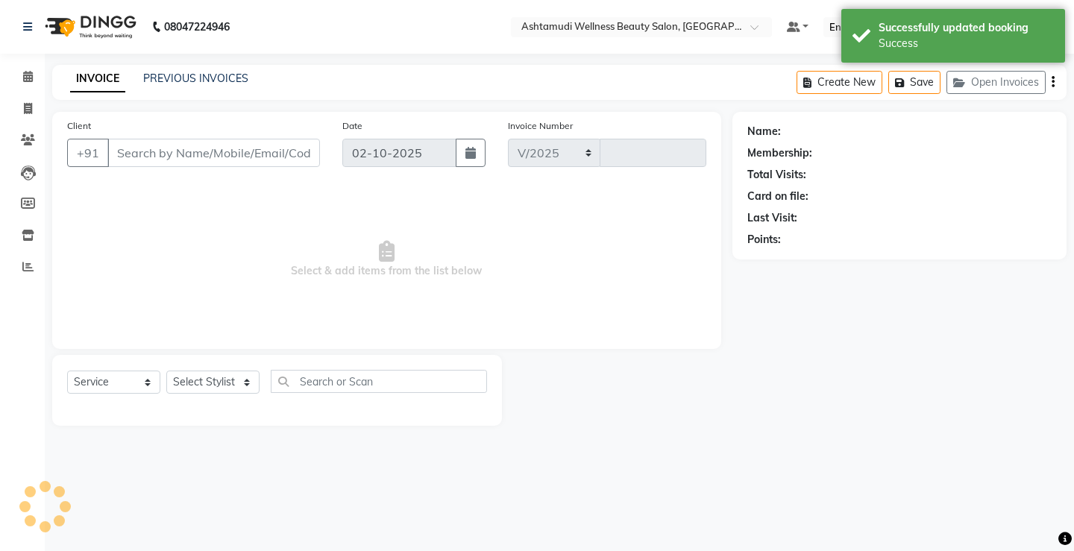
select select "4674"
type input "3855"
select select "product"
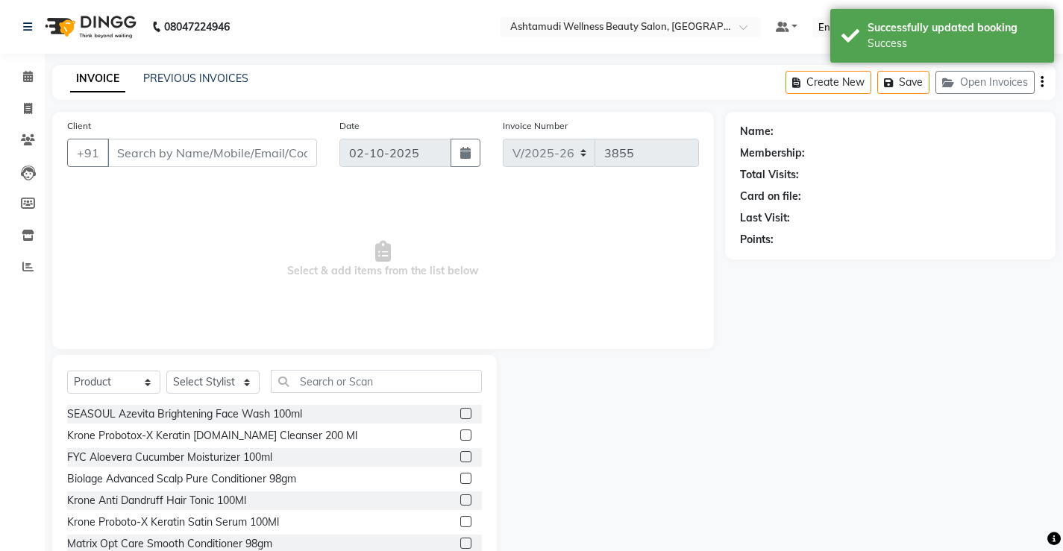
type input "9809374717"
select select "67522"
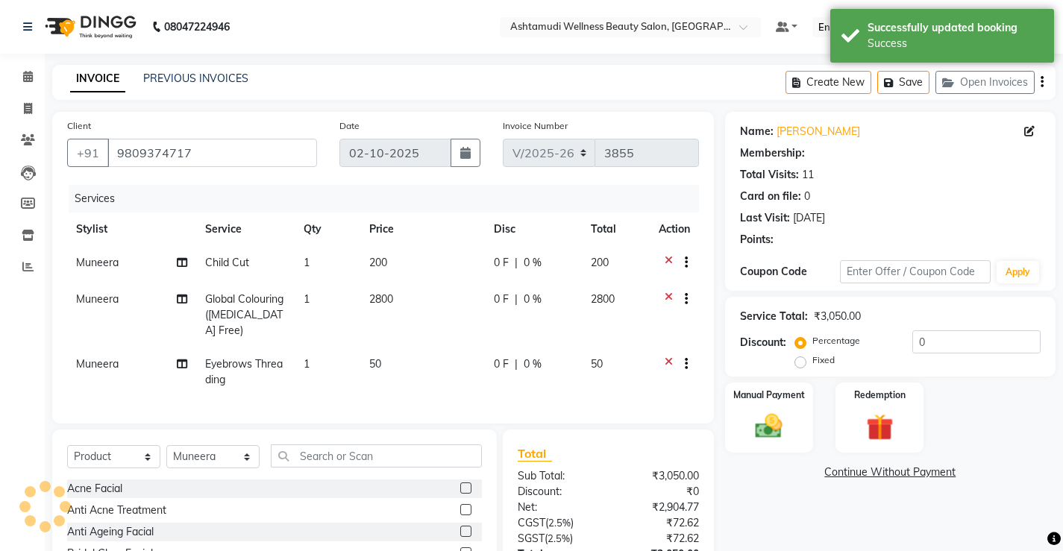
select select "1: Object"
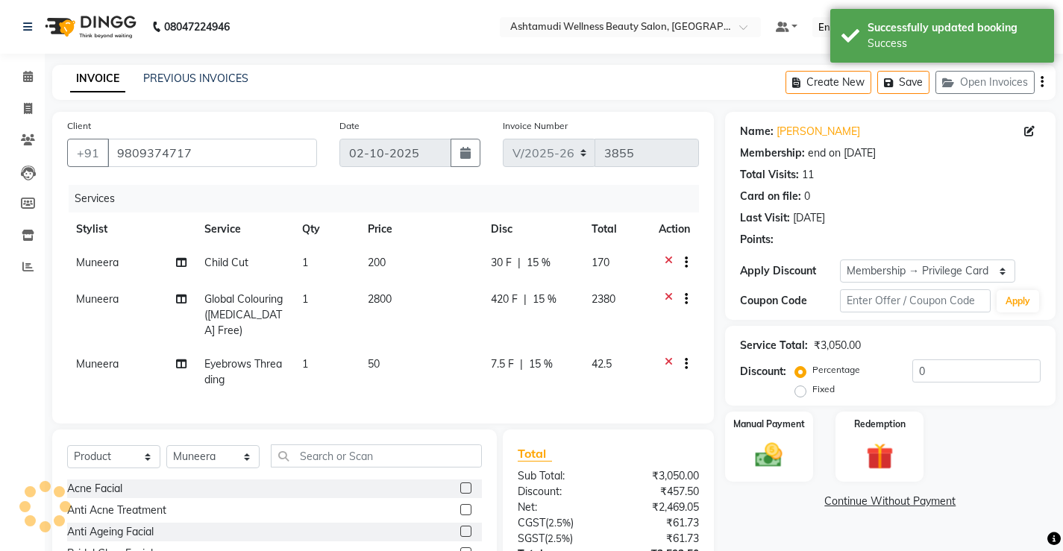
type input "15"
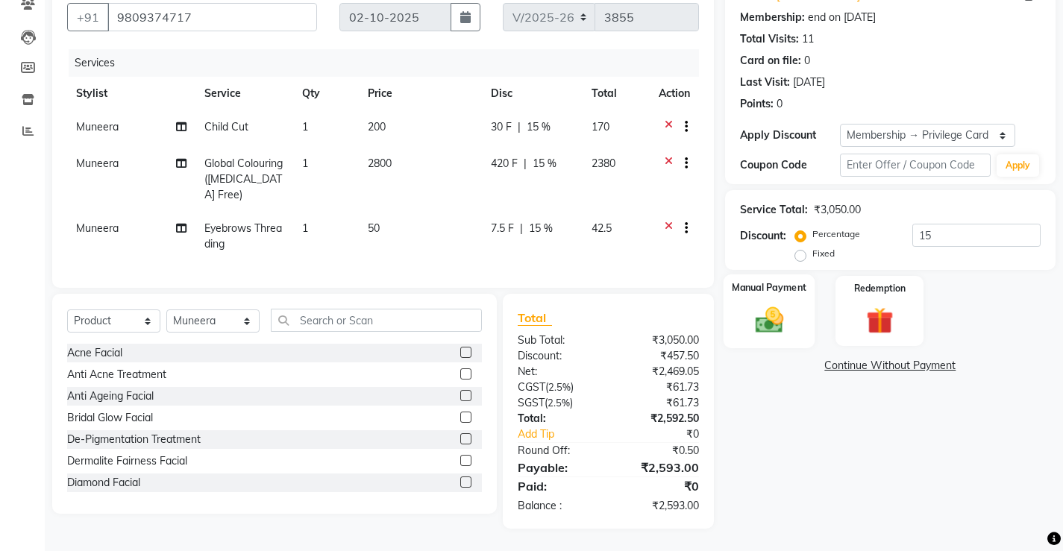
click at [788, 313] on img at bounding box center [769, 320] width 46 height 32
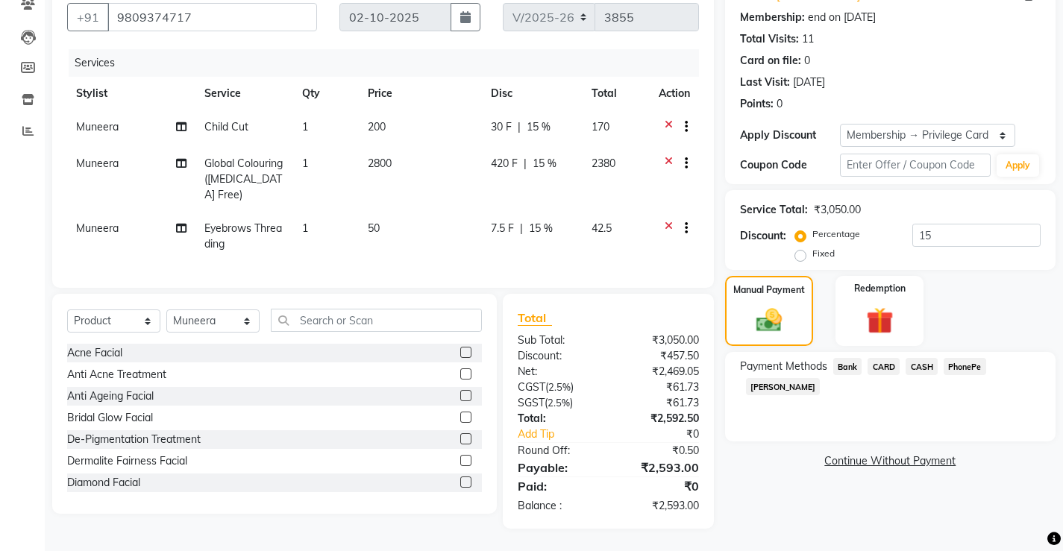
click at [965, 358] on span "PhonePe" at bounding box center [965, 366] width 43 height 17
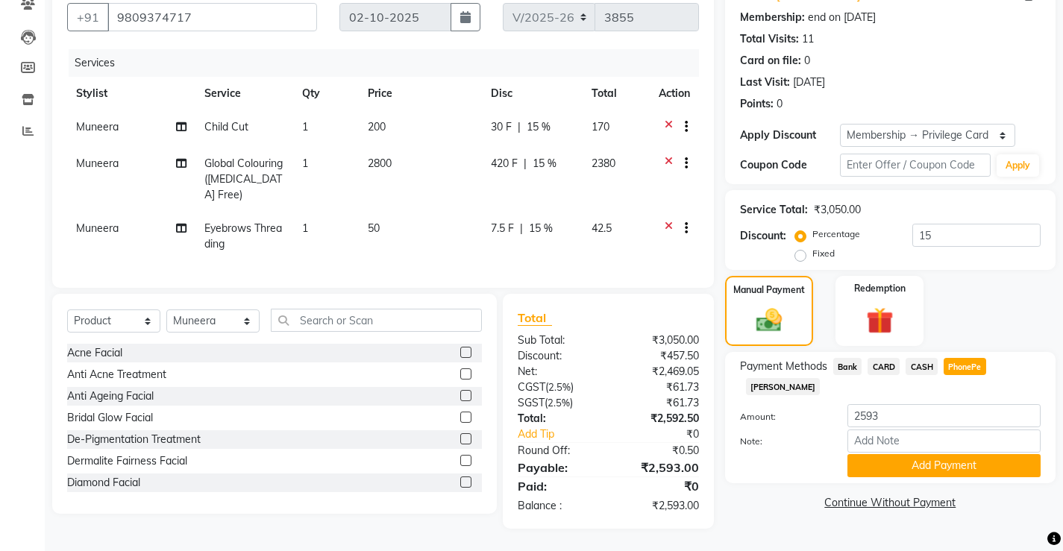
click at [882, 358] on span "CARD" at bounding box center [884, 366] width 32 height 17
click at [906, 430] on input "Note:" at bounding box center [943, 441] width 193 height 23
type input "Vismaya Vysakh"
click at [913, 454] on button "Add Payment" at bounding box center [943, 465] width 193 height 23
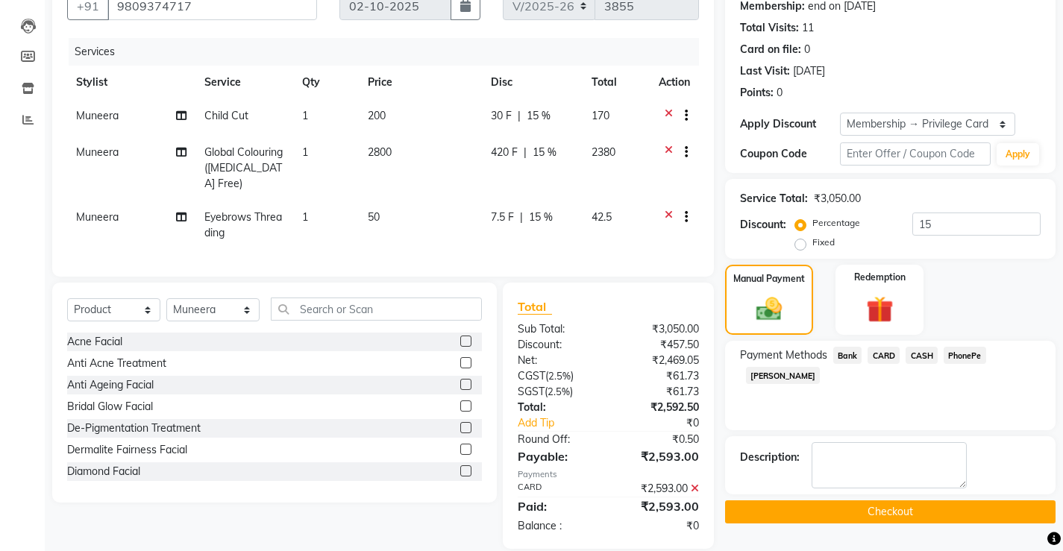
click at [913, 436] on div "Description:" at bounding box center [890, 465] width 330 height 58
click at [885, 510] on button "Checkout" at bounding box center [890, 512] width 330 height 23
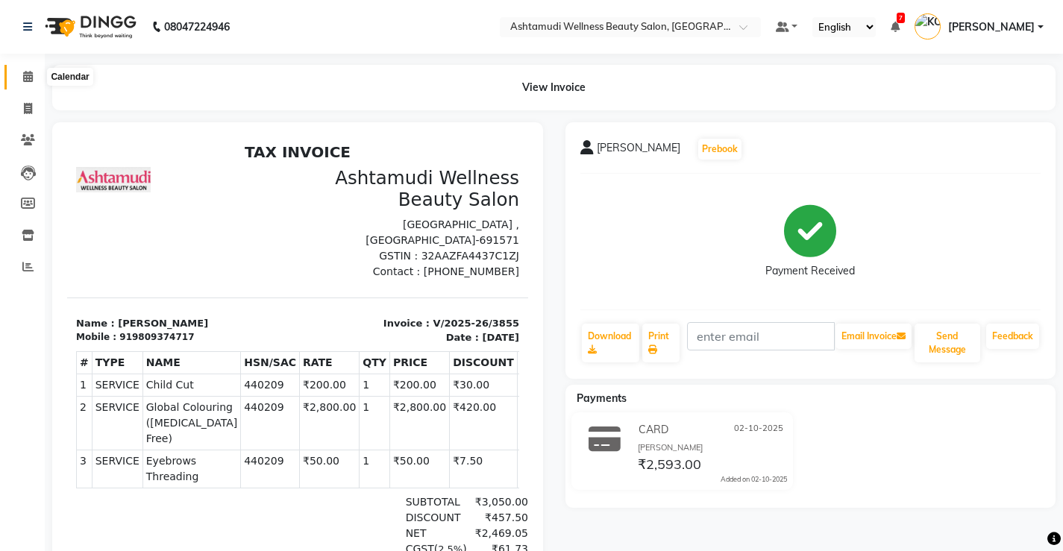
click at [30, 76] on icon at bounding box center [28, 76] width 10 height 11
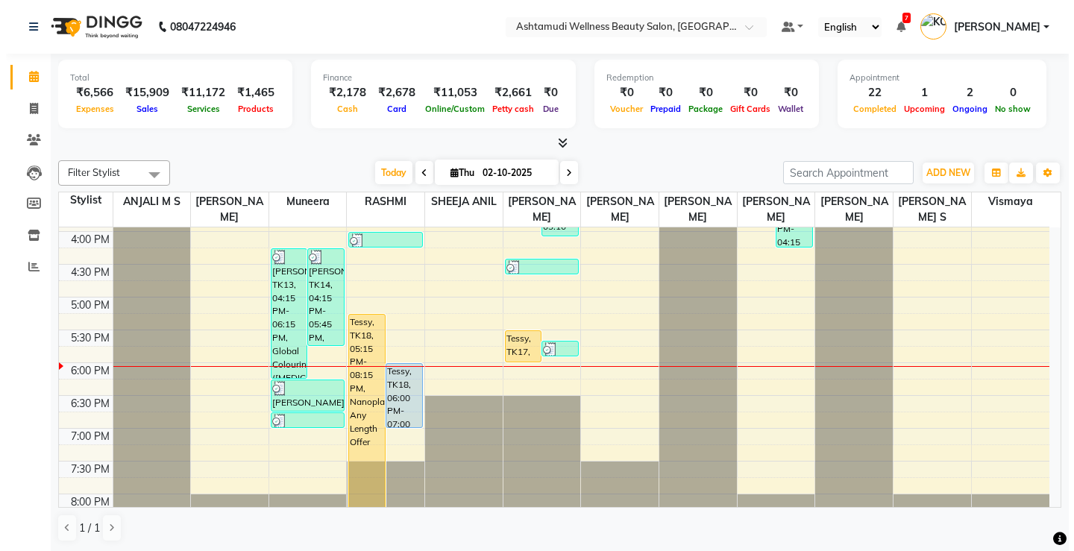
scroll to position [522, 0]
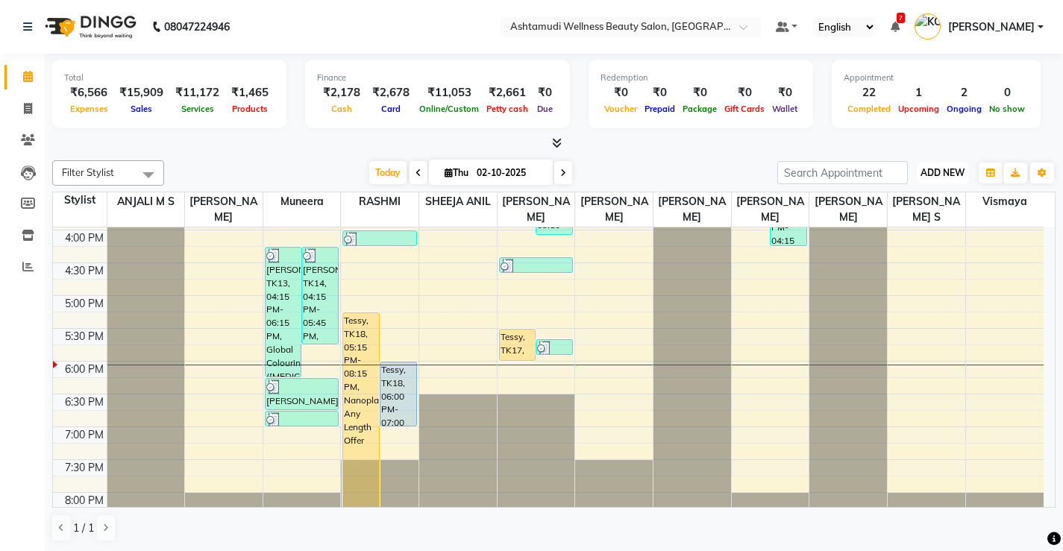
click at [921, 169] on span "ADD NEW" at bounding box center [943, 172] width 44 height 11
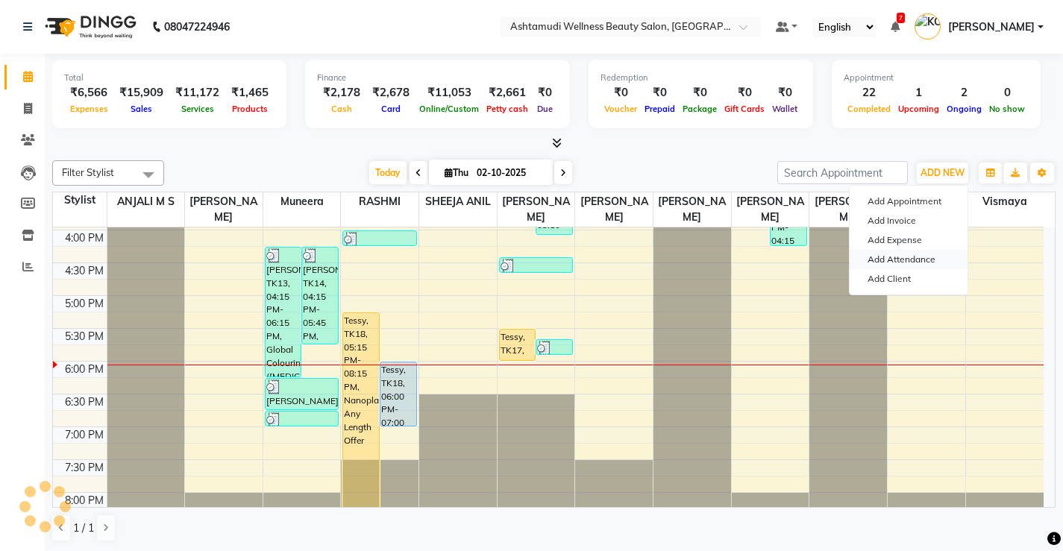
click at [894, 256] on link "Add Attendance" at bounding box center [909, 259] width 118 height 19
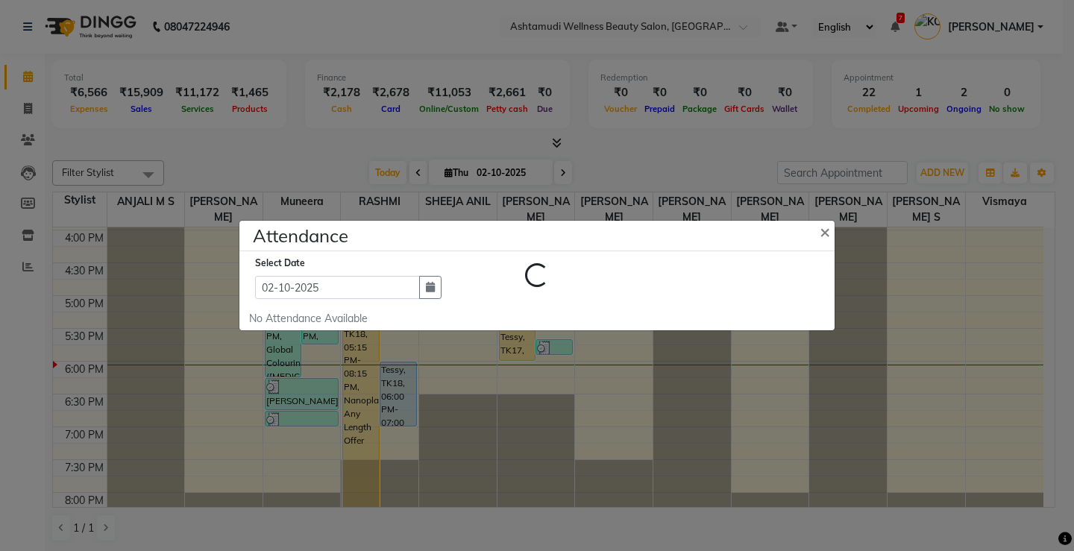
select select "W"
select select "A"
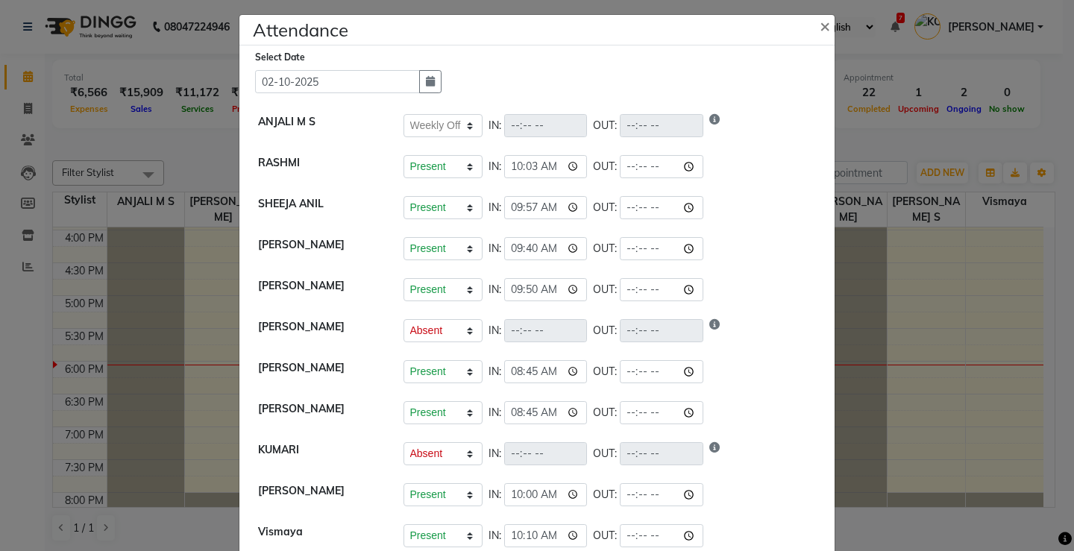
scroll to position [0, 0]
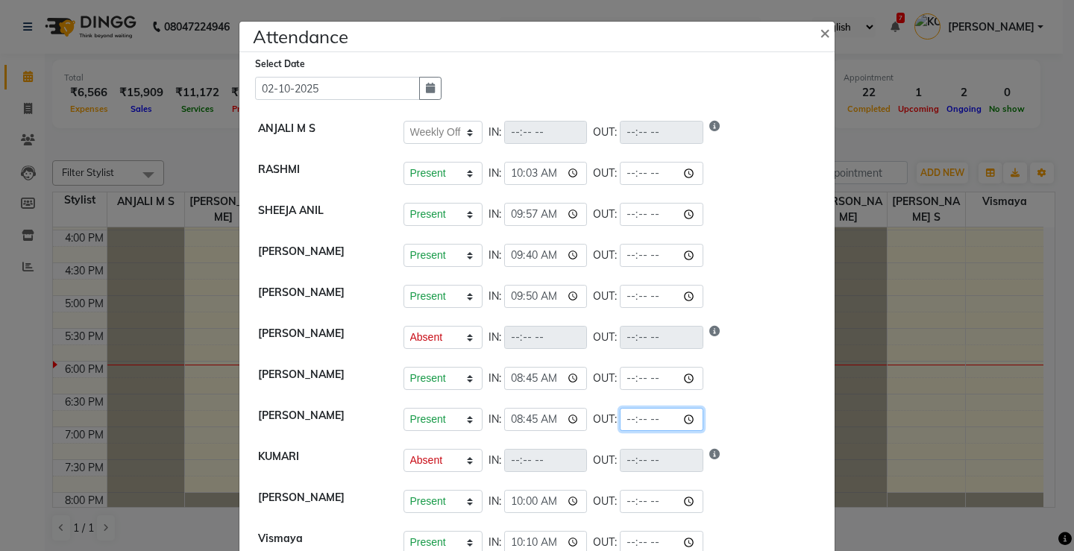
click at [620, 418] on input "time" at bounding box center [662, 419] width 84 height 23
type input "17:30"
click at [716, 395] on li "KOTTIYAM ASHTAMUDI Present Absent Late Half Day Weekly Off IN: 08:45 OUT:" at bounding box center [537, 379] width 588 height 42
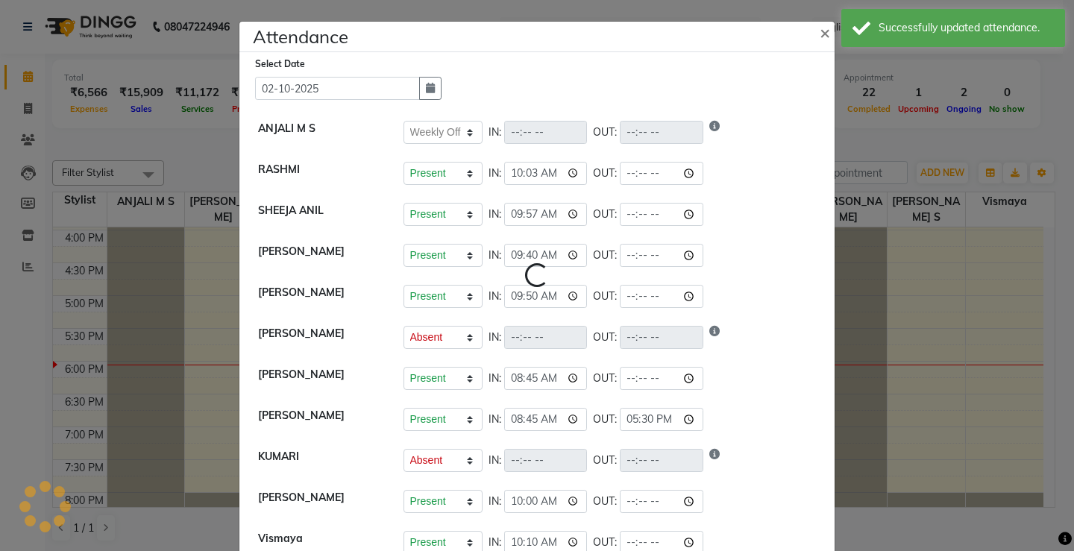
select select "W"
select select "A"
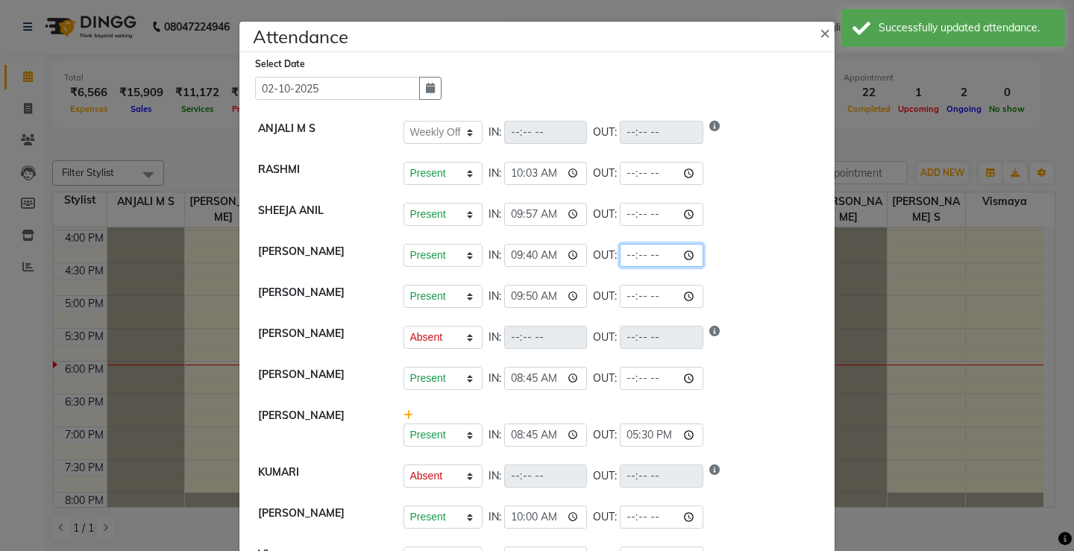
click at [620, 254] on input "time" at bounding box center [662, 255] width 84 height 23
type input "18:30"
click at [779, 310] on li "SINDHYA Present Absent Late Half Day Weekly Off IN: 09:50 OUT:" at bounding box center [537, 297] width 588 height 42
select select "W"
select select "A"
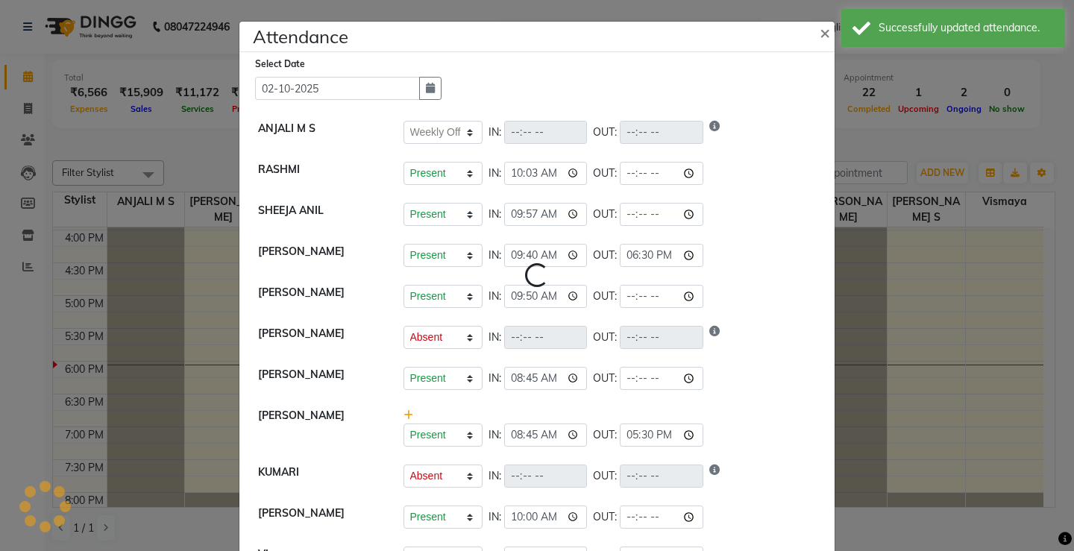
select select "A"
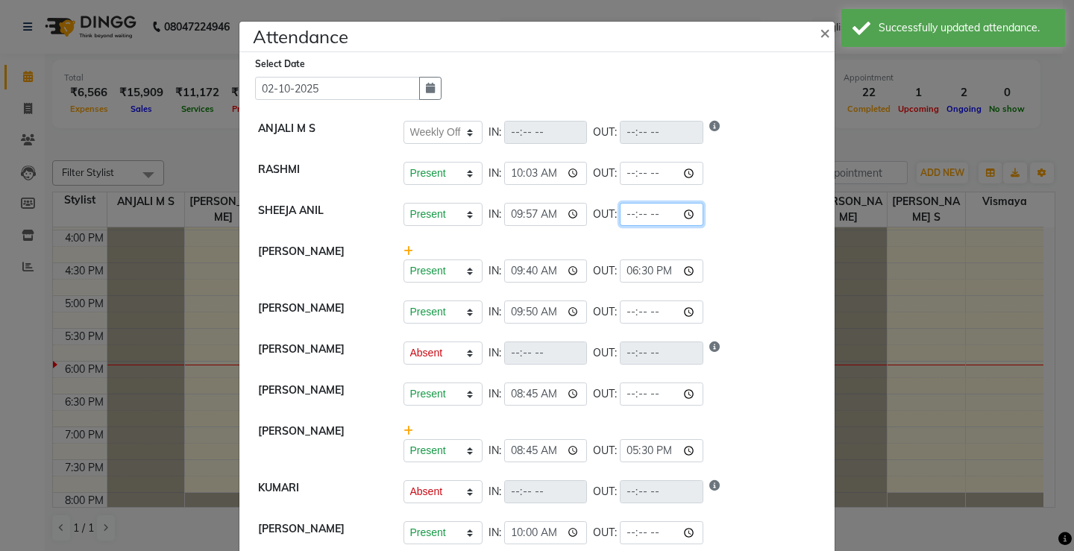
click at [620, 217] on input "time" at bounding box center [662, 214] width 84 height 23
click at [767, 283] on li "SHYNI Present Absent Late Half Day Weekly Off IN: 09:40 OUT: 18:30" at bounding box center [537, 263] width 588 height 57
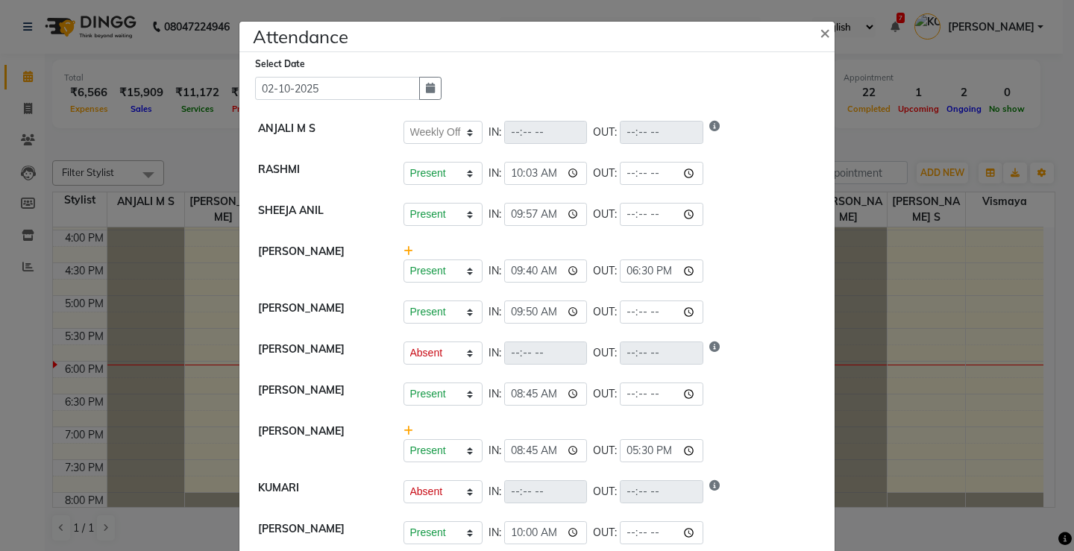
scroll to position [75, 0]
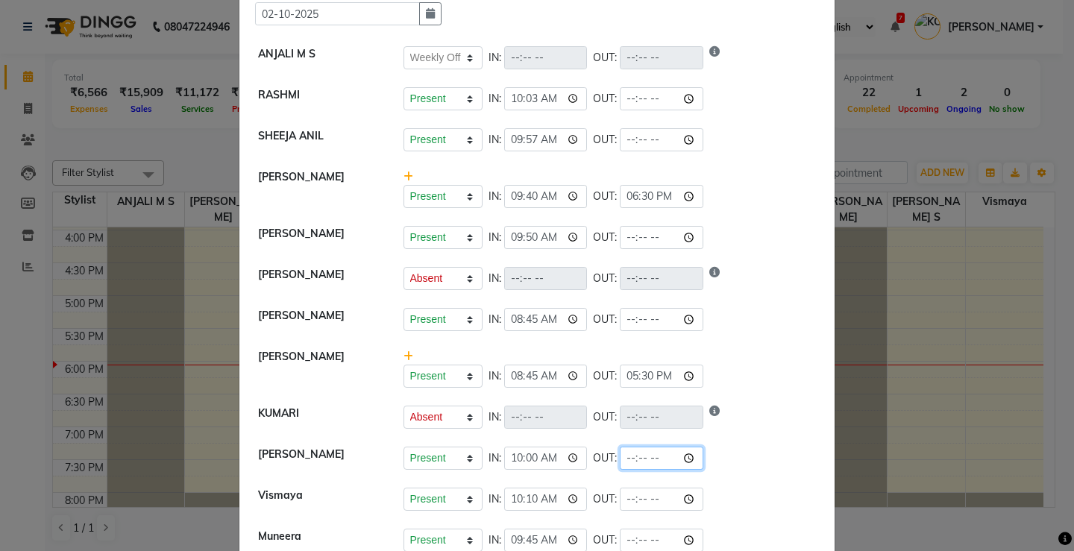
click at [620, 463] on input "time" at bounding box center [662, 458] width 84 height 23
type input "18:30"
click at [750, 473] on li "Sreepriya Present Absent Late Half Day Weekly Off IN: 10:00 OUT: 18:30" at bounding box center [537, 459] width 588 height 42
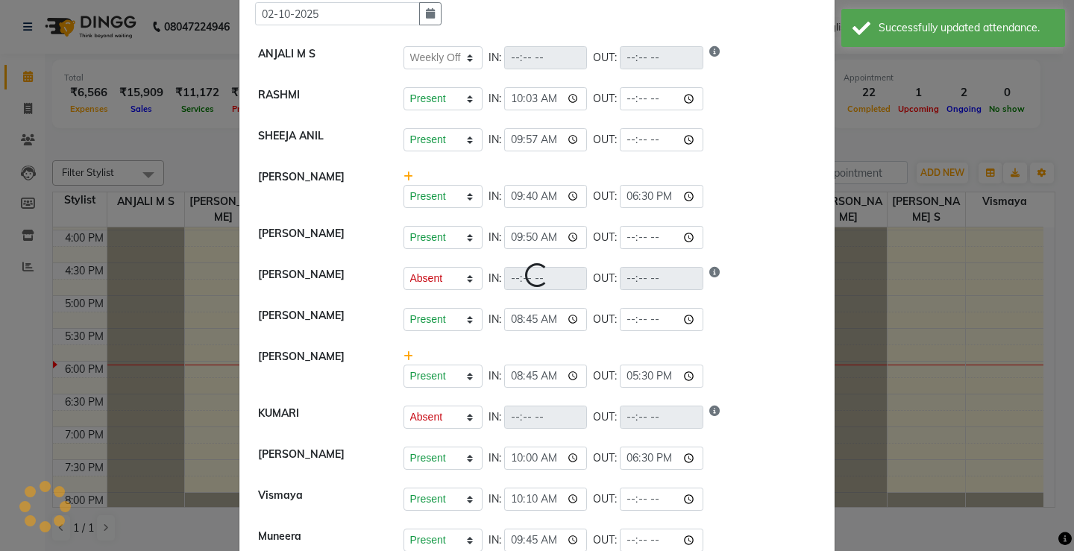
select select "W"
select select "A"
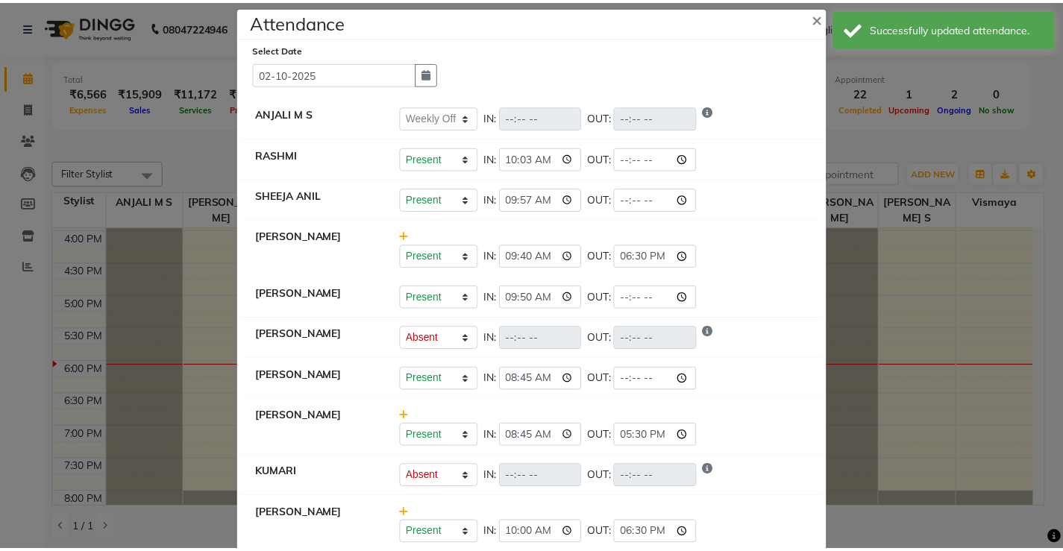
scroll to position [0, 0]
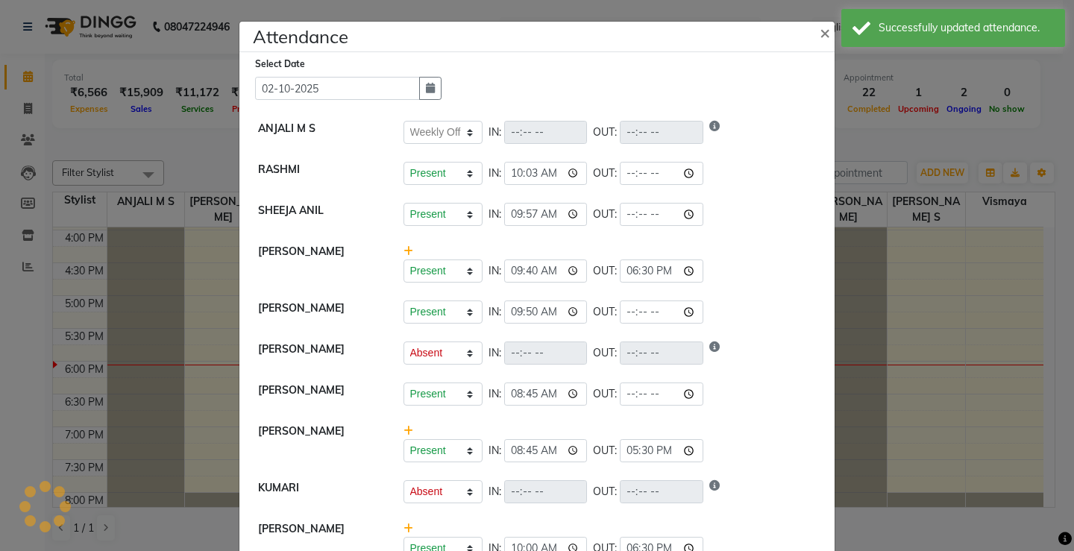
click at [938, 415] on ngb-modal-window "Attendance × Select Date 02-10-2025 ANJALI M S Present Absent Late Half Day Wee…" at bounding box center [537, 275] width 1074 height 551
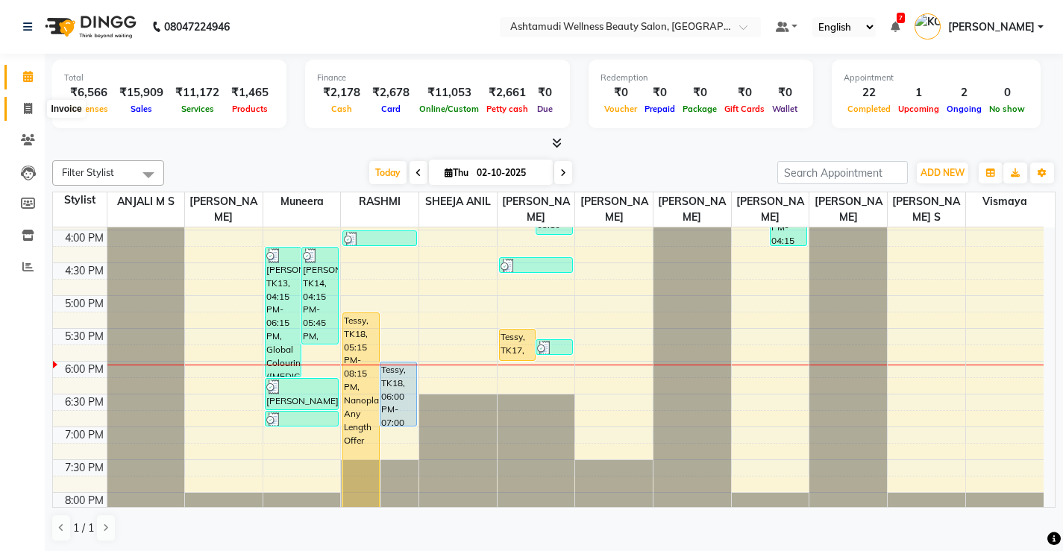
click at [22, 110] on span at bounding box center [28, 109] width 26 height 17
select select "service"
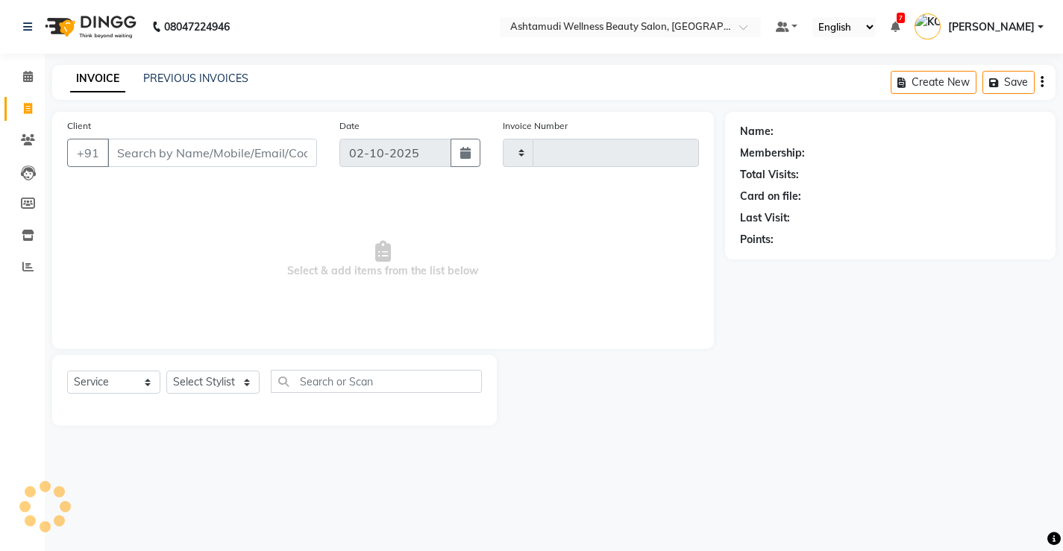
type input "3856"
select select "4674"
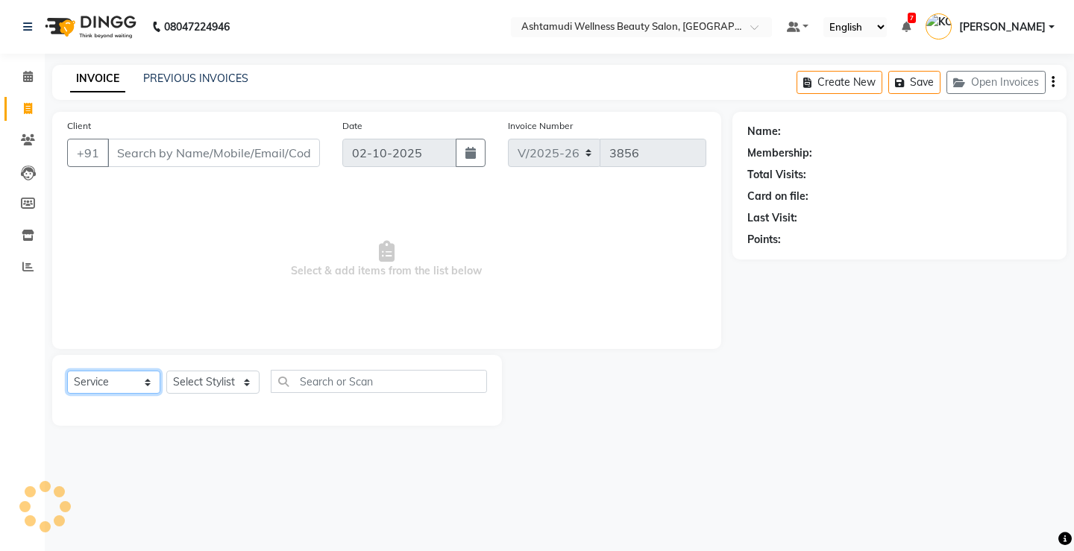
click at [119, 383] on select "Select Service Product Membership Package Voucher Prepaid Gift Card" at bounding box center [113, 382] width 93 height 23
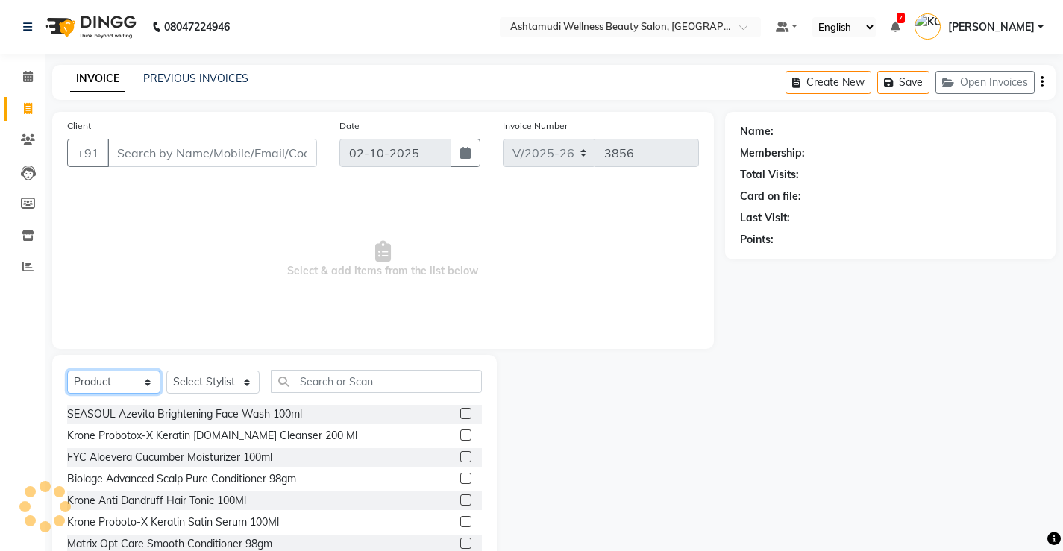
click at [67, 371] on select "Select Service Product Membership Package Voucher Prepaid Gift Card" at bounding box center [113, 382] width 93 height 23
click at [124, 389] on select "Select Service Product Membership Package Voucher Prepaid Gift Card" at bounding box center [113, 382] width 93 height 23
select select "service"
click at [67, 371] on select "Select Service Product Membership Package Voucher Prepaid Gift Card" at bounding box center [113, 382] width 93 height 23
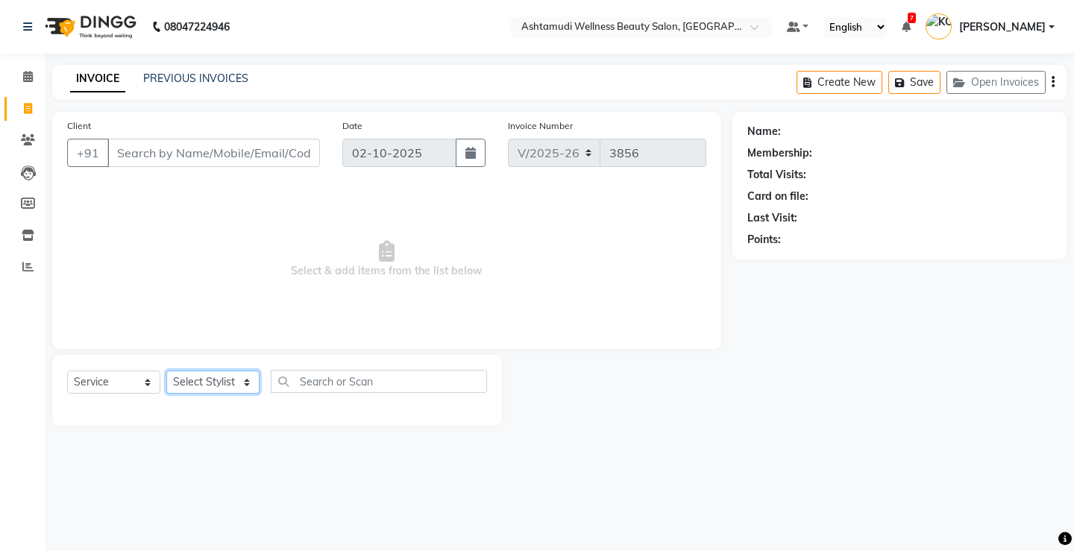
click at [176, 386] on select "Select Stylist ANJALI M S ASWATHY KOTTIYAM ASHTAMUDI KUMARI Muneera RASHMI SHEE…" at bounding box center [212, 382] width 93 height 23
select select "65322"
click at [166, 371] on select "Select Stylist ANJALI M S ASWATHY KOTTIYAM ASHTAMUDI KUMARI Muneera RASHMI SHEE…" at bounding box center [212, 382] width 93 height 23
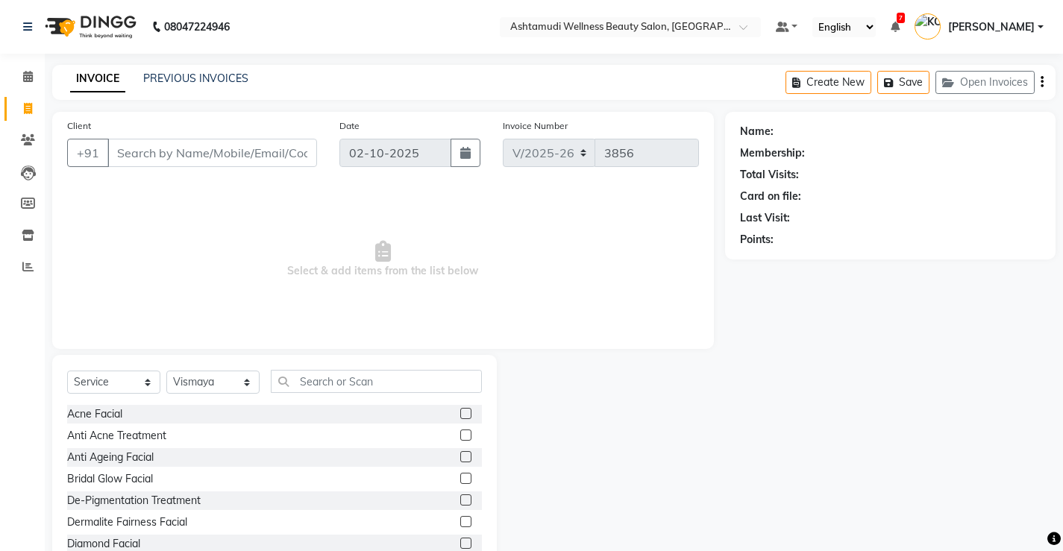
click at [278, 363] on div "Select Service Product Membership Package Voucher Prepaid Gift Card Select Styl…" at bounding box center [274, 465] width 445 height 220
click at [333, 387] on input "text" at bounding box center [376, 381] width 211 height 23
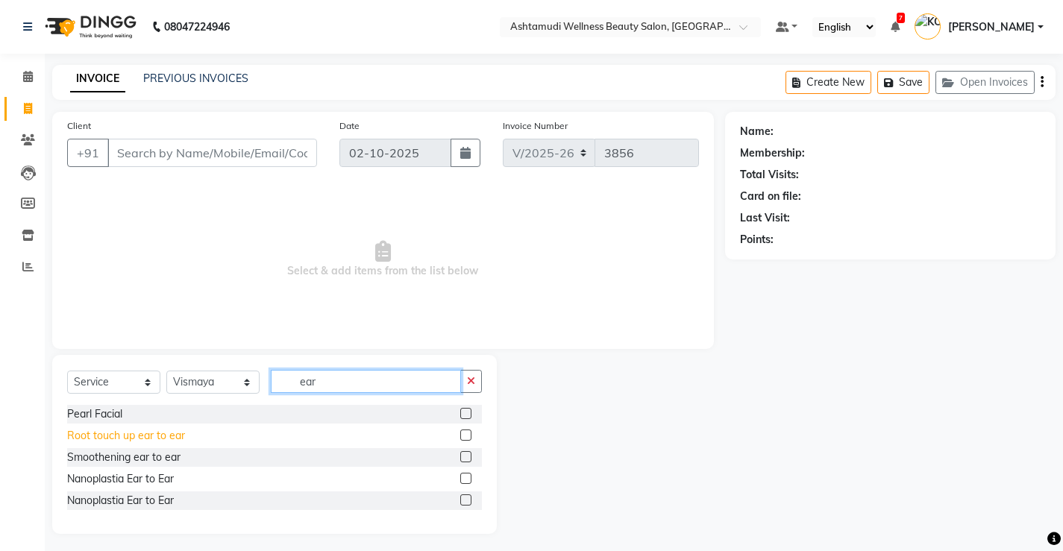
type input "ear"
click at [118, 434] on div "Root touch up ear to ear" at bounding box center [126, 436] width 118 height 16
checkbox input "false"
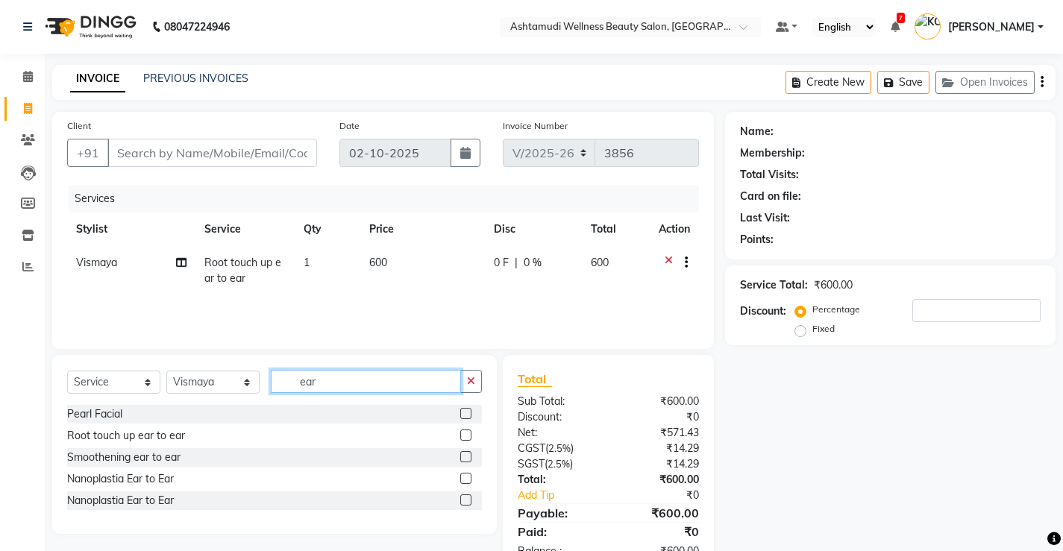
click at [341, 389] on input "ear" at bounding box center [366, 381] width 190 height 23
type input "e"
type input "tan"
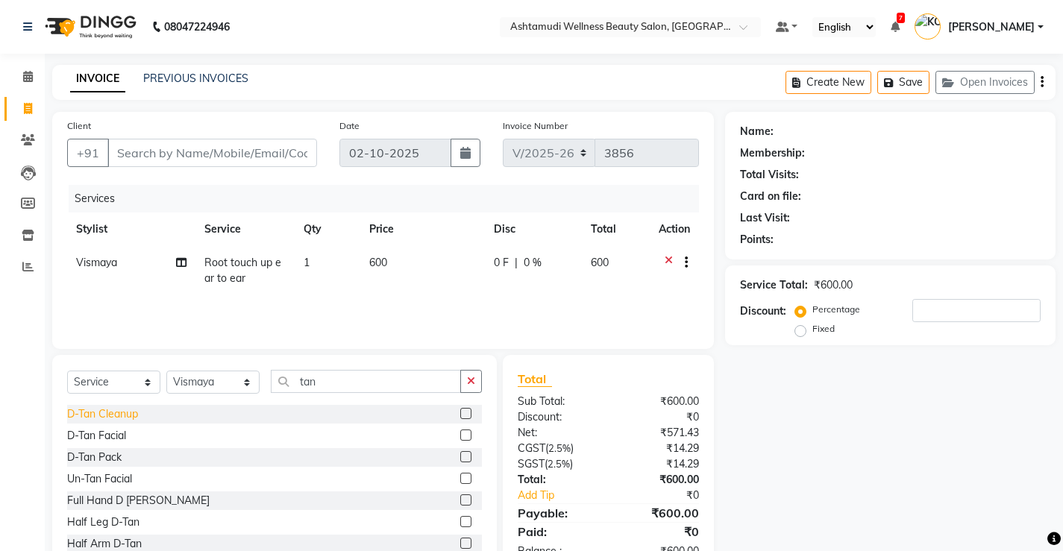
click at [110, 415] on div "D-Tan Cleanup" at bounding box center [102, 415] width 71 height 16
checkbox input "false"
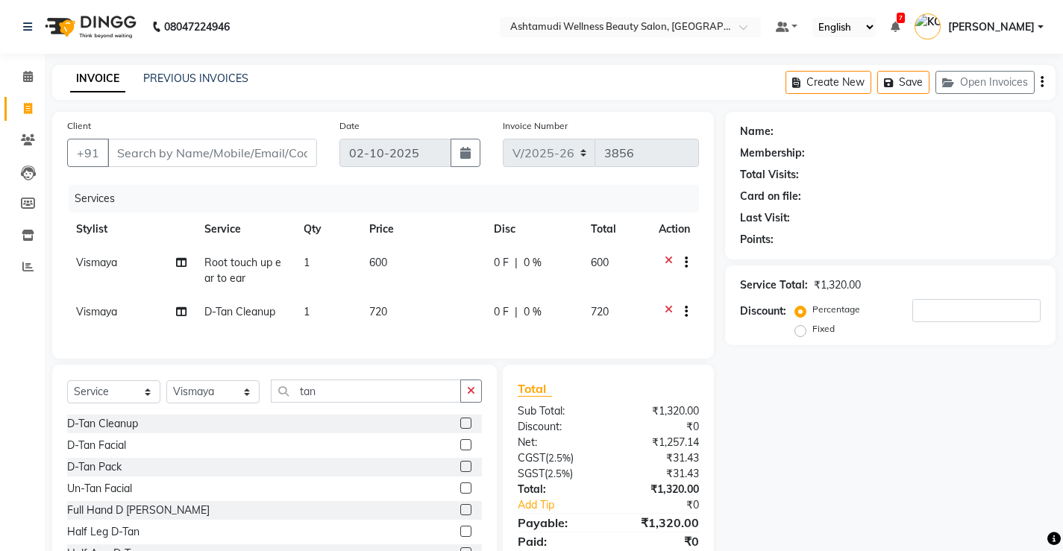
scroll to position [67, 0]
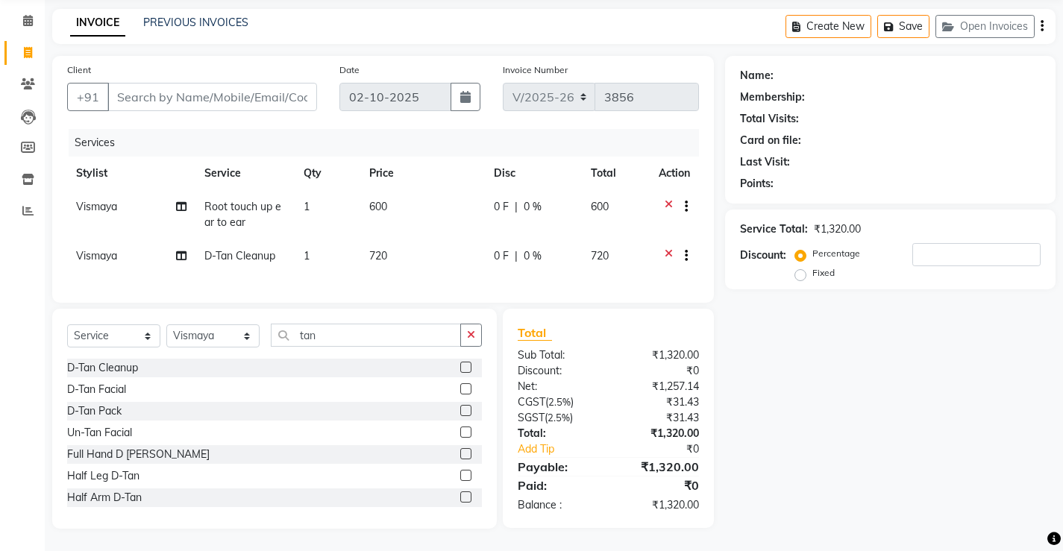
click at [958, 229] on div "Service Total: ₹1,320.00 Discount: Percentage Fixed" at bounding box center [890, 250] width 301 height 68
click at [929, 243] on input "number" at bounding box center [976, 254] width 128 height 23
click at [670, 248] on icon at bounding box center [669, 257] width 8 height 19
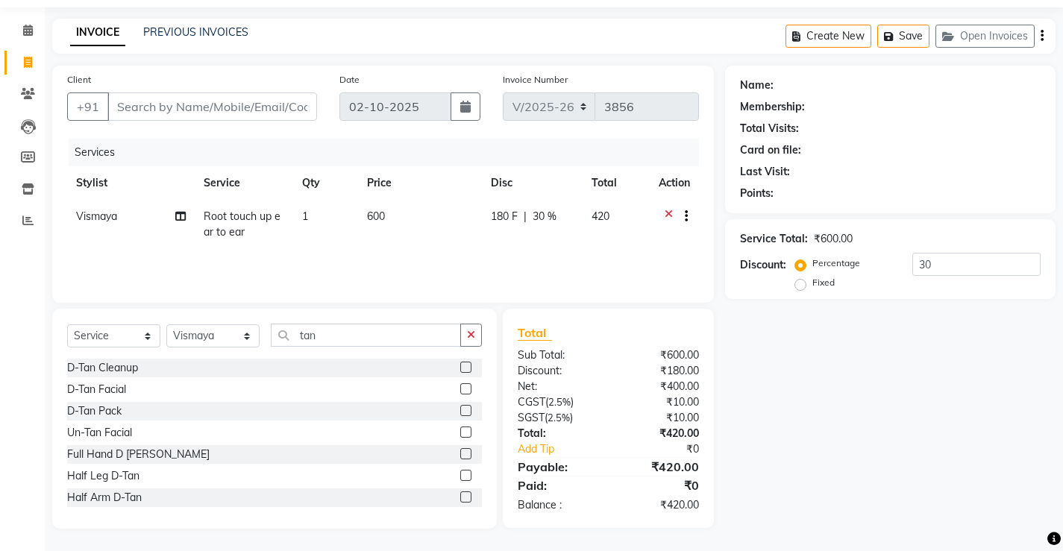
scroll to position [46, 0]
click at [956, 262] on input "30" at bounding box center [976, 264] width 128 height 23
type input "3"
click at [31, 28] on icon at bounding box center [28, 30] width 10 height 11
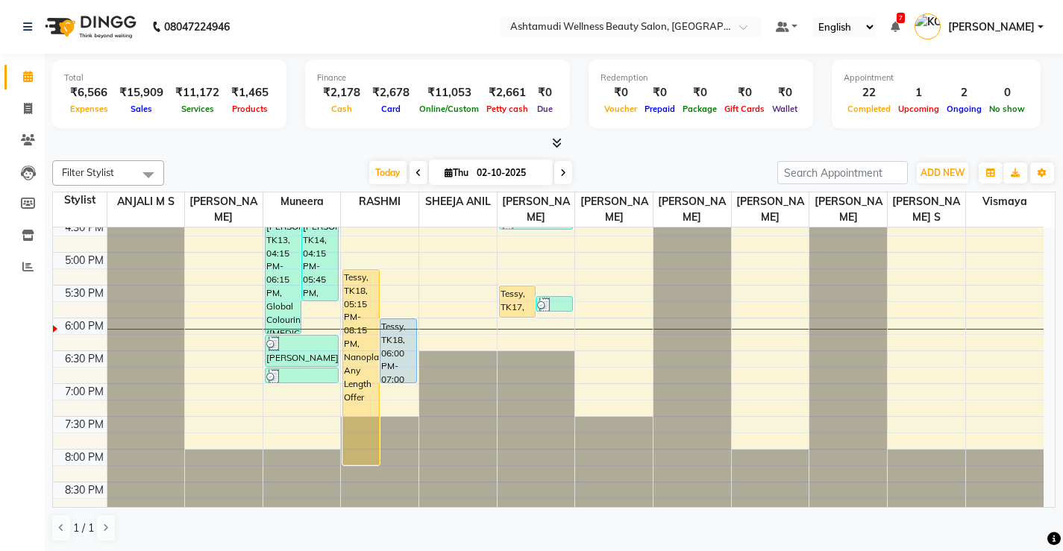
scroll to position [573, 0]
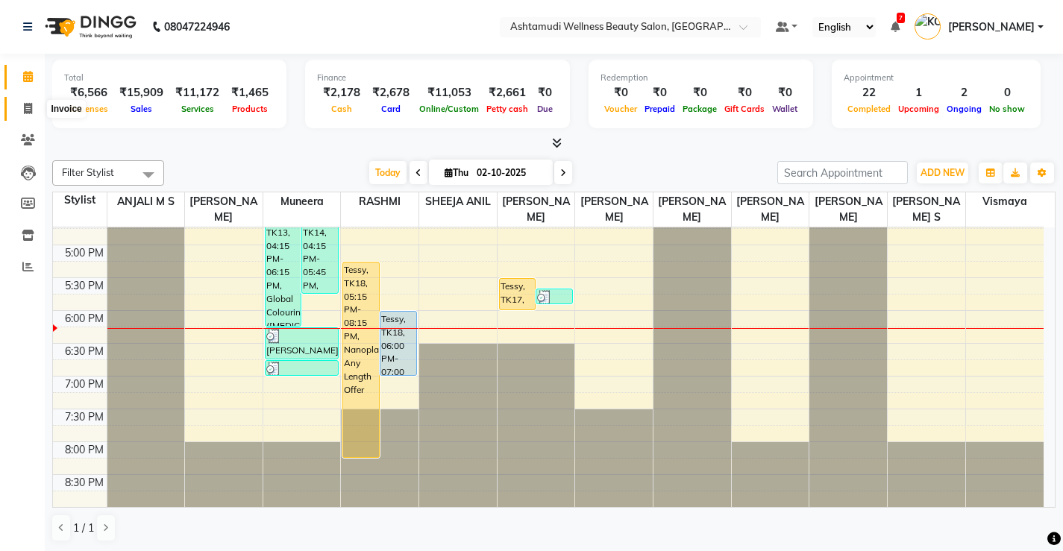
click at [22, 105] on span at bounding box center [28, 109] width 26 height 17
select select "service"
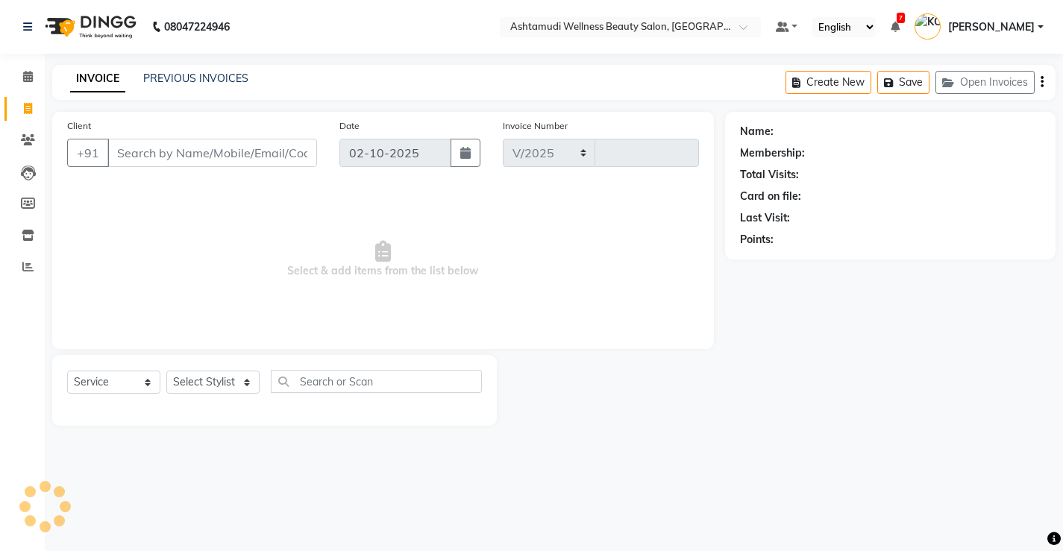
select select "4674"
type input "3856"
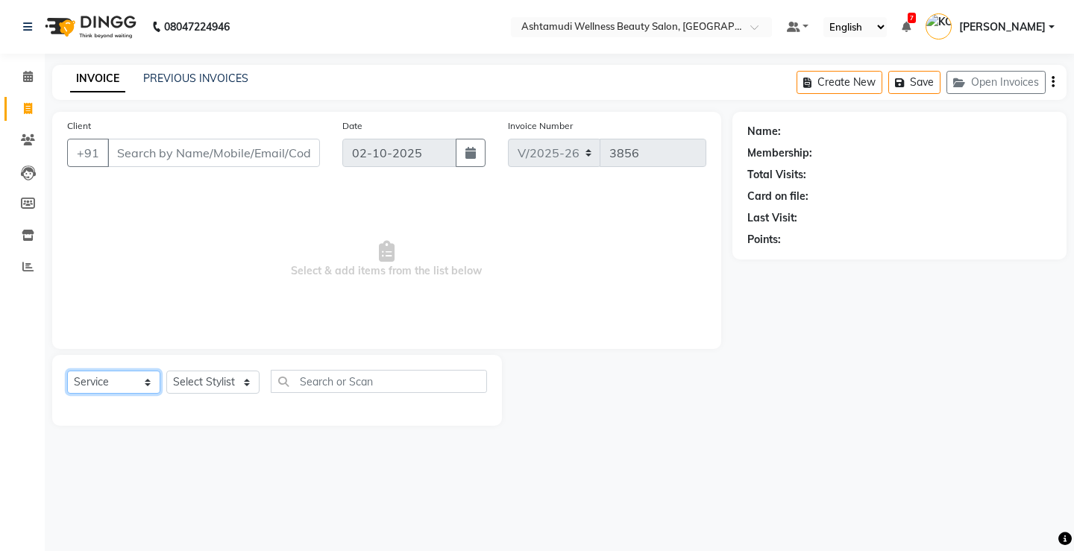
click at [116, 377] on select "Select Service Product Membership Package Voucher Prepaid Gift Card" at bounding box center [113, 382] width 93 height 23
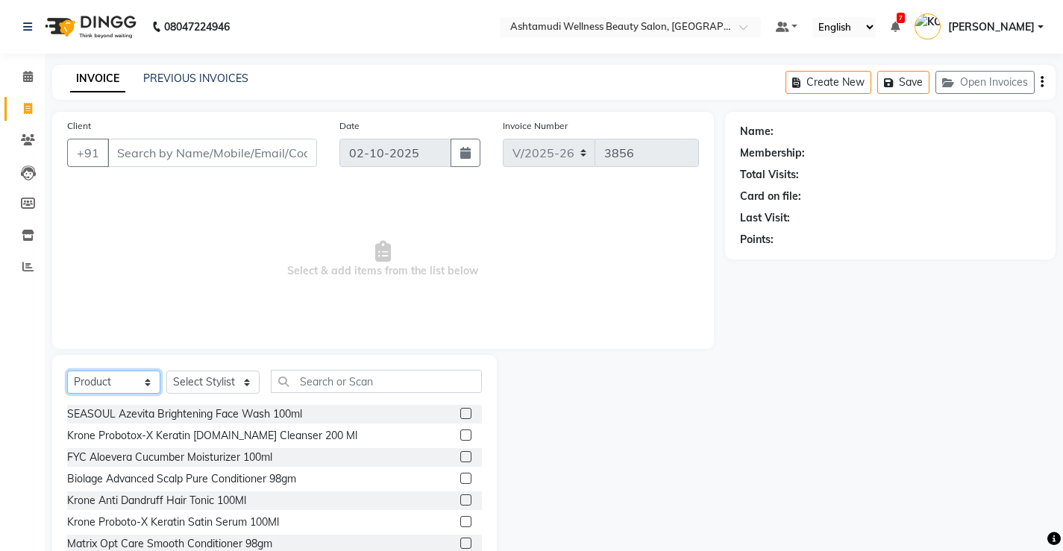
select select "service"
click at [67, 371] on select "Select Service Product Membership Package Voucher Prepaid Gift Card" at bounding box center [113, 382] width 93 height 23
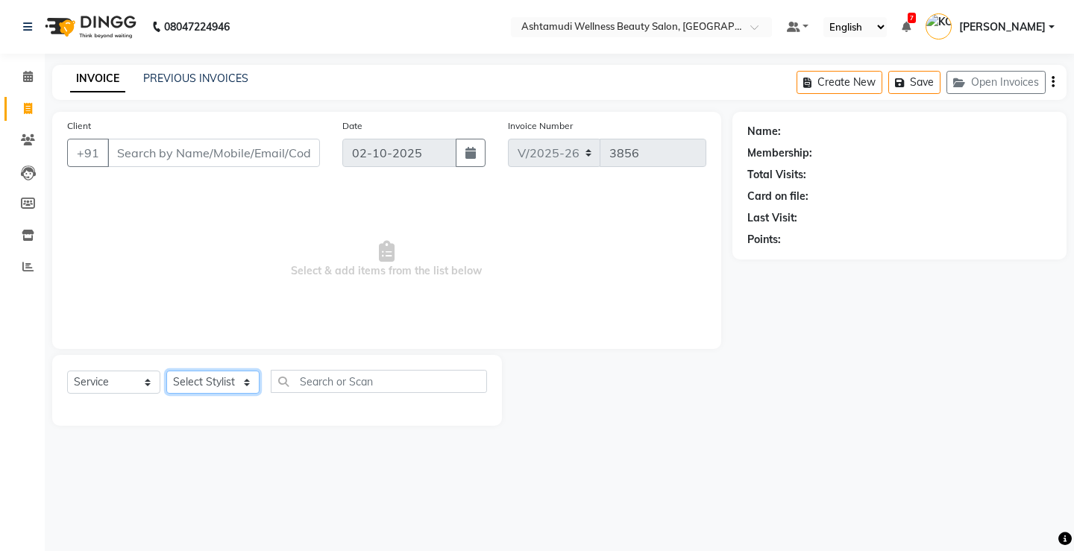
click at [180, 386] on select "Select Stylist ANJALI M S ASWATHY KOTTIYAM ASHTAMUDI KUMARI Muneera RASHMI SHEE…" at bounding box center [212, 382] width 93 height 23
select select "50208"
click at [166, 371] on select "Select Stylist ANJALI M S ASWATHY KOTTIYAM ASHTAMUDI KUMARI Muneera RASHMI SHEE…" at bounding box center [212, 382] width 93 height 23
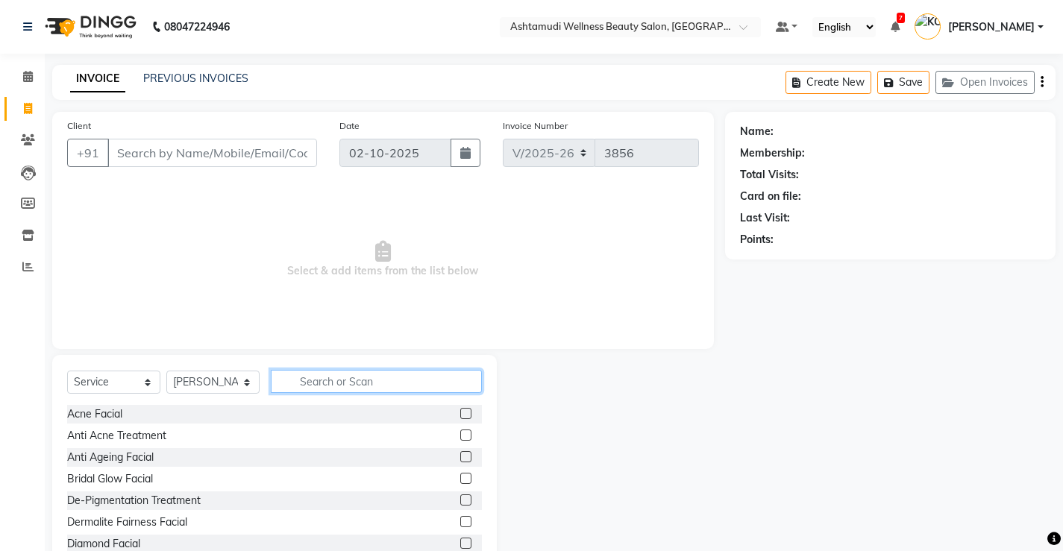
click at [319, 379] on input "text" at bounding box center [376, 381] width 211 height 23
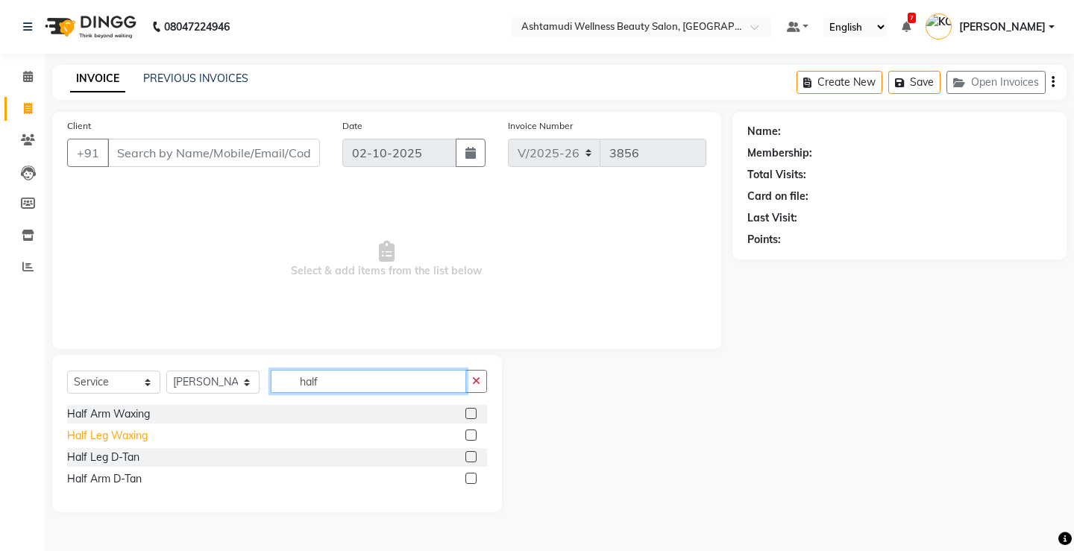
type input "half"
click at [109, 436] on div "Half Leg Waxing" at bounding box center [107, 436] width 81 height 16
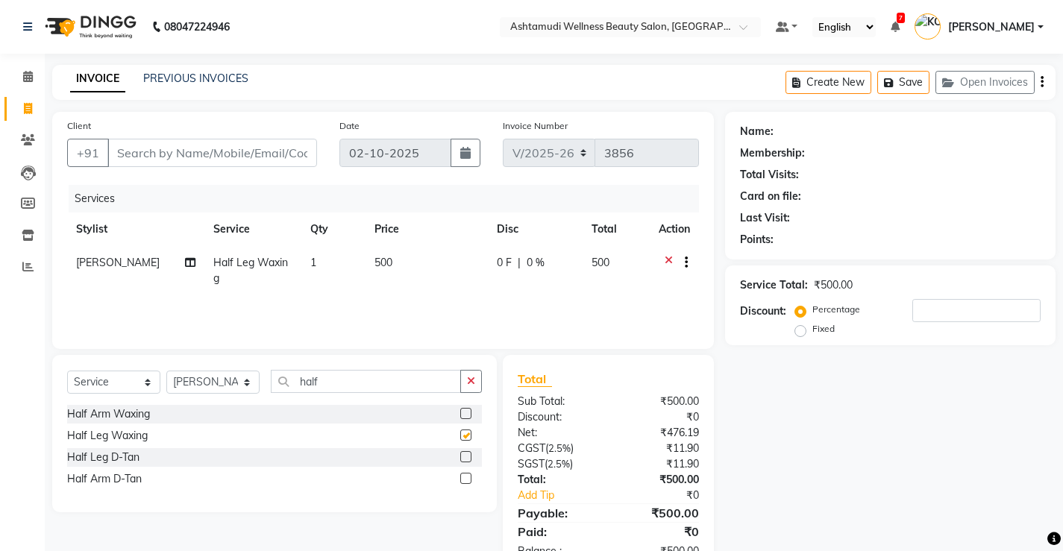
checkbox input "false"
click at [379, 374] on input "half" at bounding box center [366, 381] width 190 height 23
type input "h"
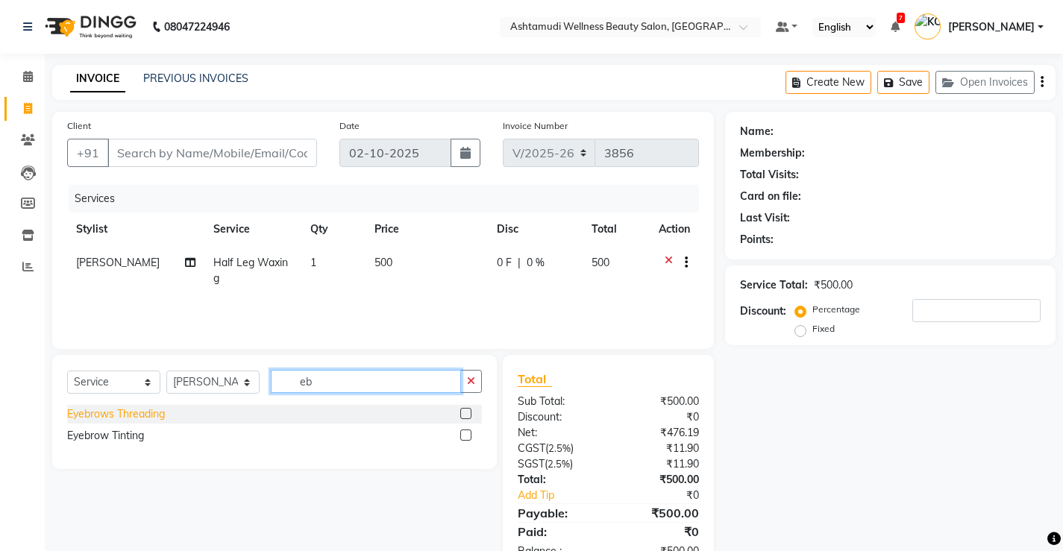
type input "eb"
click at [113, 418] on div "Eyebrows Threading" at bounding box center [116, 415] width 98 height 16
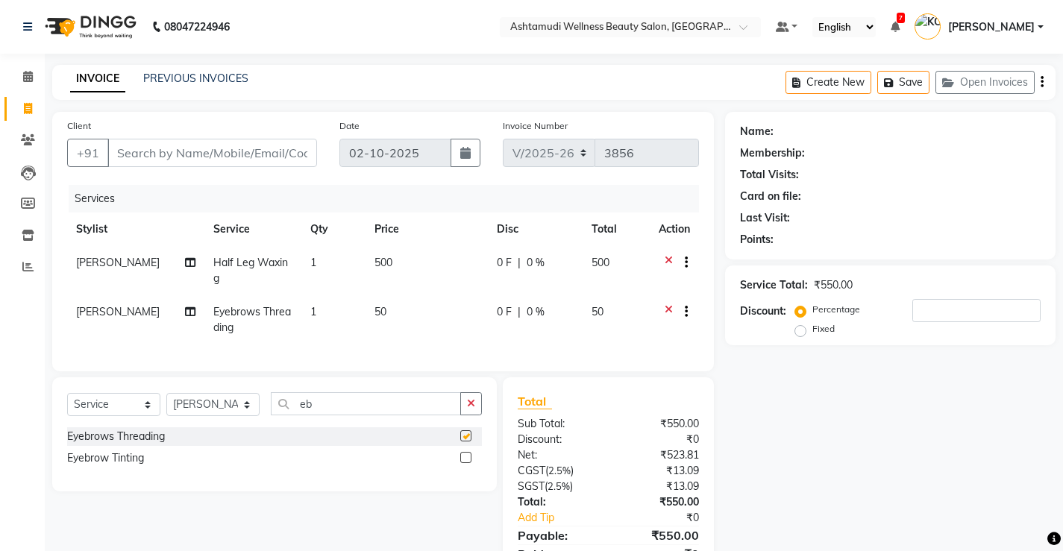
checkbox input "false"
click at [213, 151] on input "Client" at bounding box center [212, 153] width 210 height 28
type input "6"
type input "0"
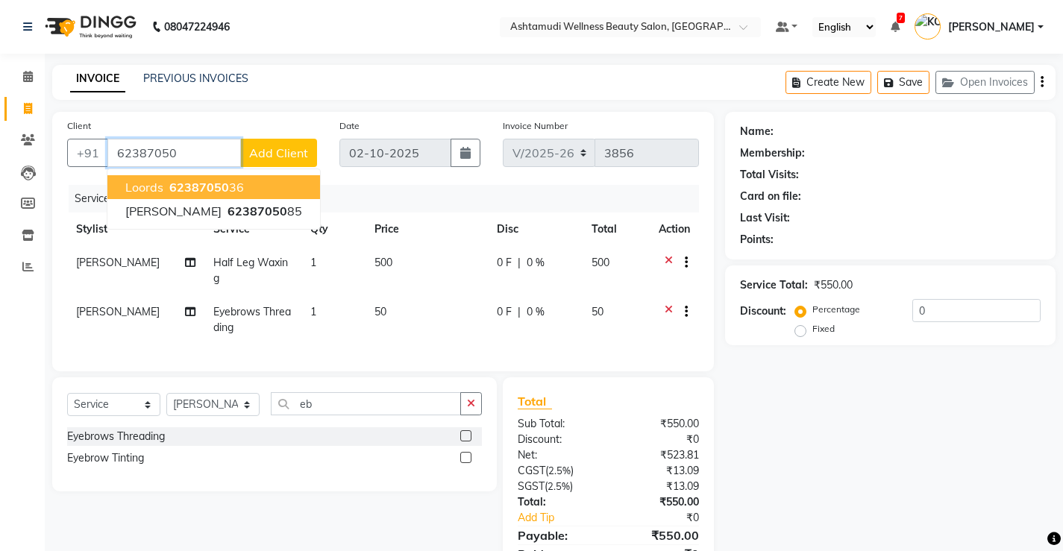
click at [210, 188] on span "62387050" at bounding box center [199, 187] width 60 height 15
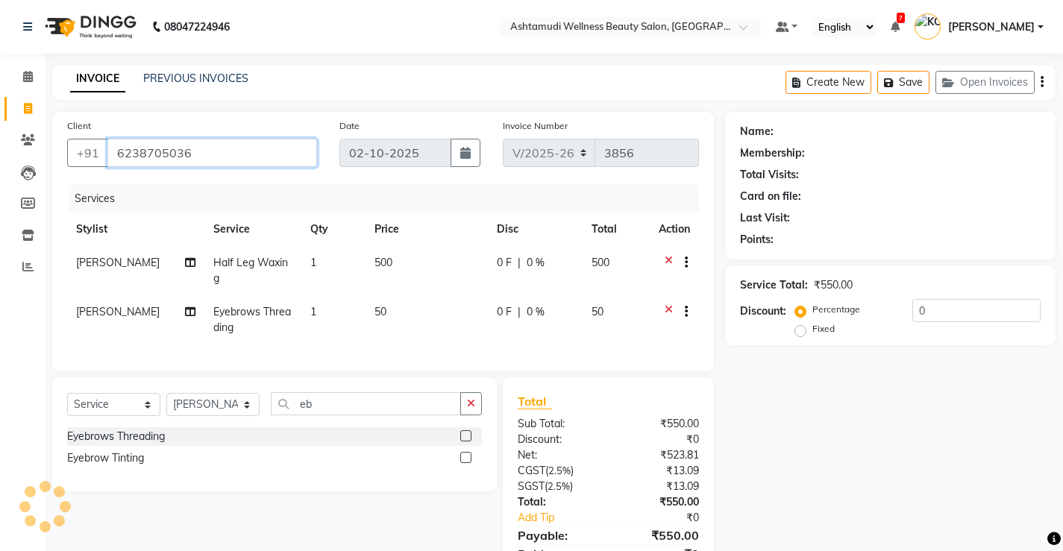
type input "6238705036"
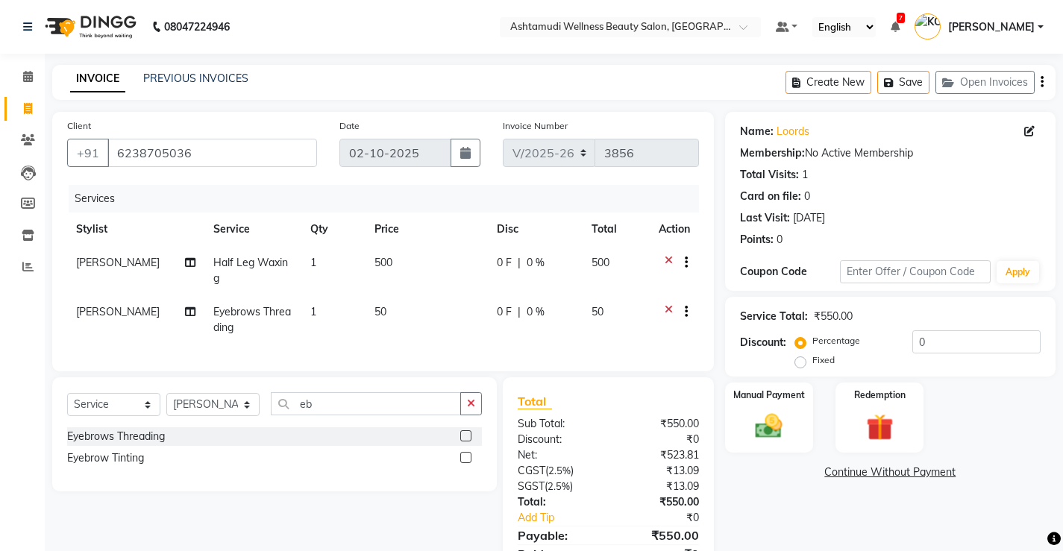
scroll to position [79, 0]
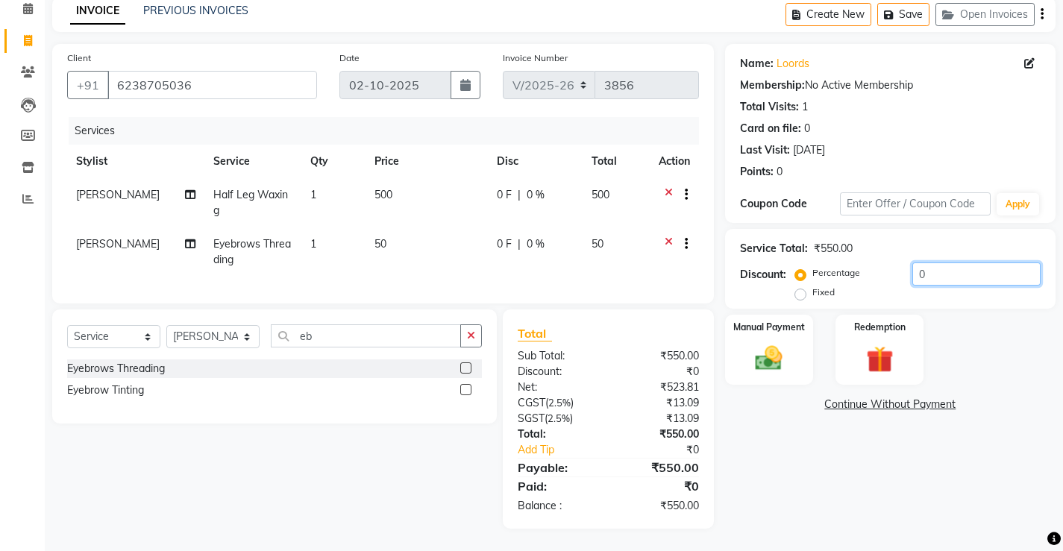
click at [968, 263] on input "0" at bounding box center [976, 274] width 128 height 23
type input "30"
click at [783, 354] on img at bounding box center [769, 358] width 46 height 32
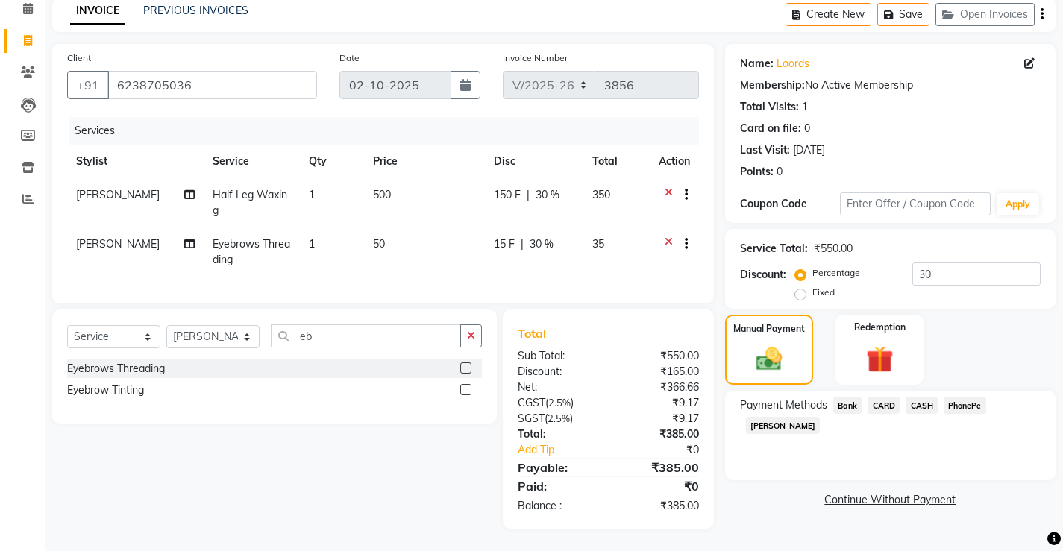
click at [964, 397] on span "PhonePe" at bounding box center [965, 405] width 43 height 17
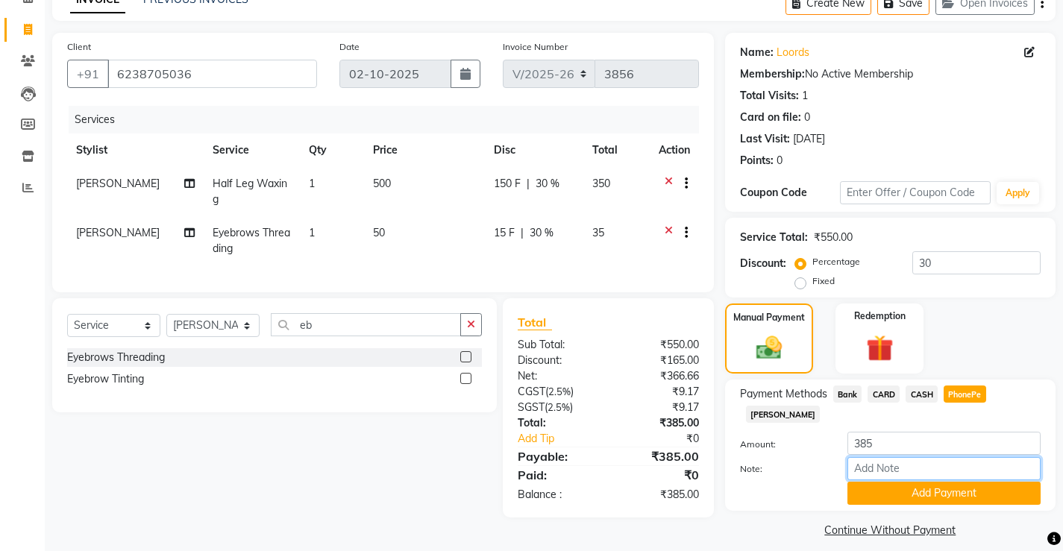
click at [897, 457] on input "Note:" at bounding box center [943, 468] width 193 height 23
type input "Vismaya Vysakh"
click at [909, 482] on button "Add Payment" at bounding box center [943, 493] width 193 height 23
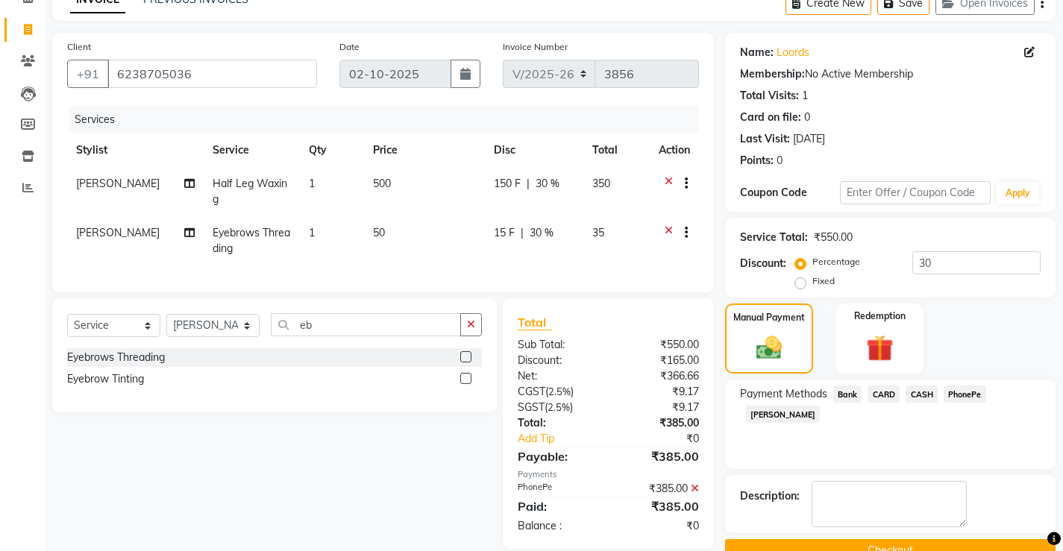
scroll to position [113, 0]
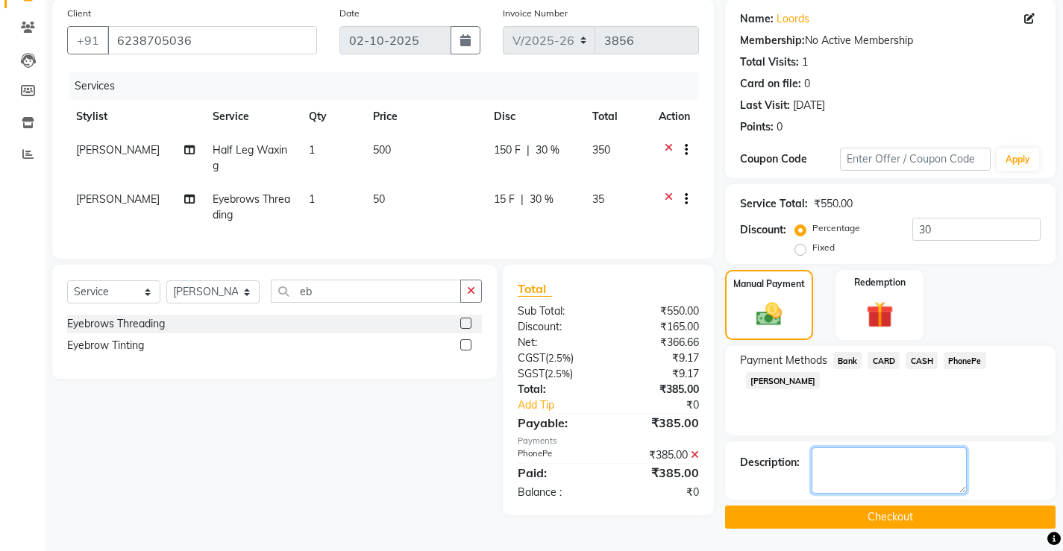
click at [897, 468] on textarea at bounding box center [889, 471] width 155 height 46
type textarea "staff rltve"
click at [911, 517] on button "Checkout" at bounding box center [890, 517] width 330 height 23
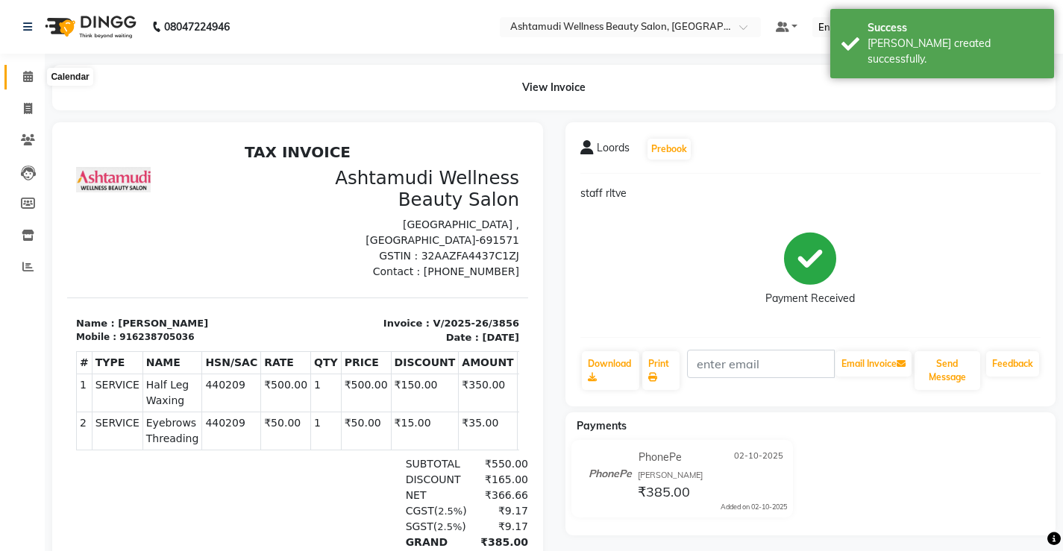
click at [29, 71] on icon at bounding box center [28, 76] width 10 height 11
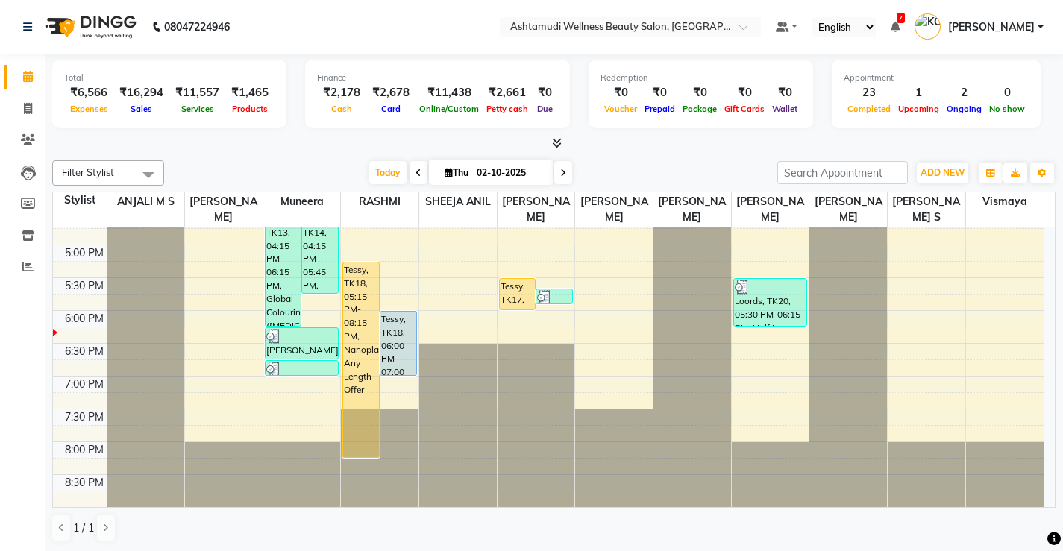
scroll to position [1, 0]
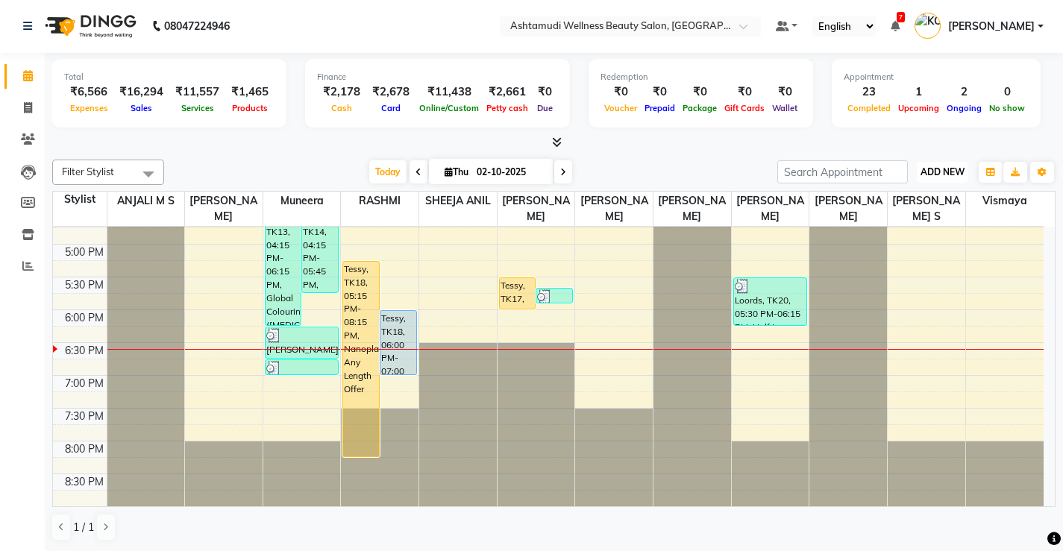
click at [955, 166] on span "ADD NEW" at bounding box center [943, 171] width 44 height 11
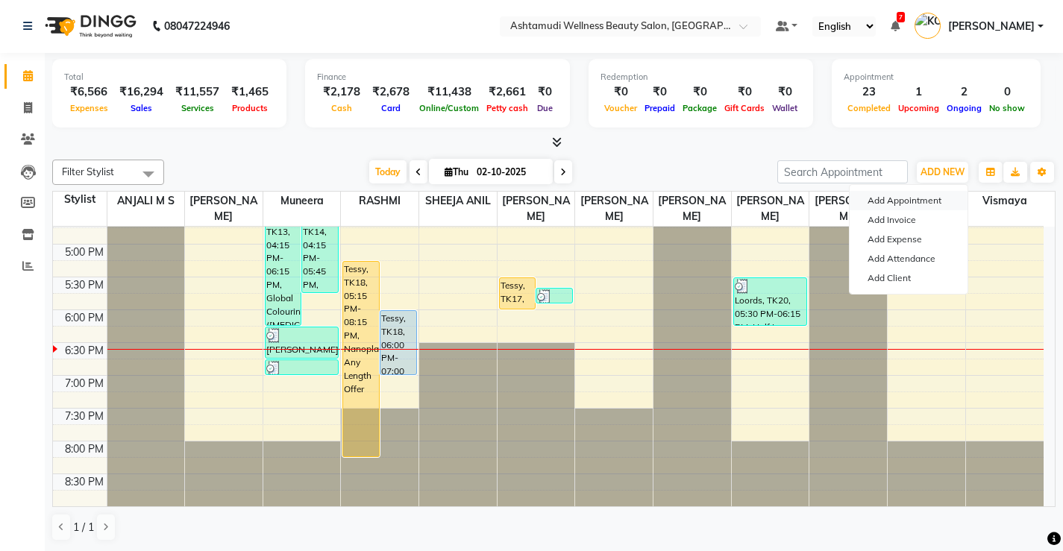
click at [907, 201] on button "Add Appointment" at bounding box center [909, 200] width 118 height 19
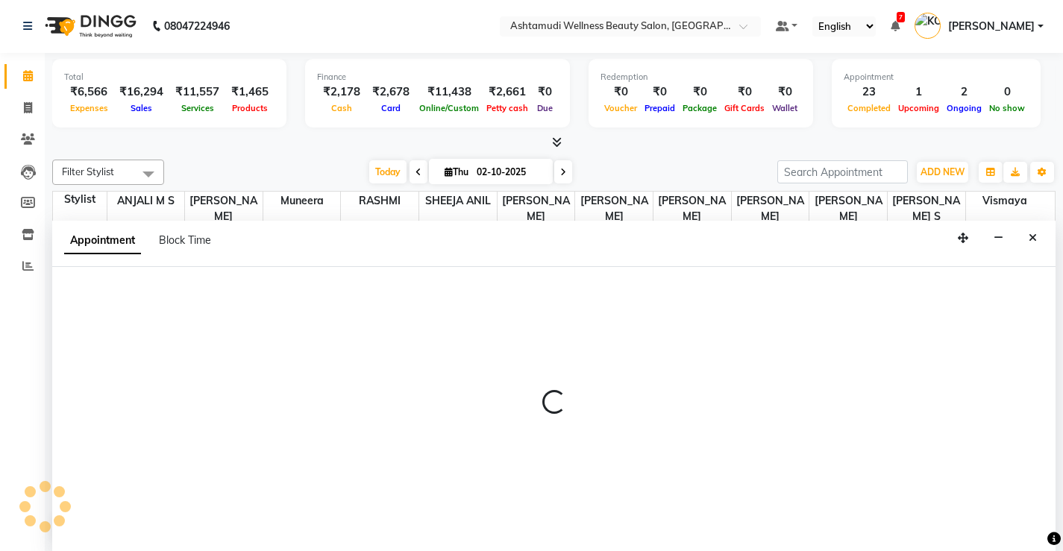
select select "540"
select select "tentative"
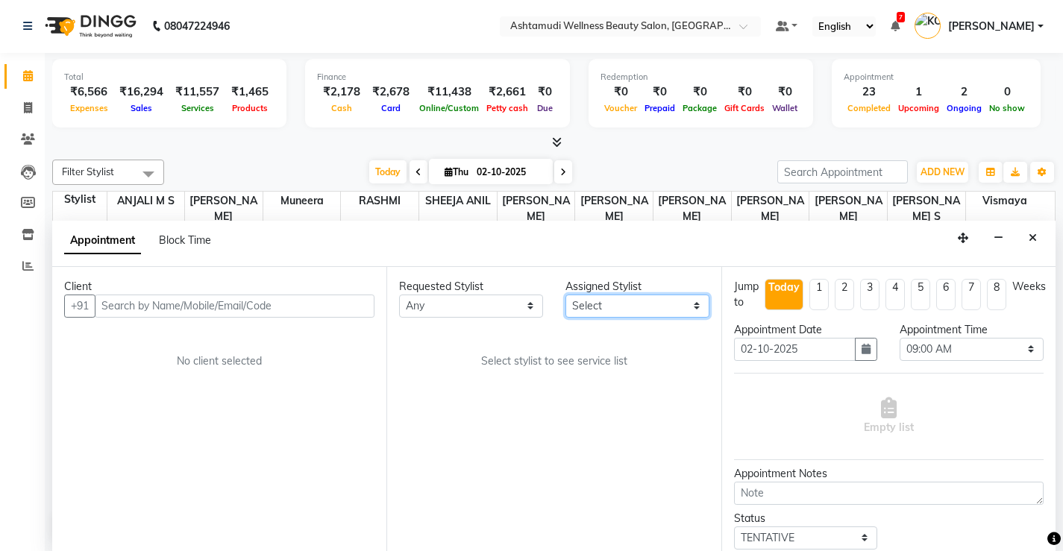
click at [642, 307] on select "Select ANJALI M S KOTTIYAM ASHTAMUDI Muneera RASHMI SHEEJA ANIL SHYNI SINDHYA S…" at bounding box center [637, 306] width 144 height 23
select select "27474"
click at [565, 295] on select "Select ANJALI M S KOTTIYAM ASHTAMUDI Muneera RASHMI SHEEJA ANIL SHYNI SINDHYA S…" at bounding box center [637, 306] width 144 height 23
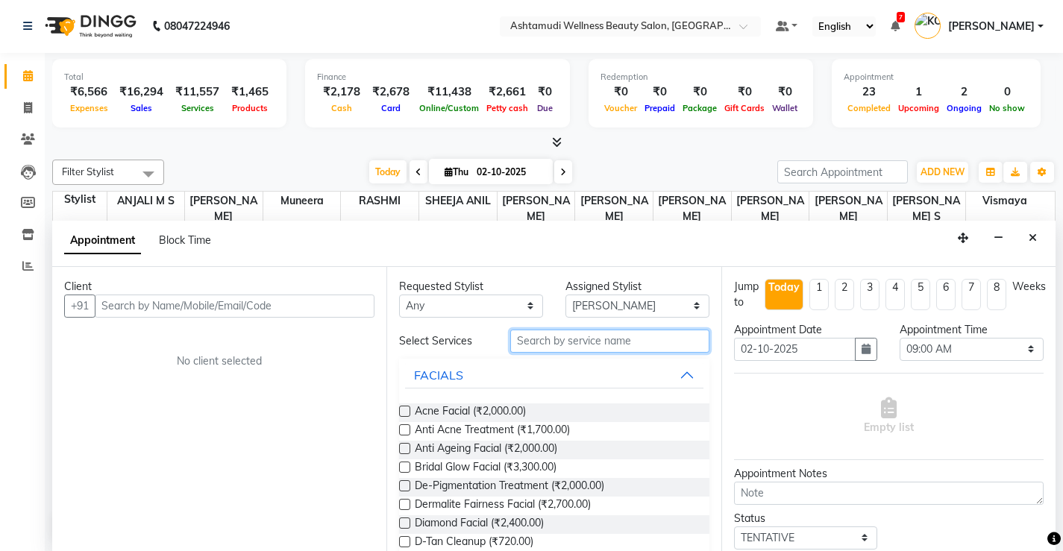
click at [646, 343] on input "text" at bounding box center [609, 341] width 199 height 23
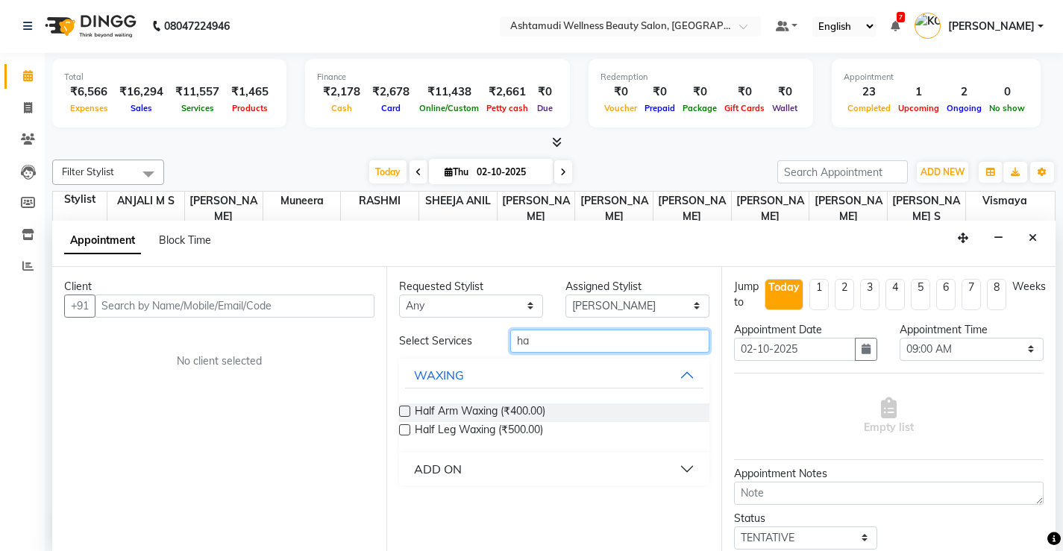
type input "h"
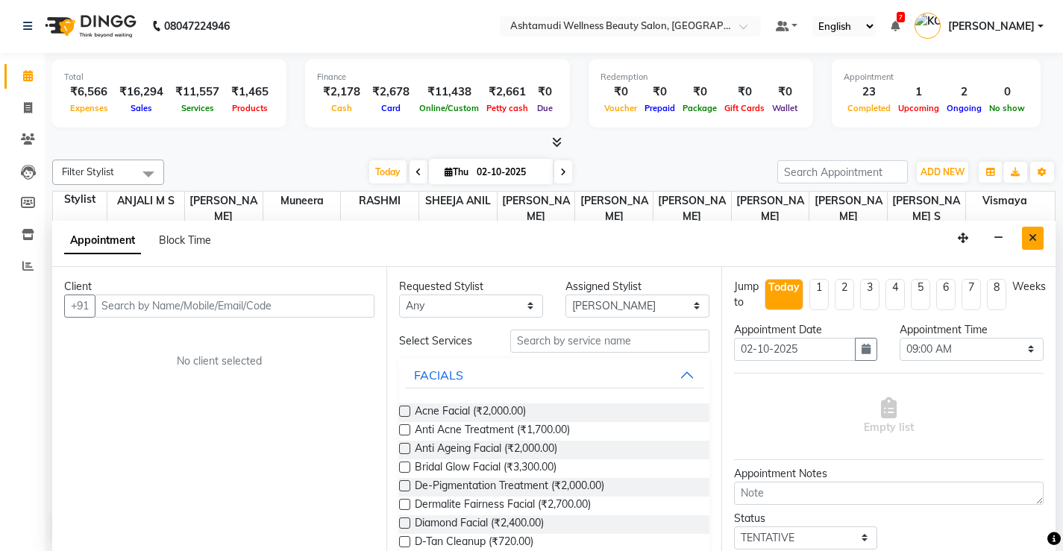
click at [1034, 242] on icon "Close" at bounding box center [1033, 238] width 8 height 10
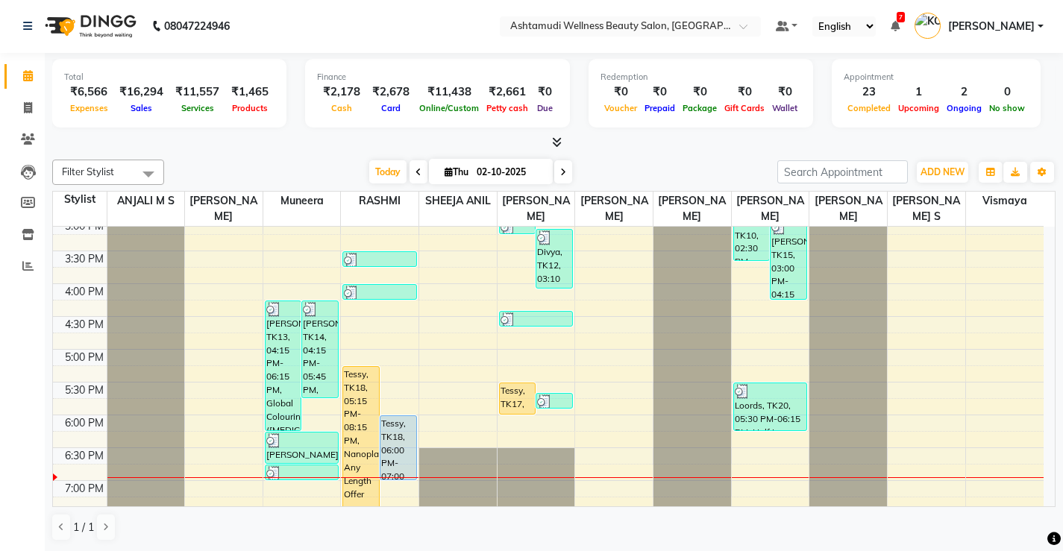
scroll to position [573, 0]
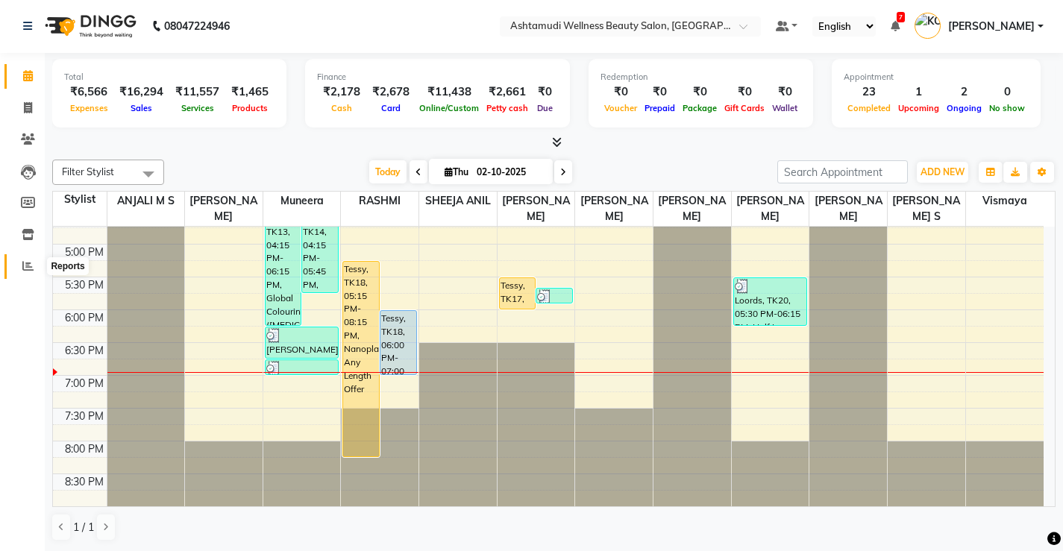
click at [24, 265] on icon at bounding box center [27, 265] width 11 height 11
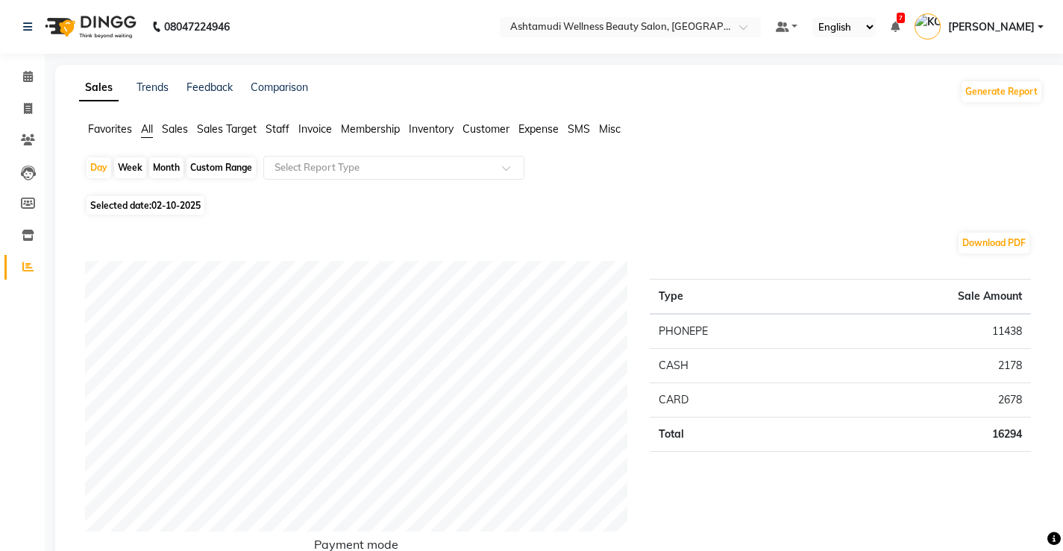
click at [537, 130] on span "Expense" at bounding box center [538, 128] width 40 height 13
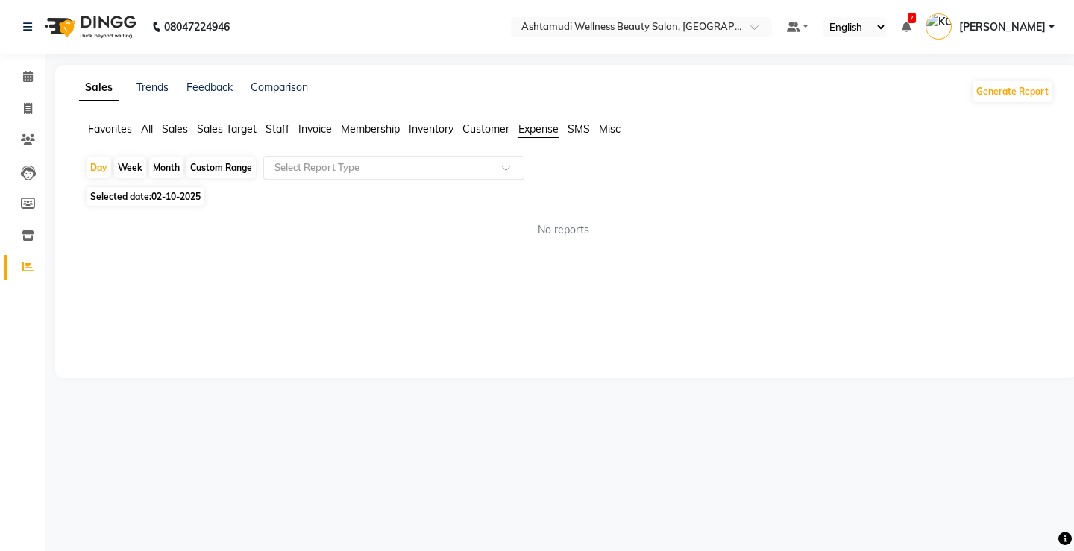
click at [348, 156] on div "Select Report Type" at bounding box center [393, 168] width 261 height 24
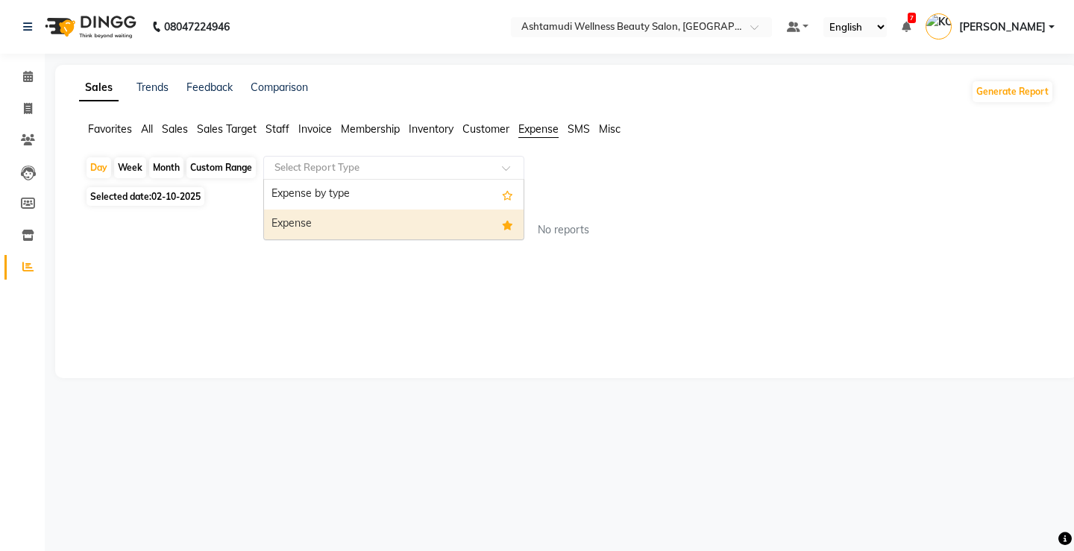
click at [316, 226] on div "Expense" at bounding box center [394, 225] width 260 height 30
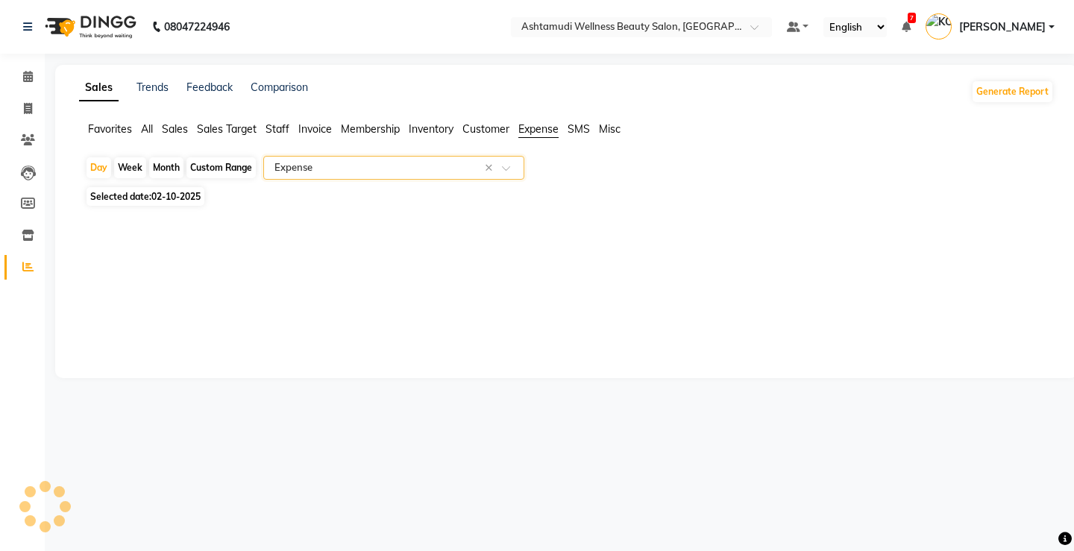
select select "full_report"
select select "csv"
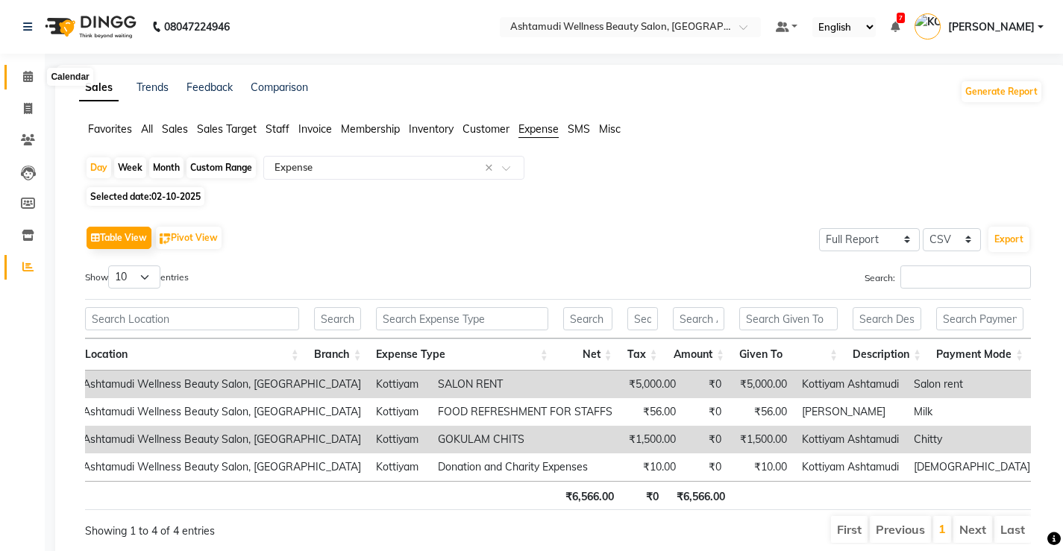
click at [23, 71] on icon at bounding box center [28, 76] width 10 height 11
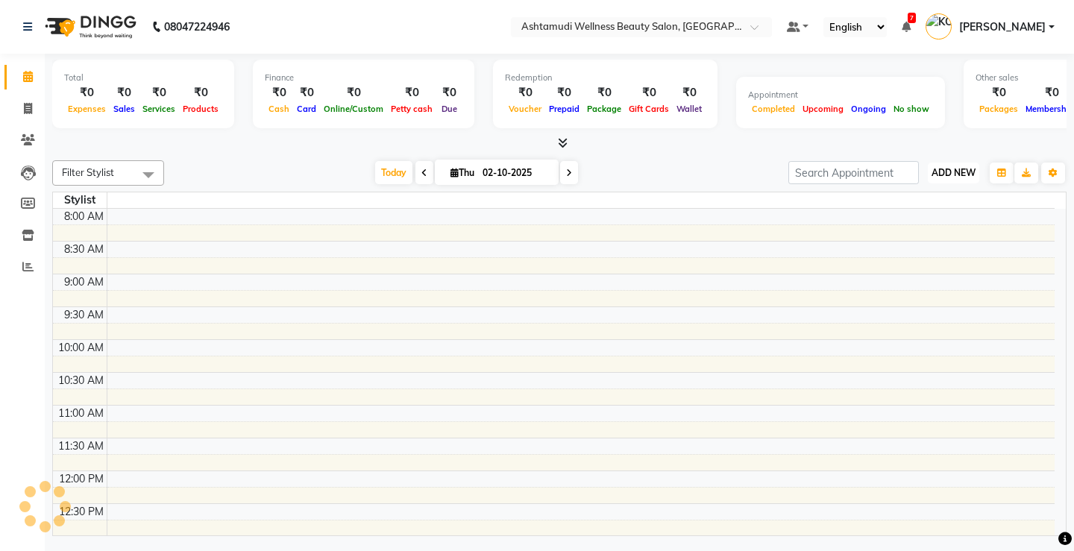
click at [955, 175] on span "ADD NEW" at bounding box center [954, 172] width 44 height 11
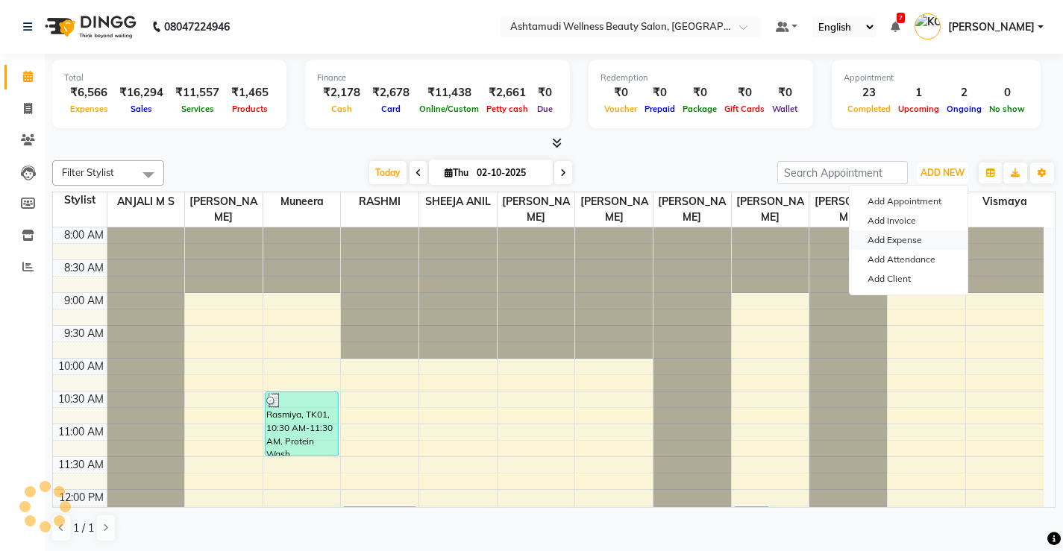
scroll to position [545, 0]
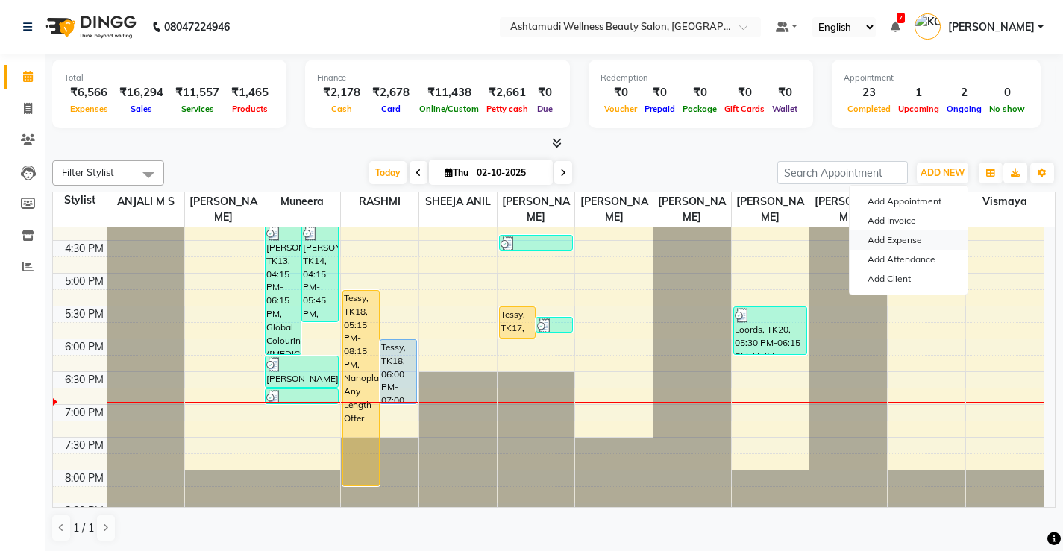
click at [900, 241] on link "Add Expense" at bounding box center [909, 239] width 118 height 19
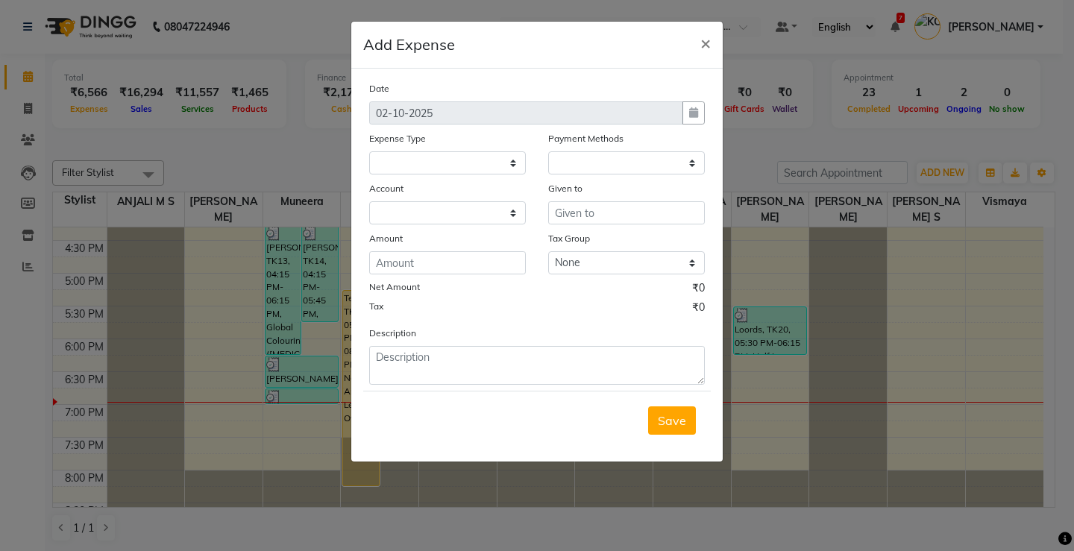
select select
select select "1"
select select "3508"
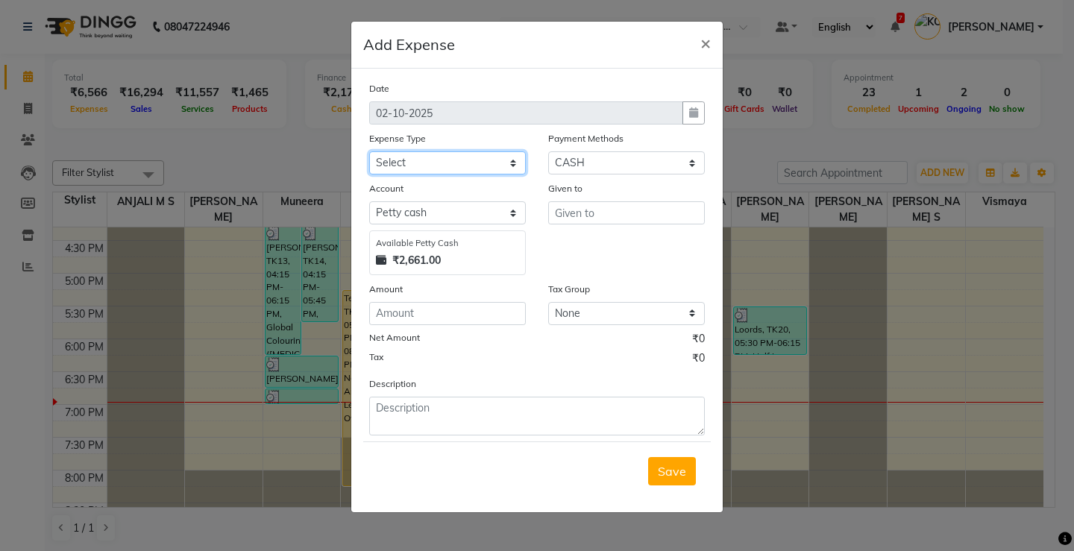
click at [468, 162] on select "Select ACCOMODATION EXPENSES ADVERTISEMENT SALES PROMOTIONAL EXPENSES Bonus BRI…" at bounding box center [447, 162] width 157 height 23
select select "6180"
click at [369, 151] on select "Select ACCOMODATION EXPENSES ADVERTISEMENT SALES PROMOTIONAL EXPENSES Bonus BRI…" at bounding box center [447, 162] width 157 height 23
click at [422, 327] on div "Date 02-10-2025 Expense Type Select ACCOMODATION EXPENSES ADVERTISEMENT SALES P…" at bounding box center [537, 258] width 336 height 355
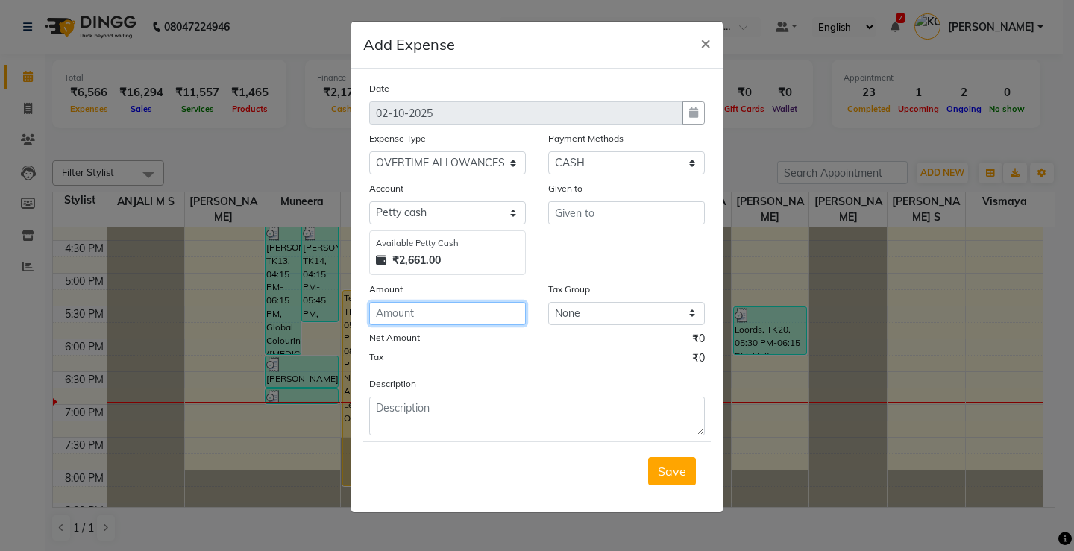
click at [424, 314] on input "number" at bounding box center [447, 313] width 157 height 23
type input "9"
type input "300"
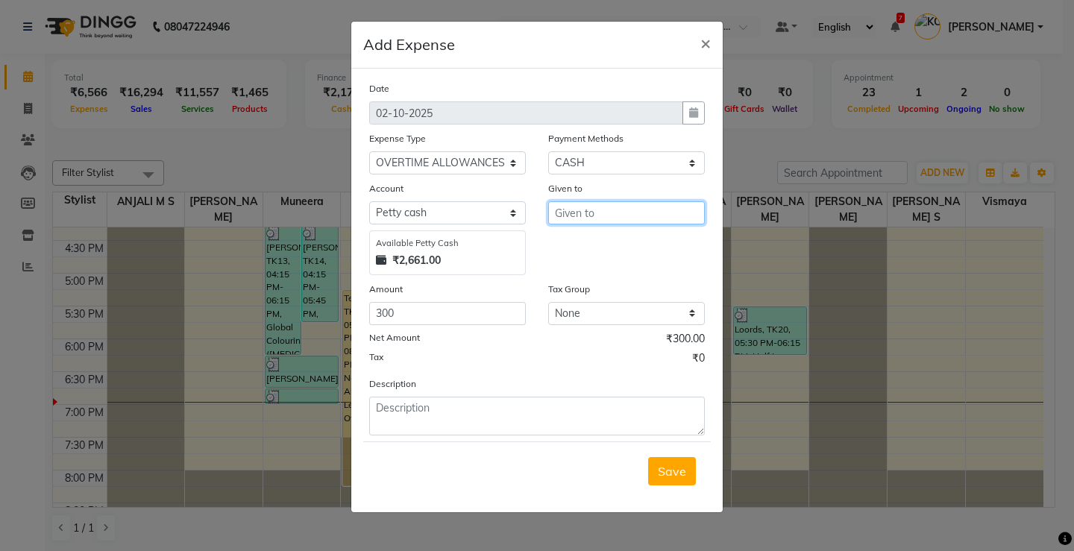
click at [663, 214] on input "text" at bounding box center [626, 212] width 157 height 23
click at [608, 272] on ngb-highlight "RA SHMI" at bounding box center [590, 268] width 47 height 15
type input "RASHMI"
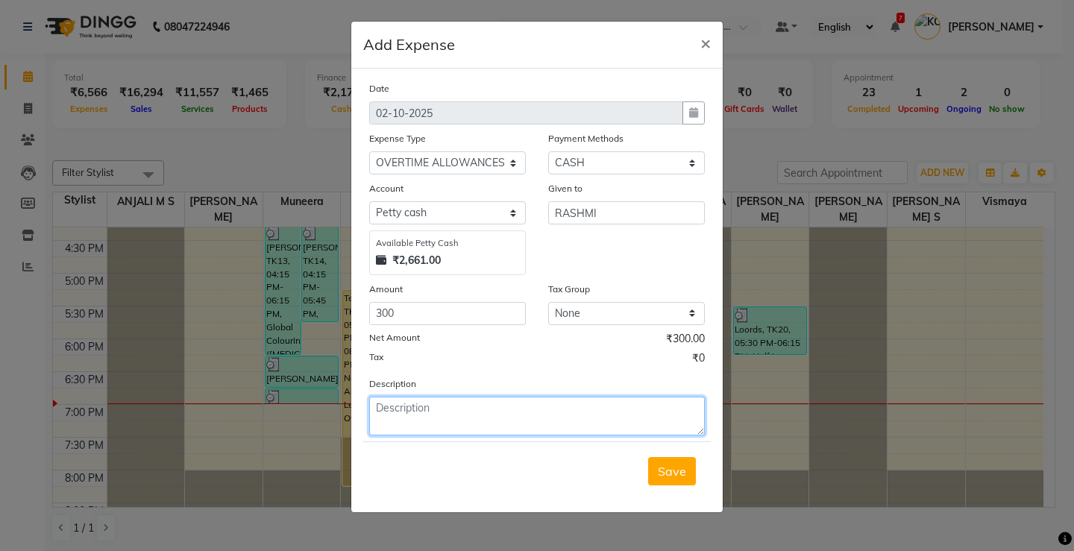
click at [513, 407] on textarea at bounding box center [537, 416] width 336 height 39
type textarea "overtime"
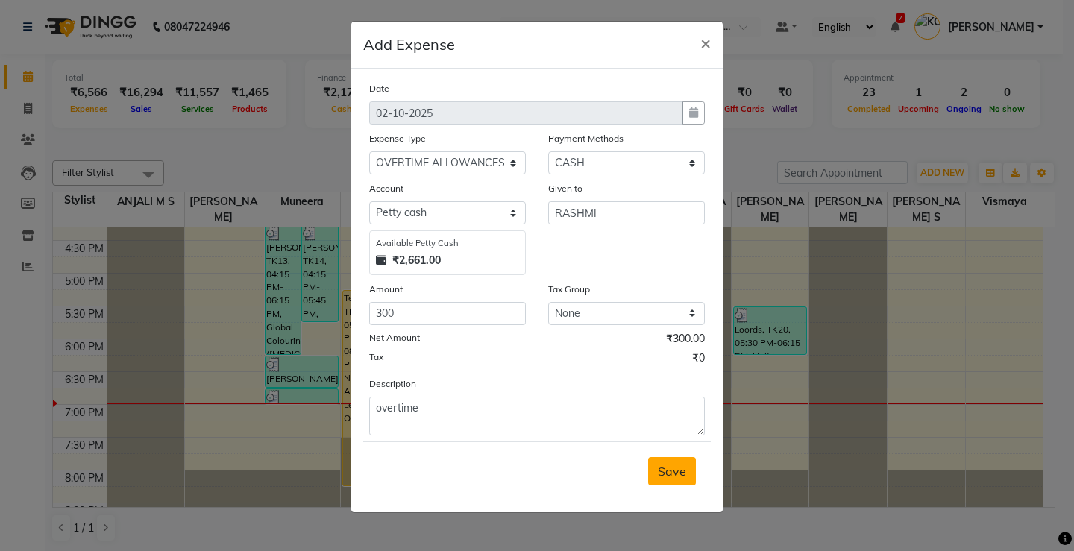
click at [687, 476] on button "Save" at bounding box center [672, 471] width 48 height 28
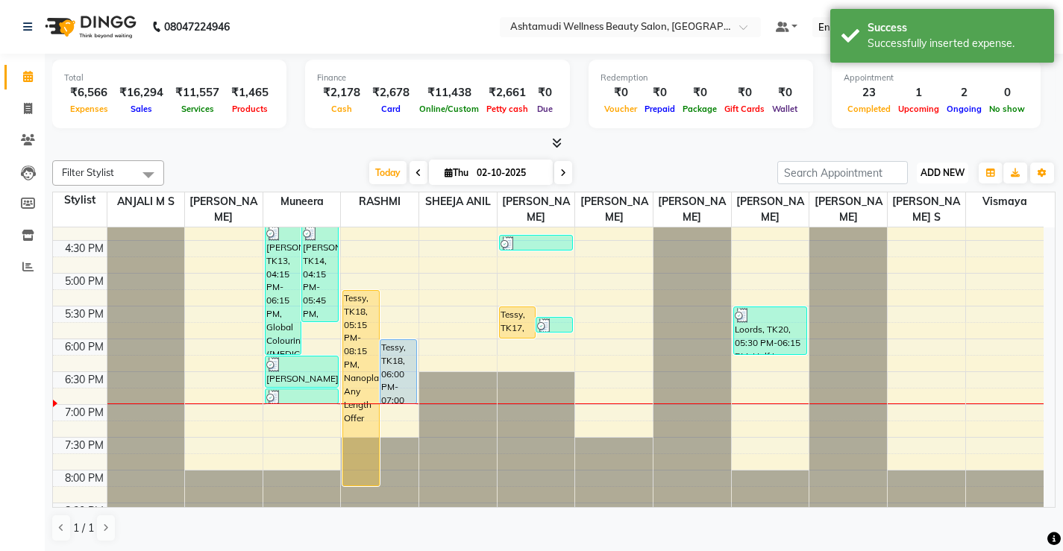
click at [953, 177] on span "ADD NEW" at bounding box center [943, 172] width 44 height 11
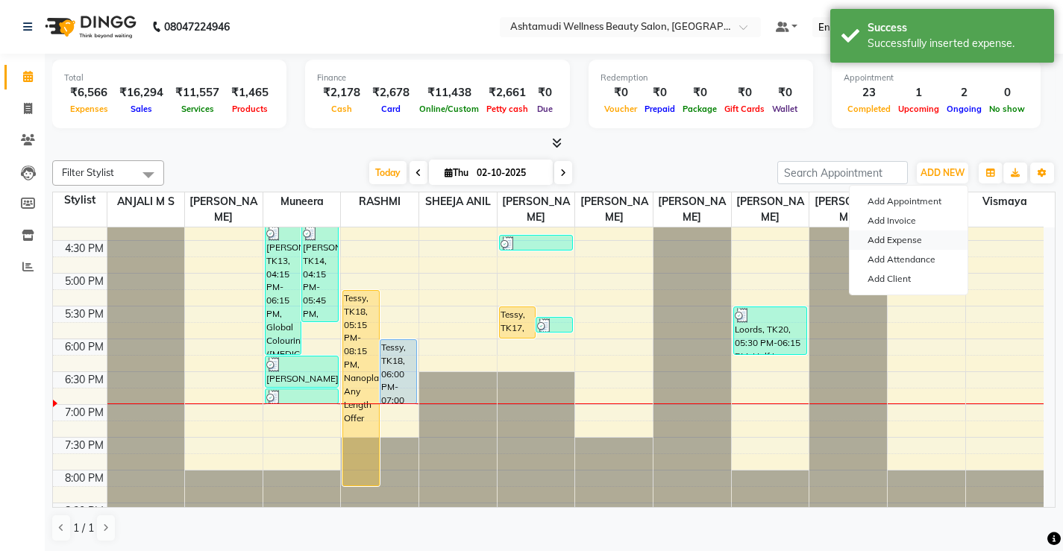
click at [912, 235] on link "Add Expense" at bounding box center [909, 239] width 118 height 19
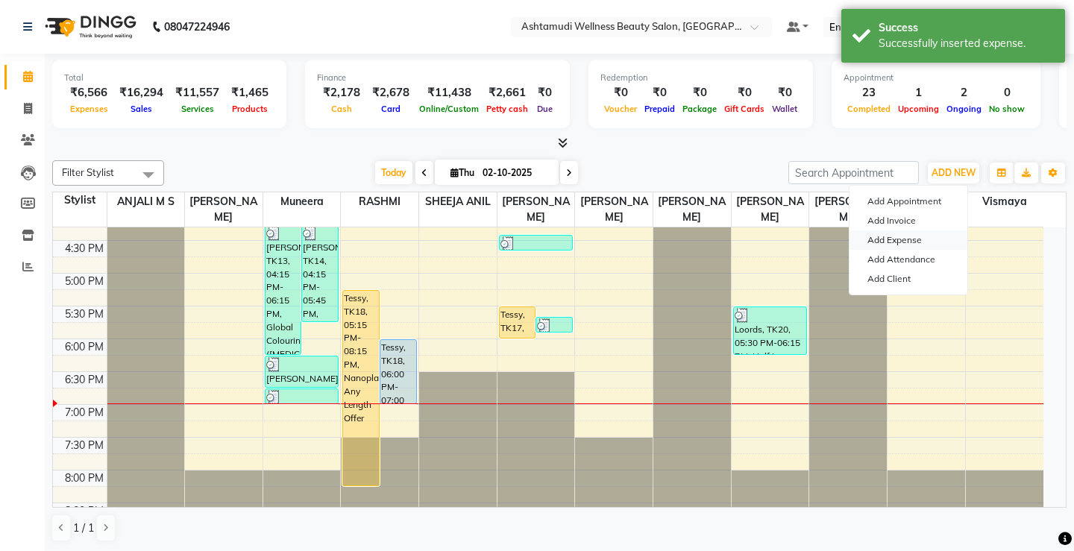
select select "3509"
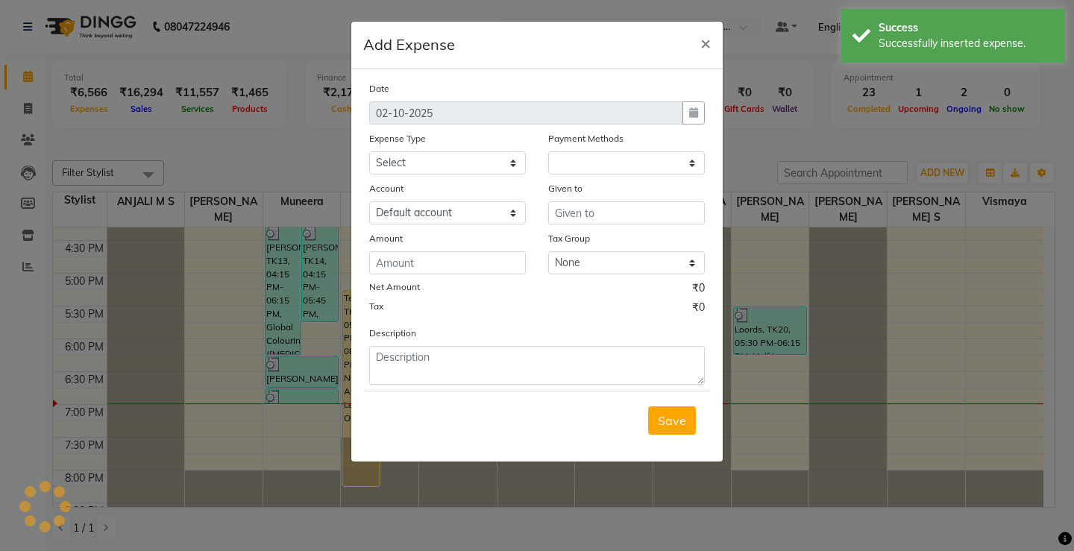
select select "1"
select select "3508"
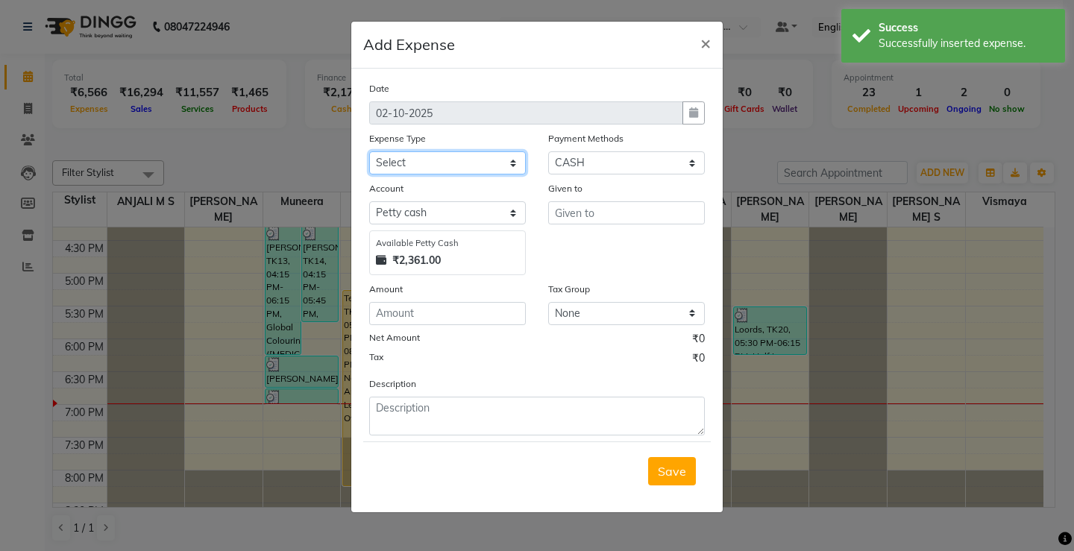
click at [413, 163] on select "Select ACCOMODATION EXPENSES ADVERTISEMENT SALES PROMOTIONAL EXPENSES Bonus BRI…" at bounding box center [447, 162] width 157 height 23
select select "6225"
click at [369, 151] on select "Select ACCOMODATION EXPENSES ADVERTISEMENT SALES PROMOTIONAL EXPENSES Bonus BRI…" at bounding box center [447, 162] width 157 height 23
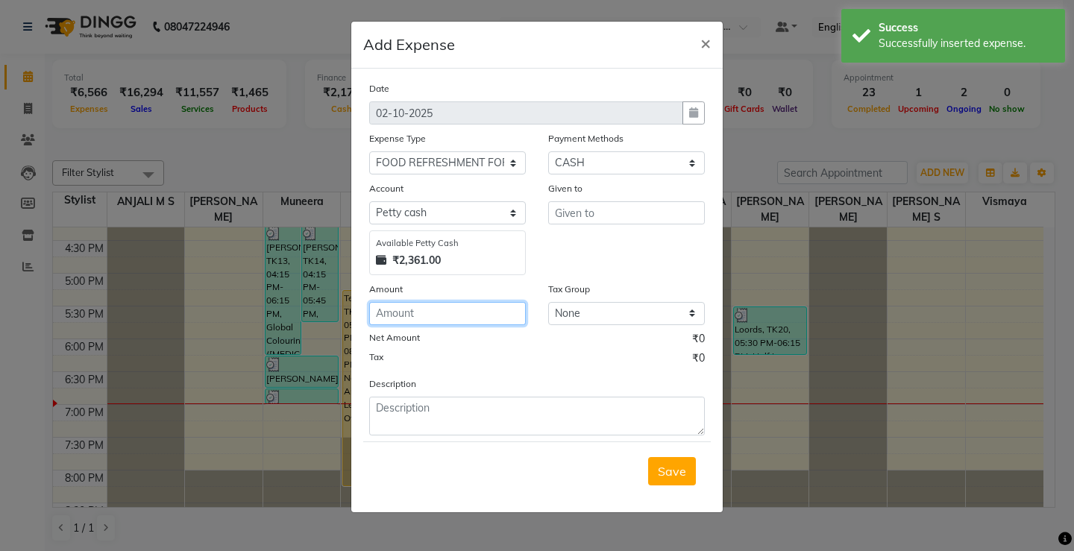
click at [446, 317] on input "number" at bounding box center [447, 313] width 157 height 23
type input "40"
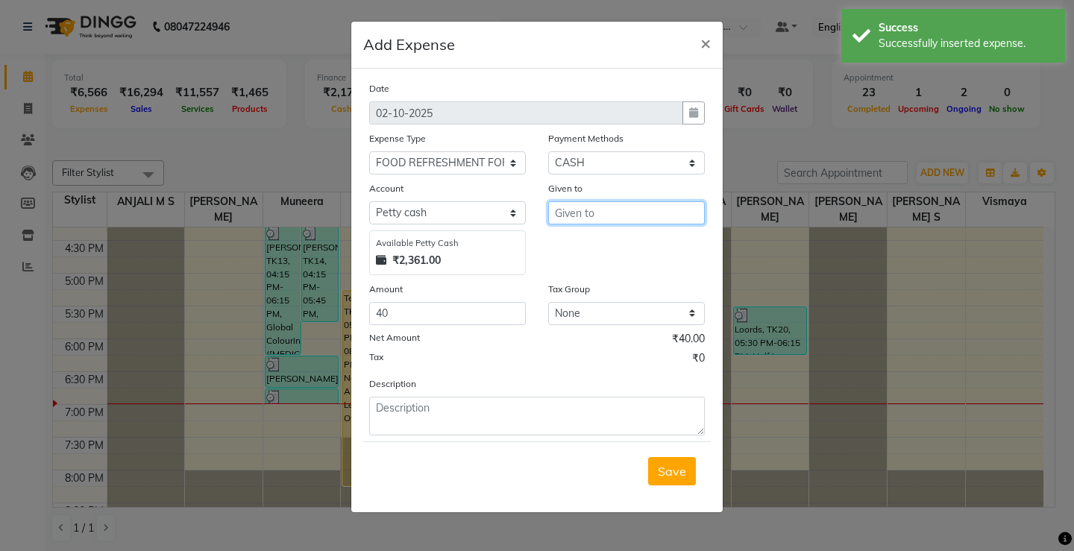
click at [598, 208] on input "text" at bounding box center [626, 212] width 157 height 23
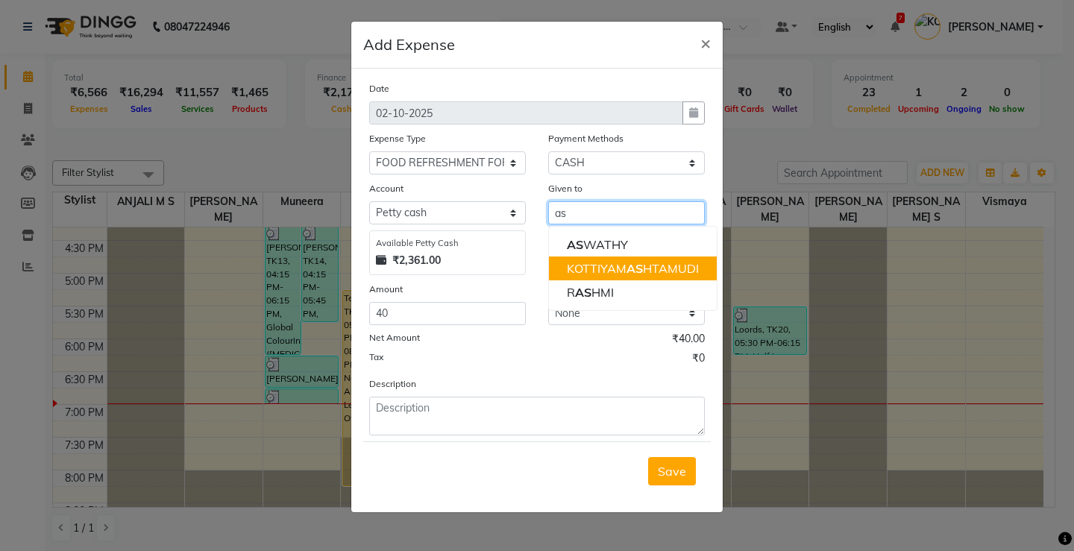
click at [622, 260] on button "KOTTIYAM AS HTAMUDI" at bounding box center [633, 269] width 168 height 24
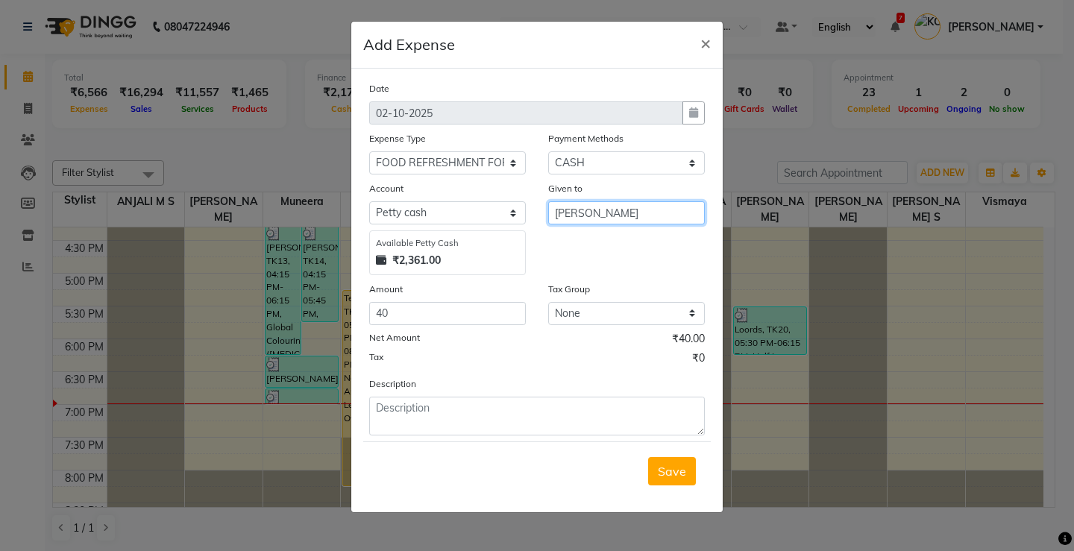
type input "[PERSON_NAME]"
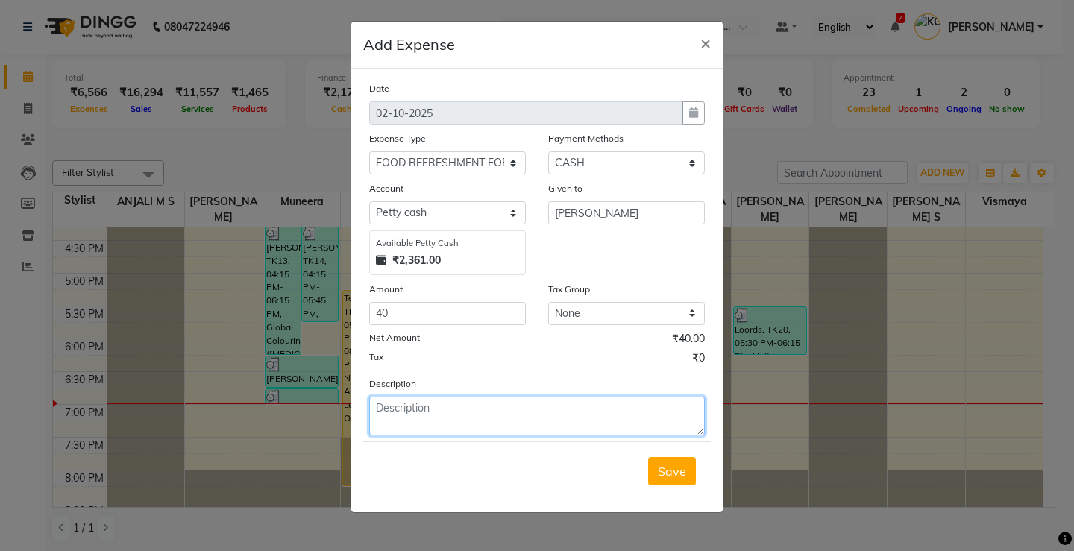
click at [415, 430] on textarea at bounding box center [537, 416] width 336 height 39
type textarea "client food"
click at [680, 466] on span "Save" at bounding box center [672, 471] width 28 height 15
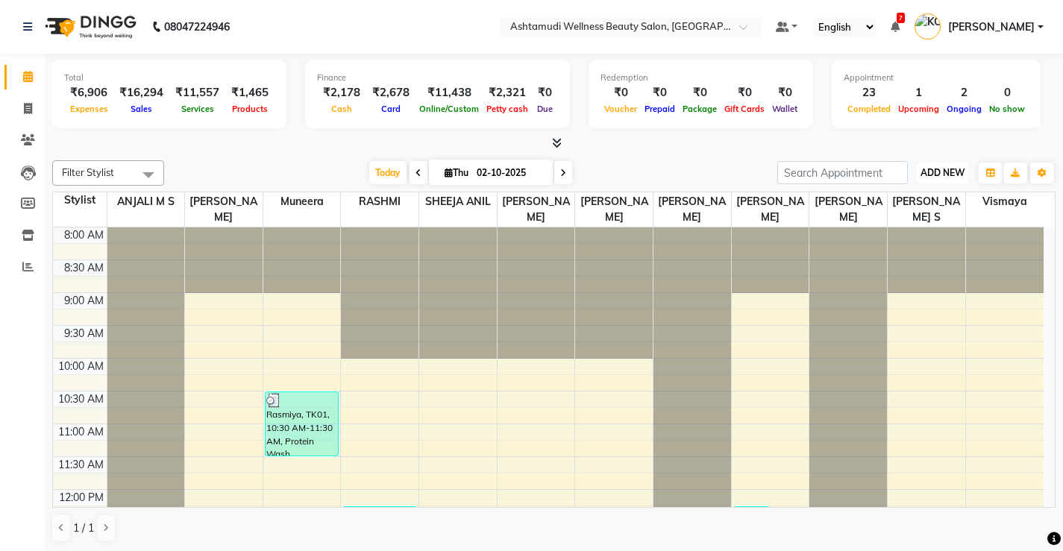
click at [961, 172] on span "ADD NEW" at bounding box center [943, 172] width 44 height 11
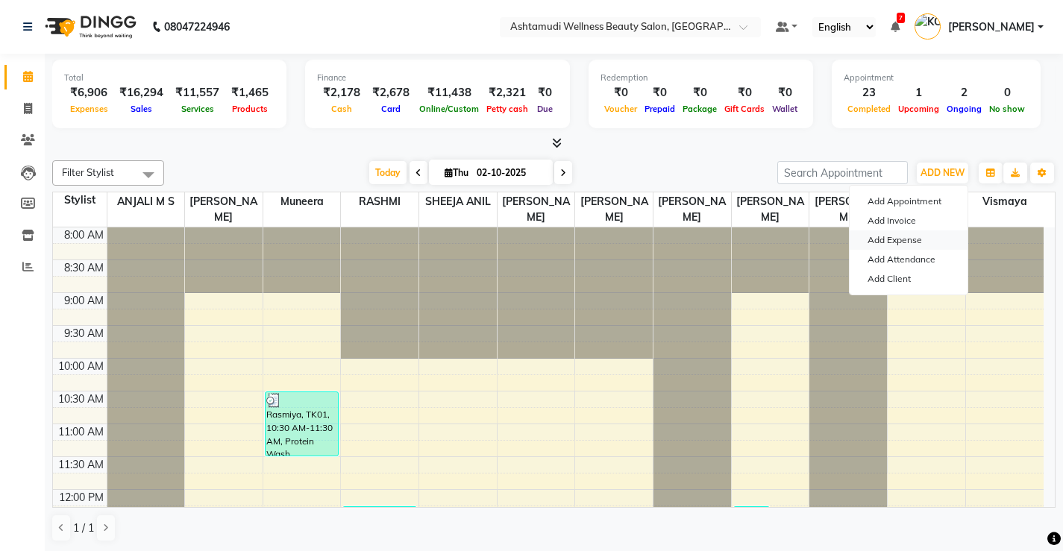
click at [901, 232] on link "Add Expense" at bounding box center [909, 239] width 118 height 19
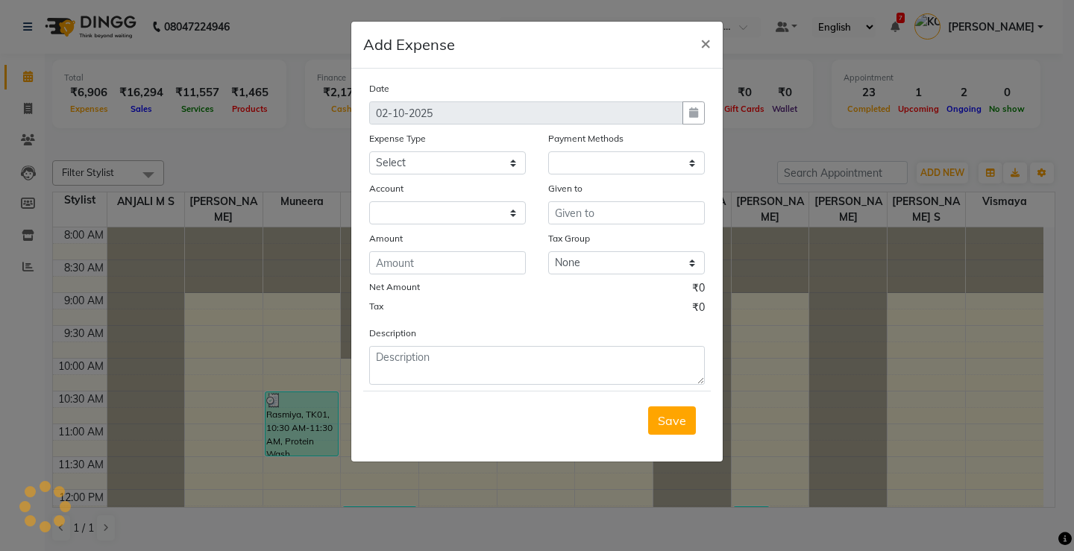
select select
click at [461, 154] on select "Select ACCOMODATION EXPENSES ADVERTISEMENT SALES PROMOTIONAL EXPENSES Bonus BRI…" at bounding box center [447, 162] width 157 height 23
select select "1"
select select "3508"
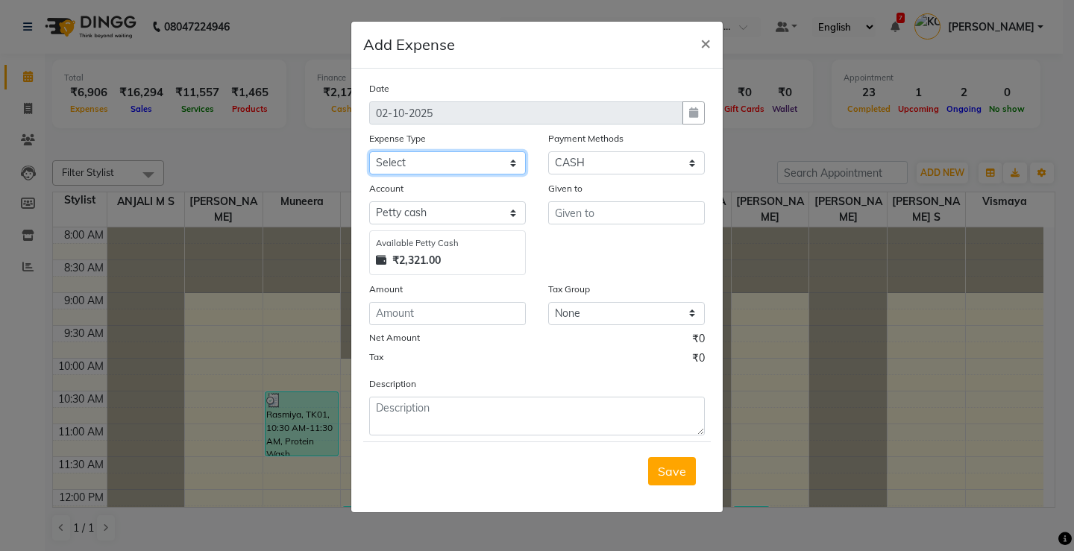
select select "6082"
click at [369, 151] on select "Select ACCOMODATION EXPENSES ADVERTISEMENT SALES PROMOTIONAL EXPENSES Bonus BRI…" at bounding box center [447, 162] width 157 height 23
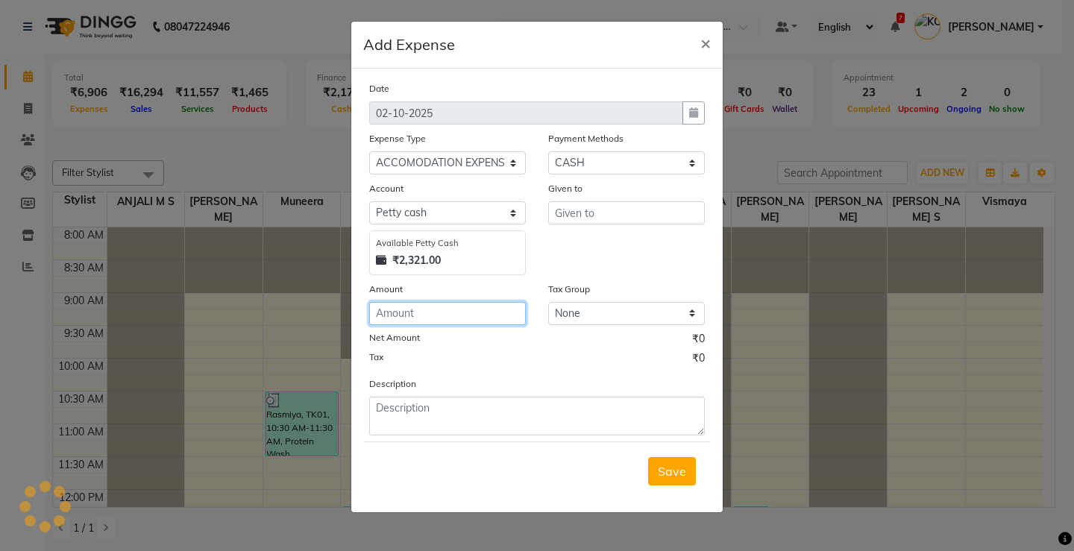
click at [492, 306] on input "number" at bounding box center [447, 313] width 157 height 23
type input "110"
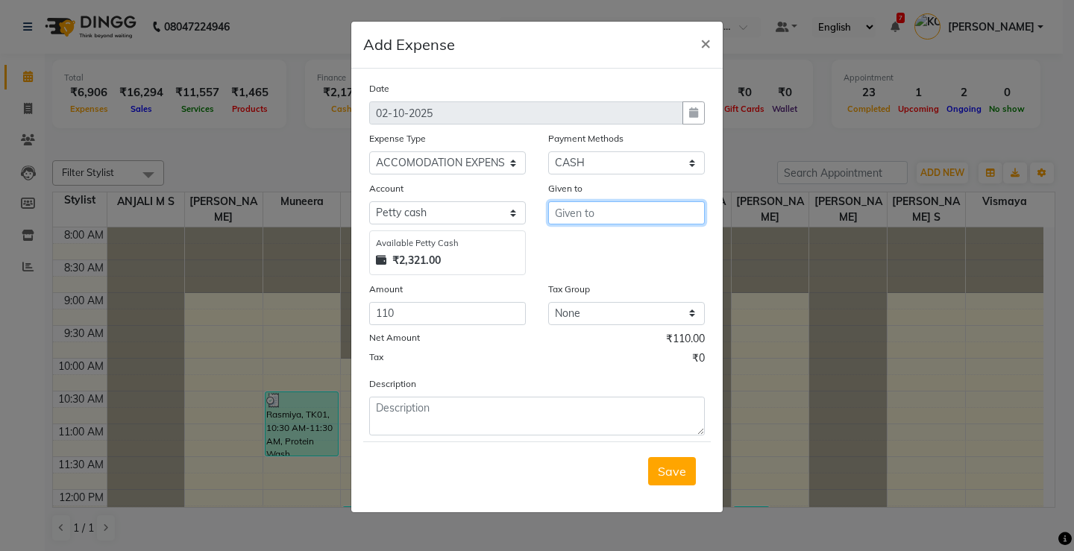
click at [582, 205] on input "text" at bounding box center [626, 212] width 157 height 23
click at [618, 263] on button "V ismaya" at bounding box center [608, 269] width 118 height 24
type input "Vismaya"
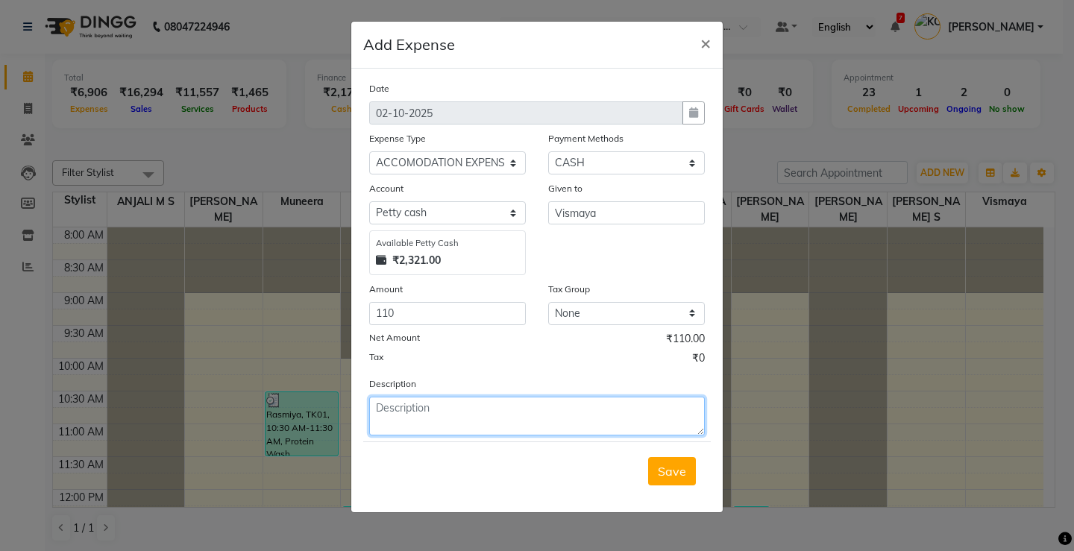
click at [434, 420] on textarea at bounding box center [537, 416] width 336 height 39
type textarea "Staff auto fare"
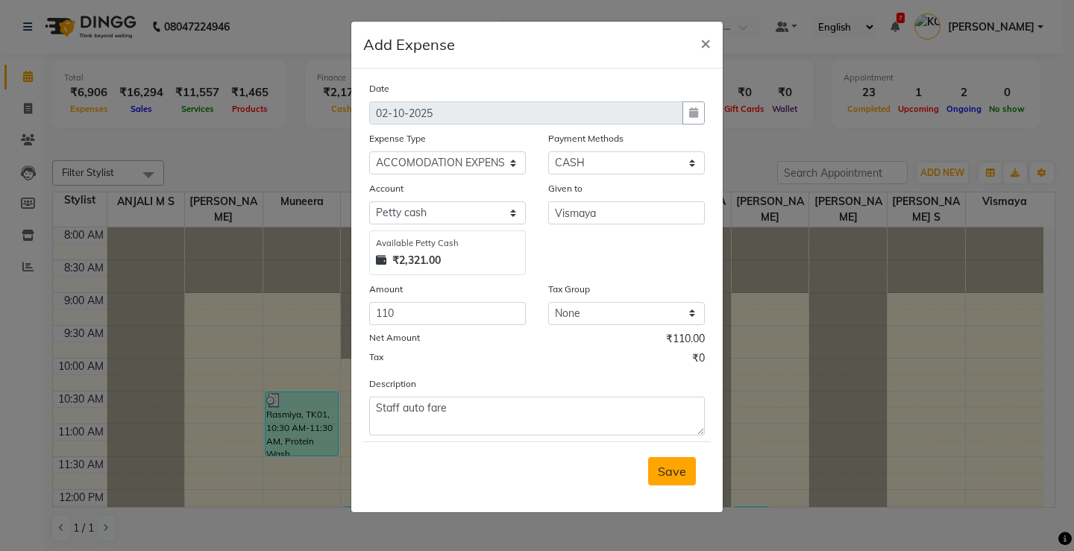
click at [674, 471] on span "Save" at bounding box center [672, 471] width 28 height 15
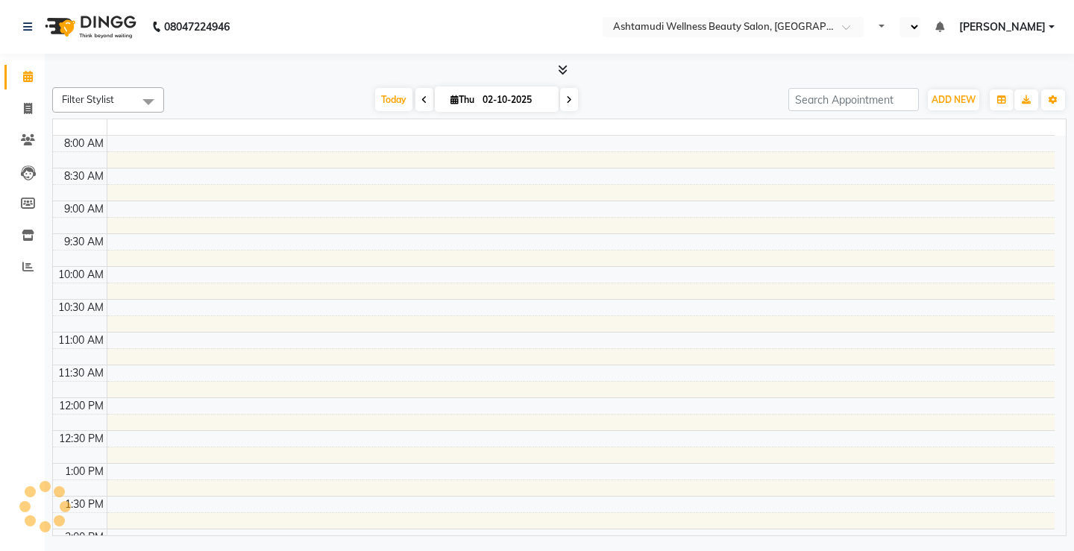
select select "en"
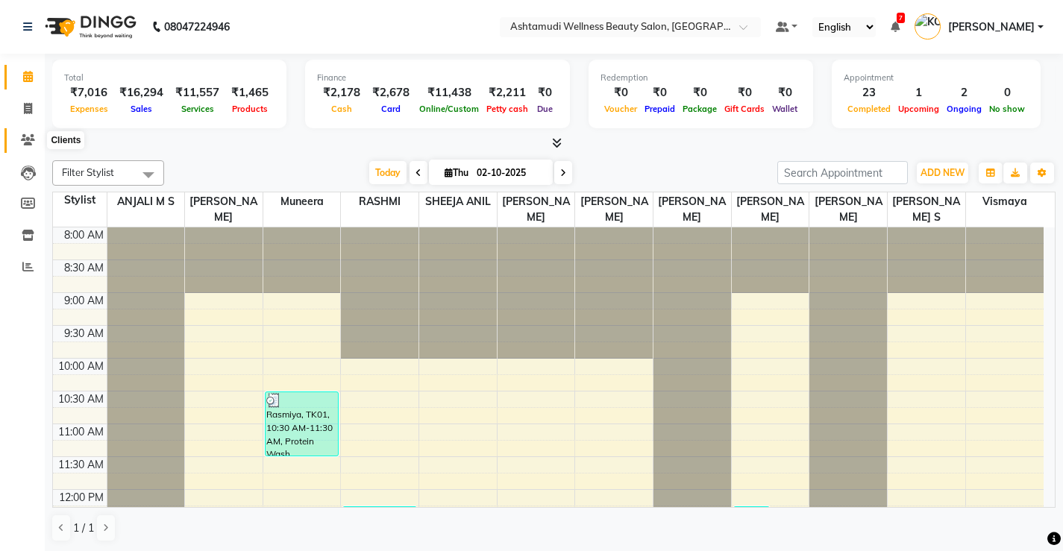
click at [20, 143] on span at bounding box center [28, 140] width 26 height 17
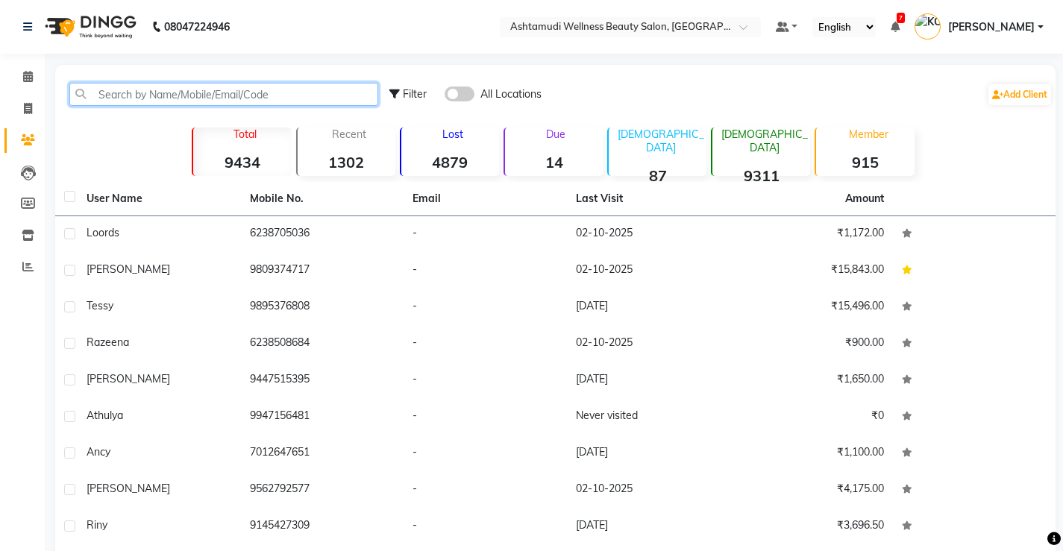
click at [182, 95] on input "text" at bounding box center [223, 94] width 309 height 23
type input "7"
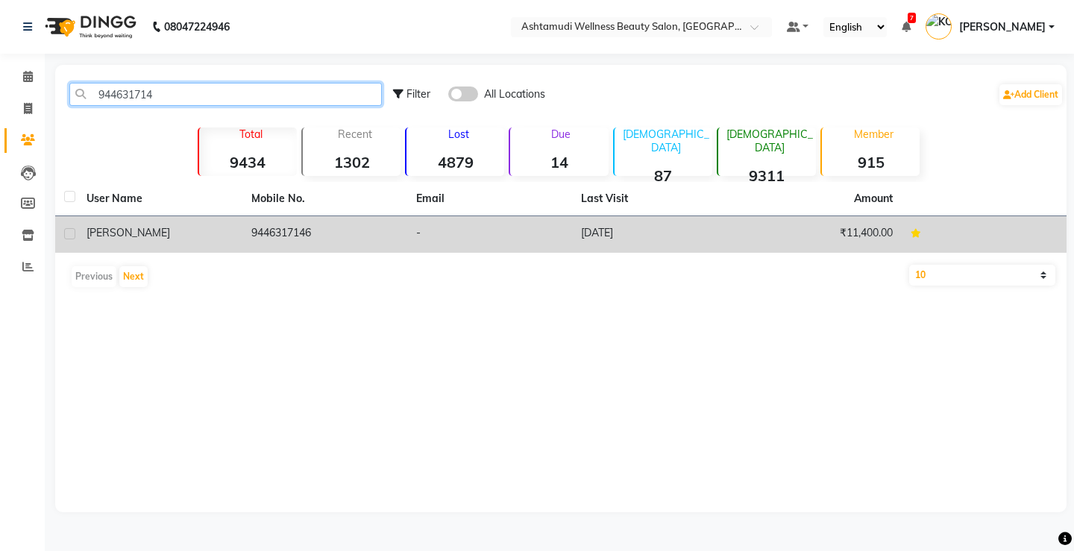
type input "944631714"
click at [289, 233] on td "9446317146" at bounding box center [324, 234] width 165 height 37
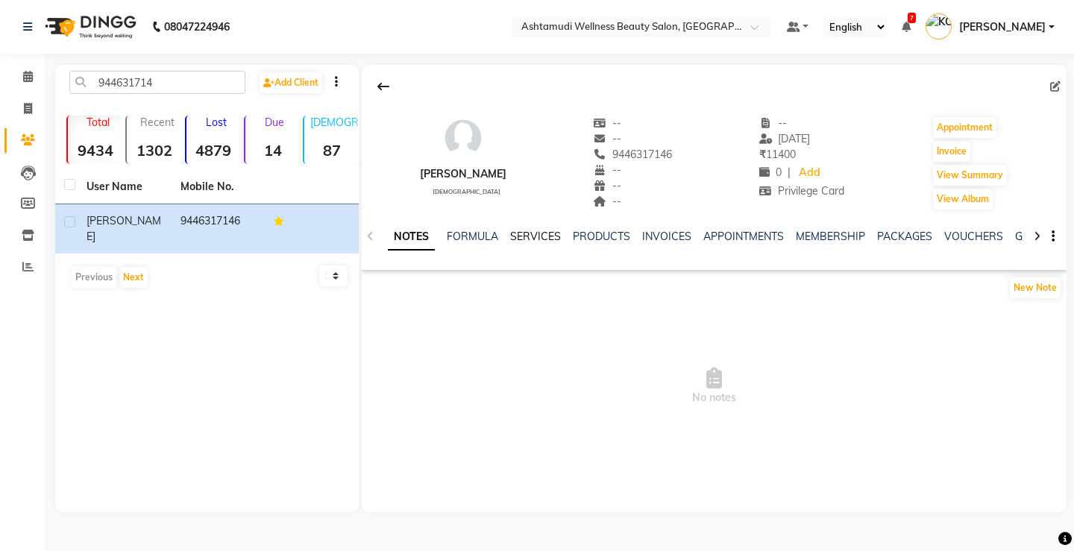
click at [533, 230] on link "SERVICES" at bounding box center [535, 236] width 51 height 13
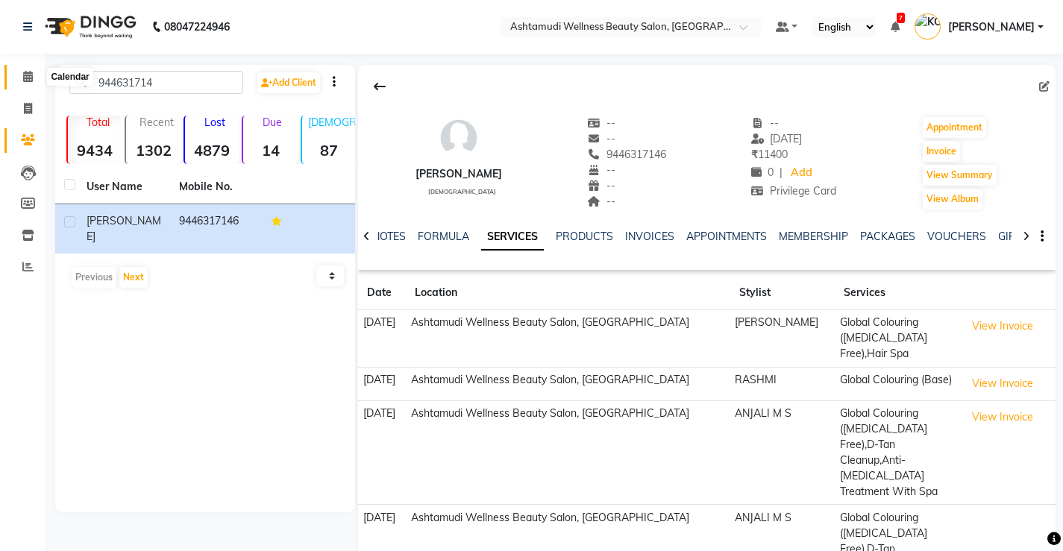
click at [25, 76] on icon at bounding box center [28, 76] width 10 height 11
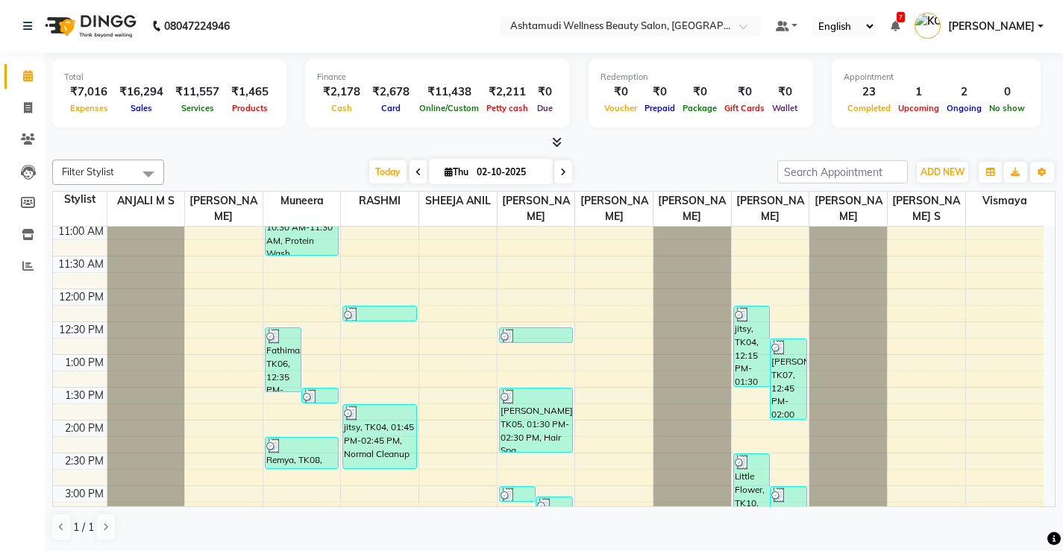
scroll to position [573, 0]
